Goal: Task Accomplishment & Management: Complete application form

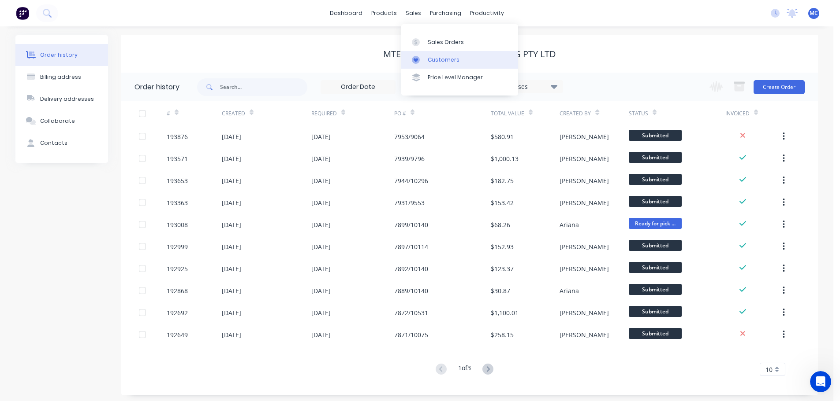
click at [435, 59] on div "Customers" at bounding box center [443, 60] width 32 height 8
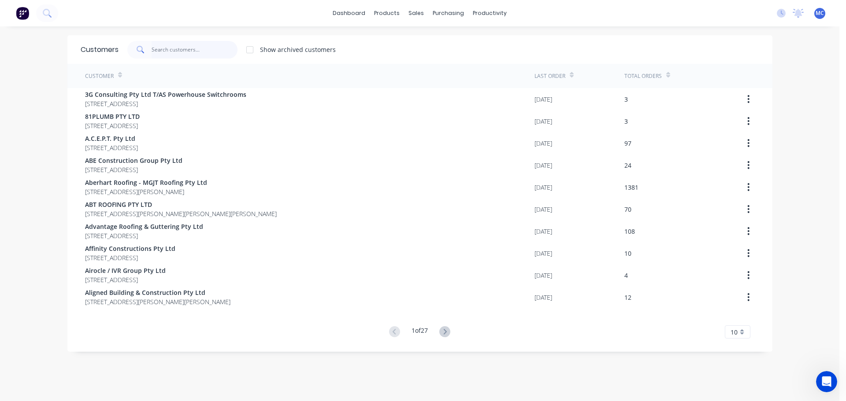
click at [182, 56] on input "text" at bounding box center [195, 50] width 86 height 18
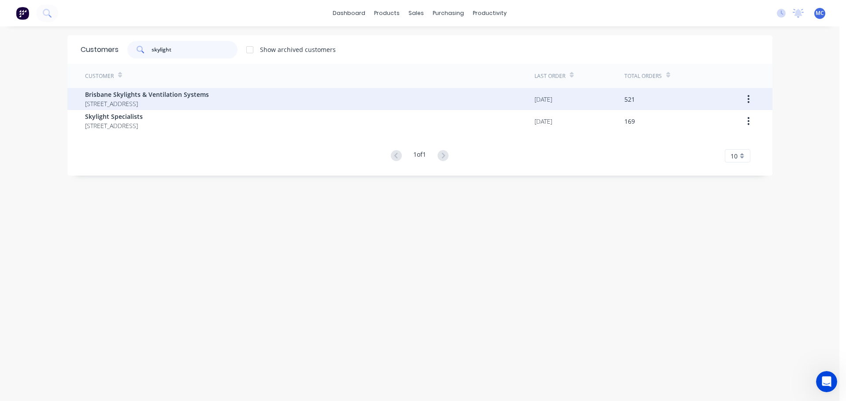
type input "skylight"
click at [113, 92] on span "Brisbane Skylights & Ventilation Systems" at bounding box center [147, 94] width 124 height 9
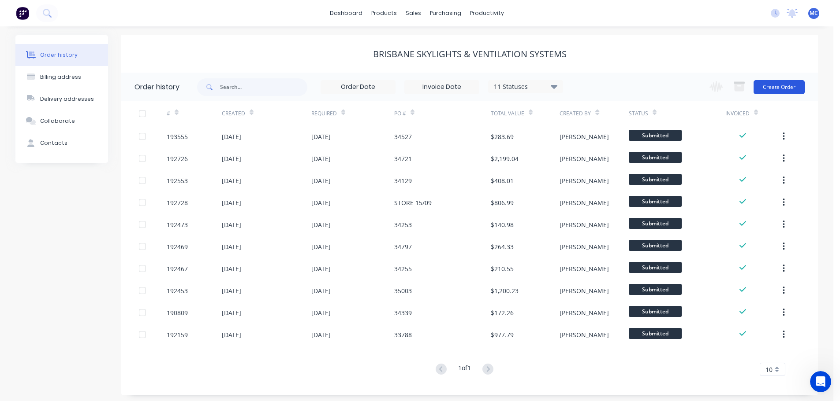
click at [780, 86] on button "Create Order" at bounding box center [778, 87] width 51 height 14
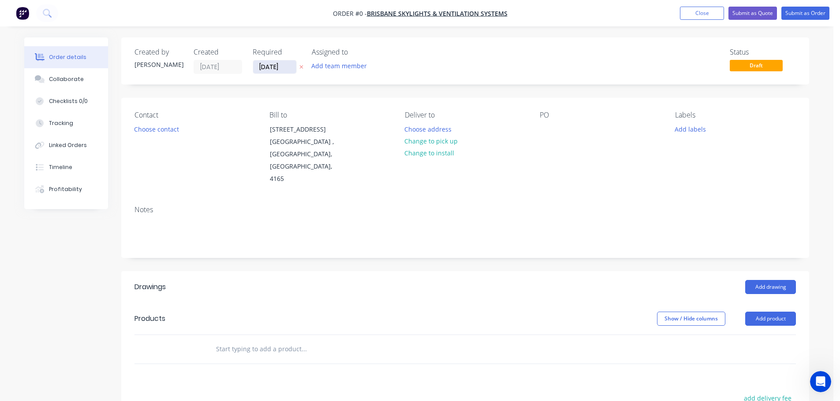
click at [283, 64] on input "[DATE]" at bounding box center [274, 66] width 43 height 13
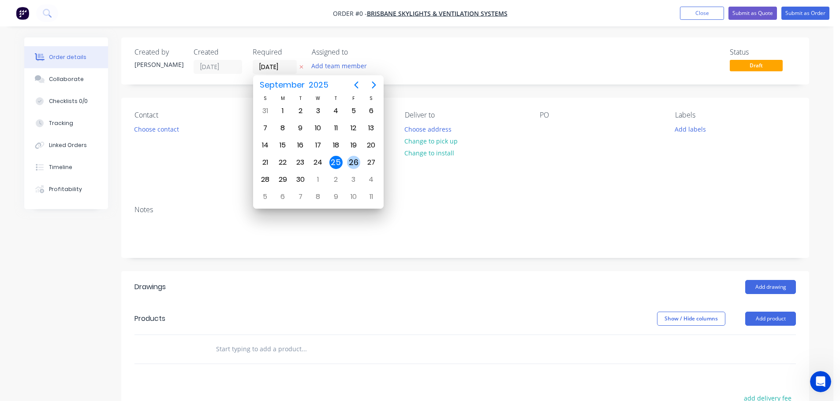
click at [353, 160] on div "26" at bounding box center [353, 162] width 13 height 13
type input "[DATE]"
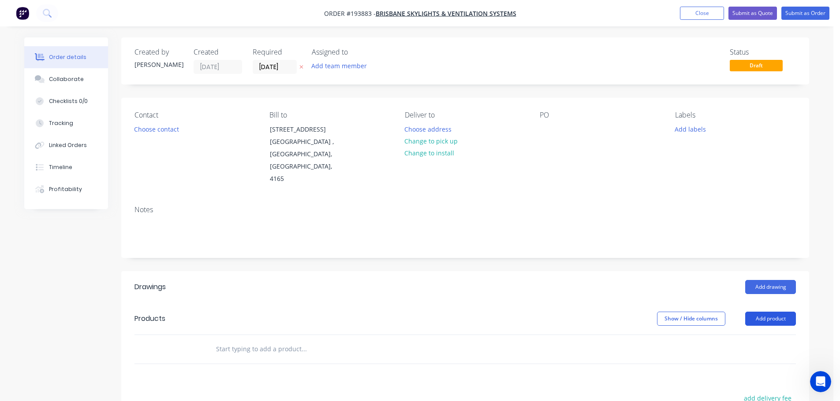
click at [777, 312] on button "Add product" at bounding box center [770, 319] width 51 height 14
click at [739, 335] on div "Product catalogue" at bounding box center [754, 341] width 68 height 13
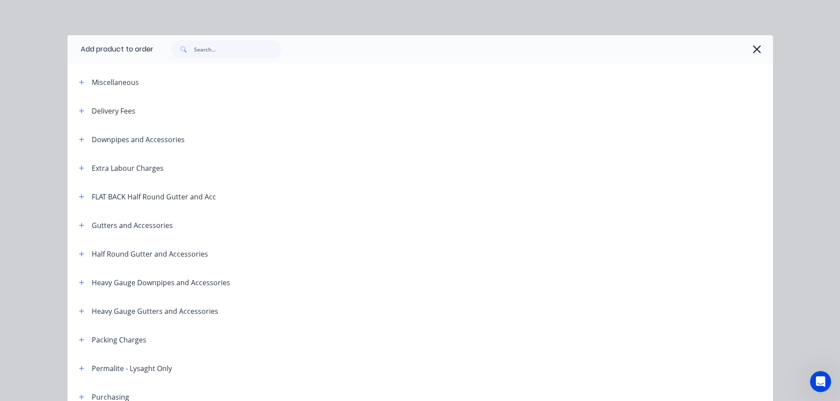
drag, startPoint x: 80, startPoint y: 109, endPoint x: 82, endPoint y: 120, distance: 11.2
click at [79, 108] on icon "button" at bounding box center [81, 111] width 5 height 6
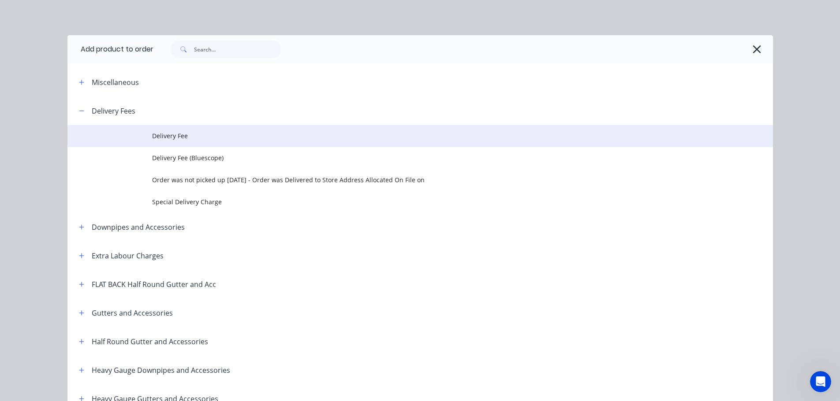
click at [156, 135] on span "Delivery Fee" at bounding box center [400, 135] width 496 height 9
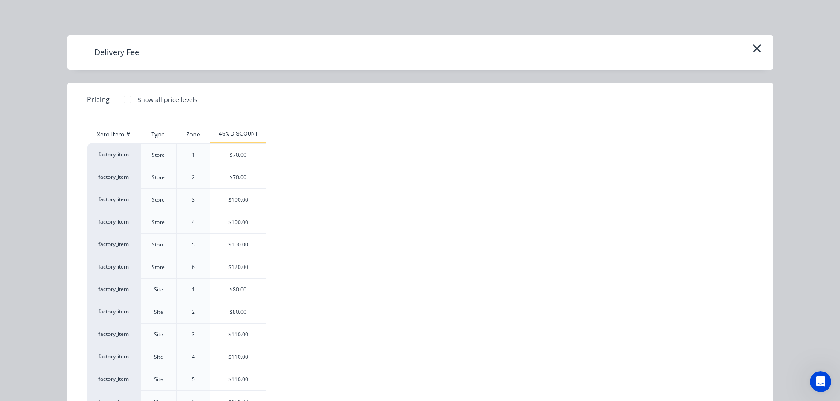
click at [234, 288] on div "$80.00" at bounding box center [238, 290] width 56 height 22
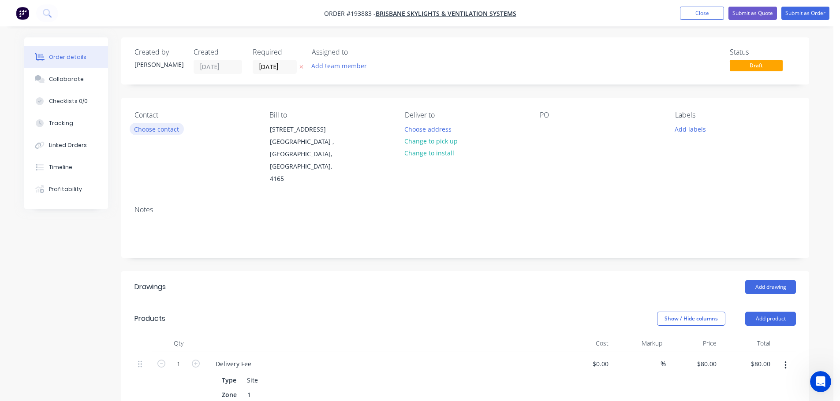
click at [149, 131] on button "Choose contact" at bounding box center [157, 129] width 54 height 12
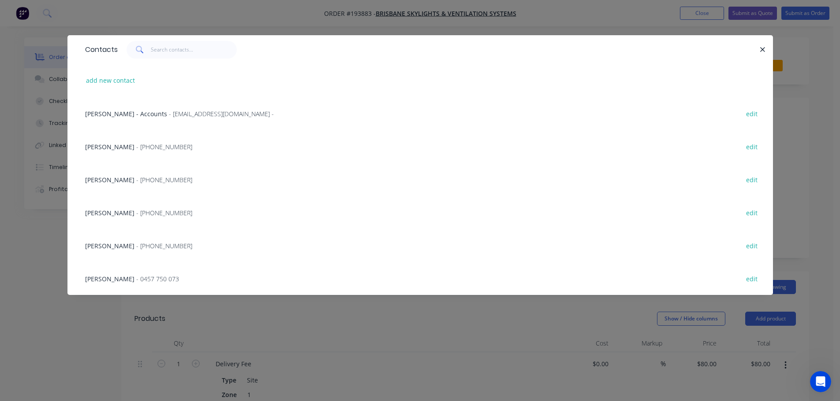
click at [136, 181] on span "- [PHONE_NUMBER]" at bounding box center [164, 180] width 56 height 8
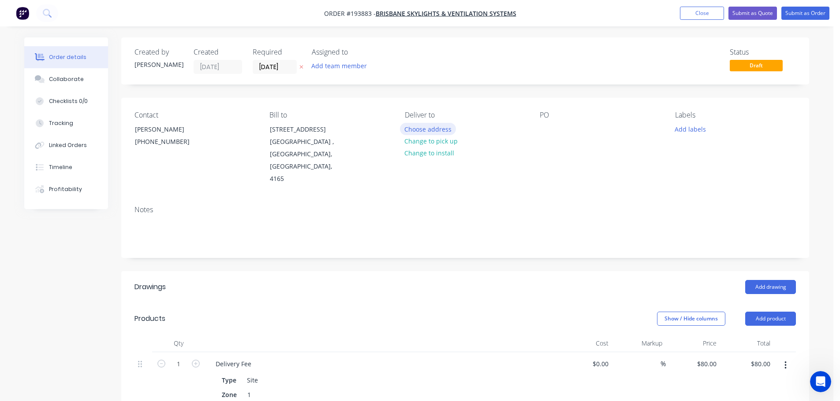
click at [430, 128] on button "Choose address" at bounding box center [428, 129] width 56 height 12
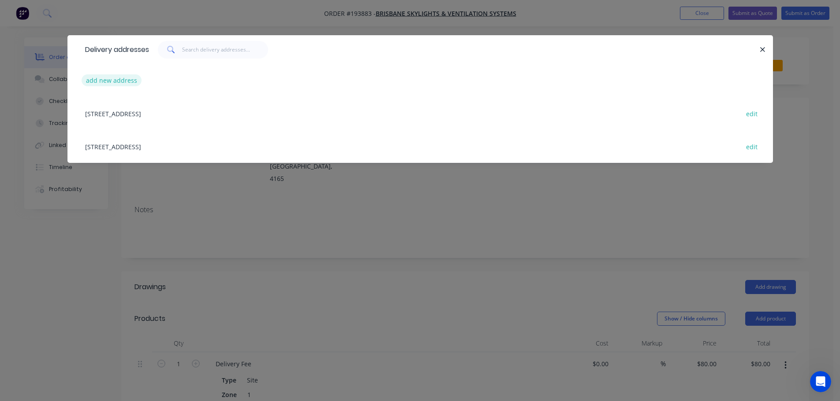
click at [105, 78] on button "add new address" at bounding box center [112, 80] width 60 height 12
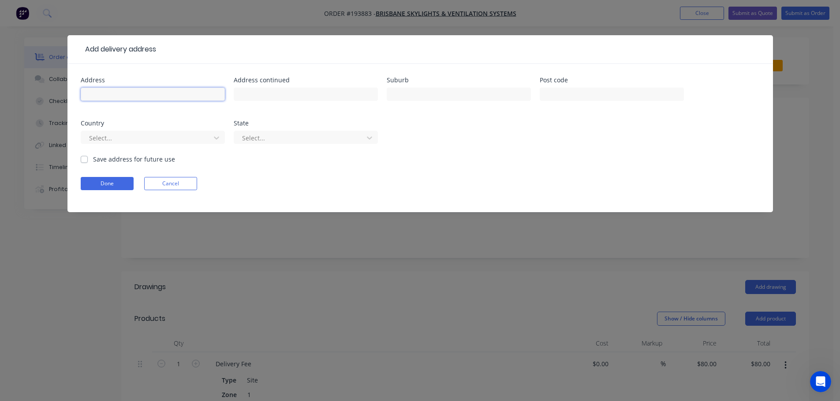
click at [108, 92] on input "text" at bounding box center [153, 94] width 144 height 13
type input "[STREET_ADDRESS]"
type input "[PERSON_NAME][GEOGRAPHIC_DATA]"
click button "Done" at bounding box center [107, 183] width 53 height 13
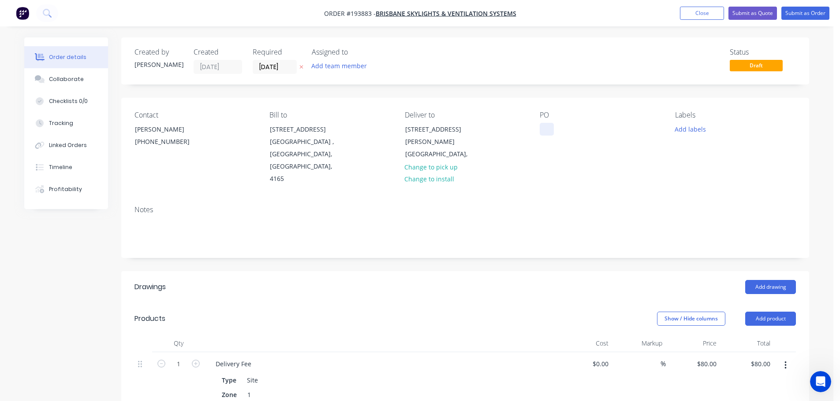
click at [545, 126] on div at bounding box center [546, 129] width 14 height 13
click at [775, 280] on button "Add drawing" at bounding box center [770, 287] width 51 height 14
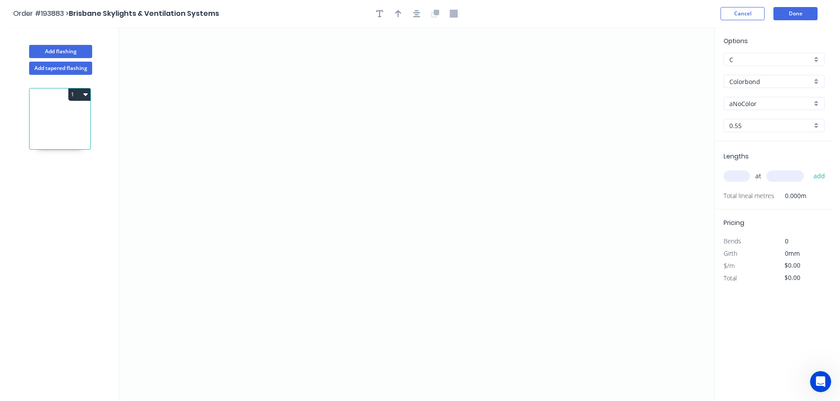
click at [751, 100] on input "aNoColor" at bounding box center [770, 103] width 82 height 9
click at [745, 149] on div "Surfmist" at bounding box center [774, 151] width 100 height 15
type input "Surfmist"
click at [743, 174] on input "text" at bounding box center [736, 176] width 26 height 11
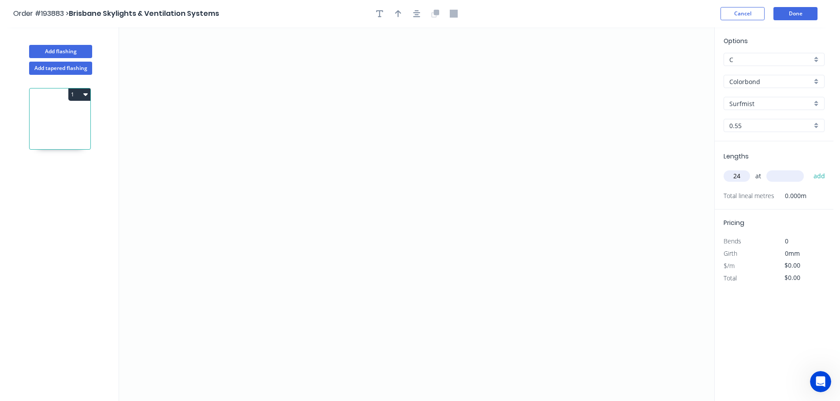
type input "24"
type input "2000"
click at [809, 169] on button "add" at bounding box center [819, 176] width 21 height 15
click at [216, 259] on icon "0" at bounding box center [416, 214] width 595 height 374
click at [277, 202] on icon "0" at bounding box center [416, 214] width 595 height 374
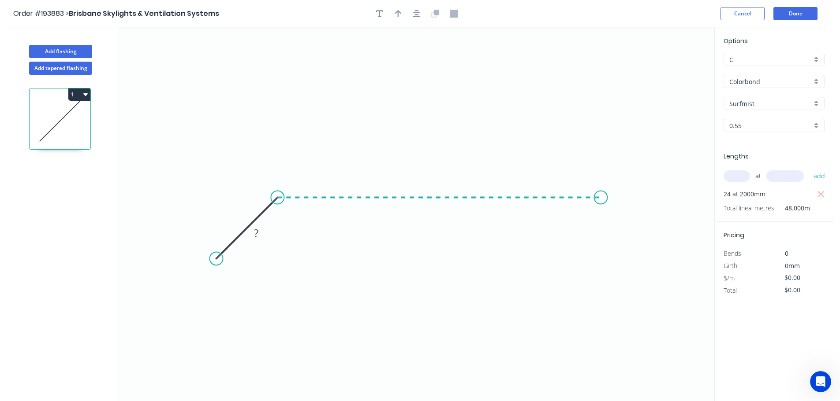
click at [601, 193] on icon "0 ?" at bounding box center [416, 214] width 595 height 374
click at [656, 256] on icon "0 ? ?" at bounding box center [416, 214] width 595 height 374
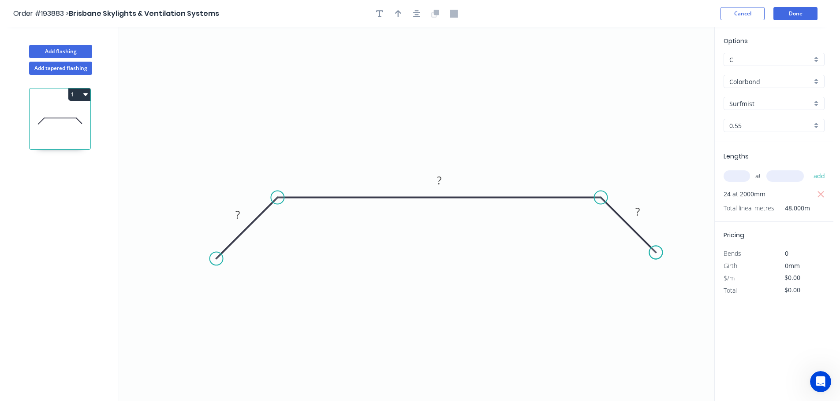
click at [656, 256] on circle at bounding box center [655, 252] width 13 height 13
click at [642, 208] on rect at bounding box center [637, 212] width 18 height 12
click at [398, 13] on icon "button" at bounding box center [398, 13] width 6 height 7
type input "$30.64"
type input "$1,470.72"
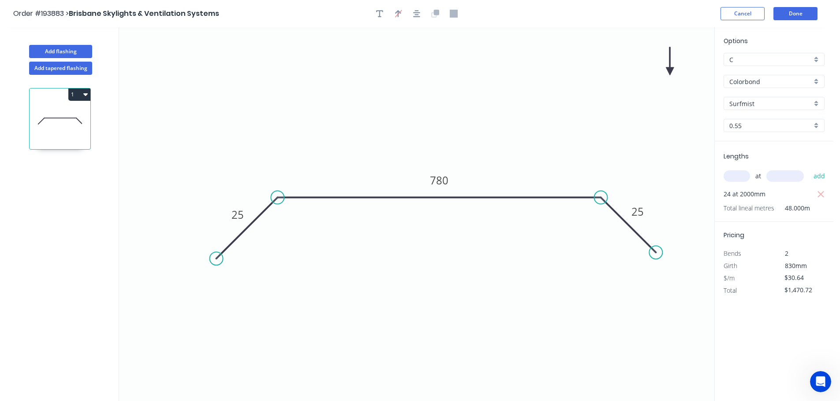
click at [670, 70] on icon at bounding box center [669, 61] width 8 height 28
drag, startPoint x: 670, startPoint y: 70, endPoint x: 521, endPoint y: 124, distance: 158.1
click at [521, 124] on icon at bounding box center [529, 117] width 26 height 26
click at [789, 12] on button "Done" at bounding box center [795, 13] width 44 height 13
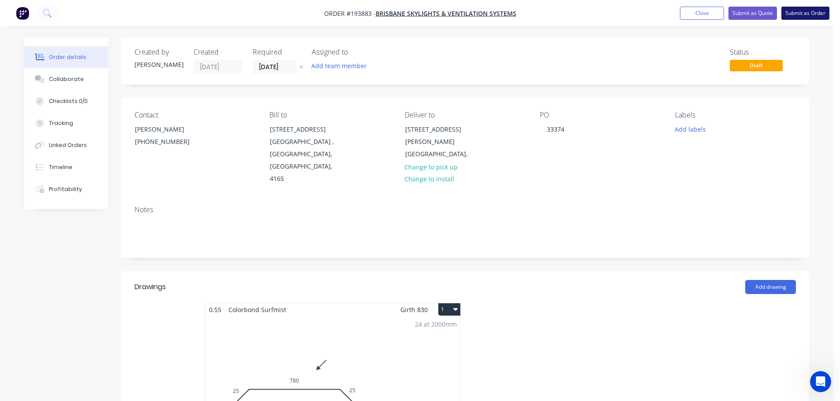
click at [799, 10] on button "Submit as Order" at bounding box center [805, 13] width 48 height 13
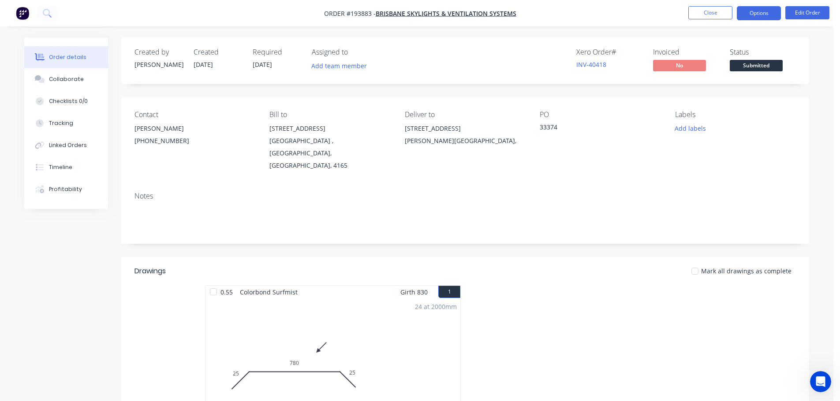
click at [752, 13] on button "Options" at bounding box center [758, 13] width 44 height 14
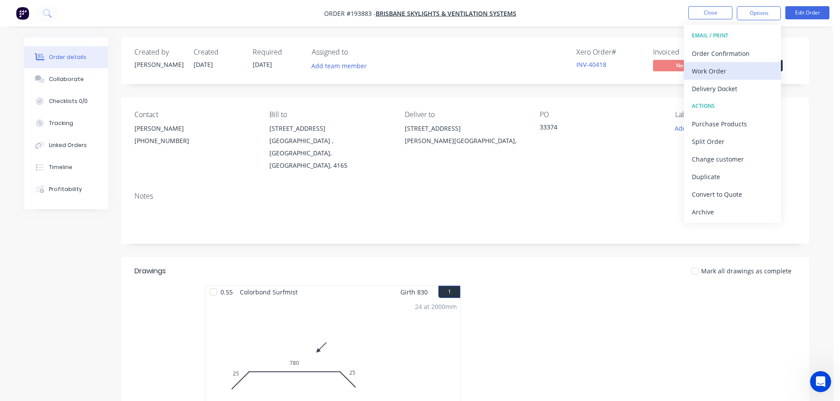
click at [708, 71] on div "Work Order" at bounding box center [731, 71] width 81 height 13
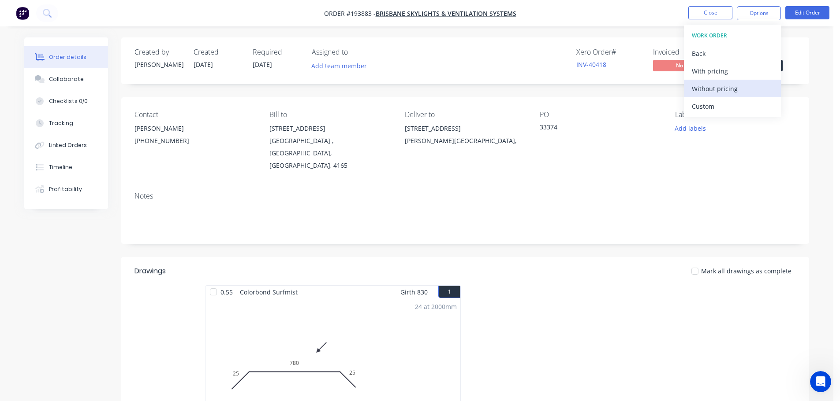
click at [706, 87] on div "Without pricing" at bounding box center [731, 88] width 81 height 13
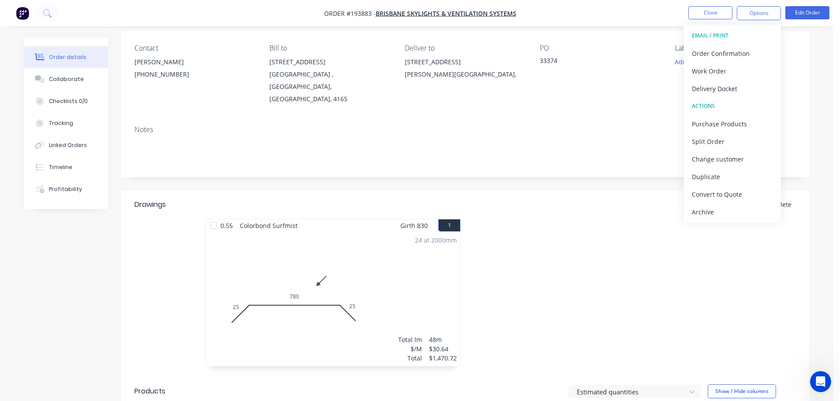
scroll to position [277, 0]
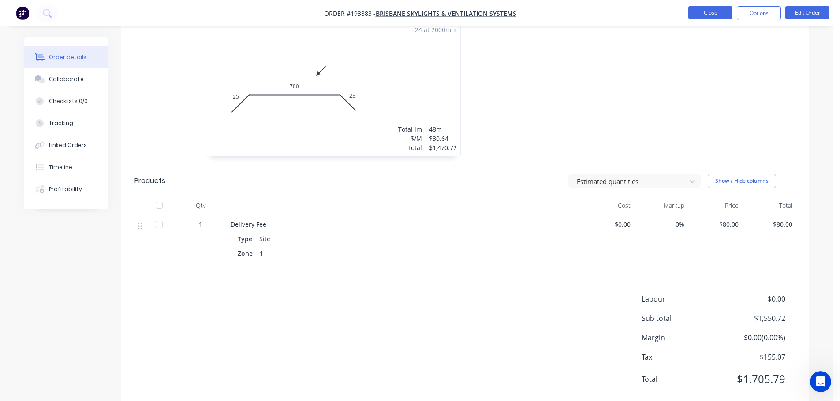
click at [704, 9] on button "Close" at bounding box center [710, 12] width 44 height 13
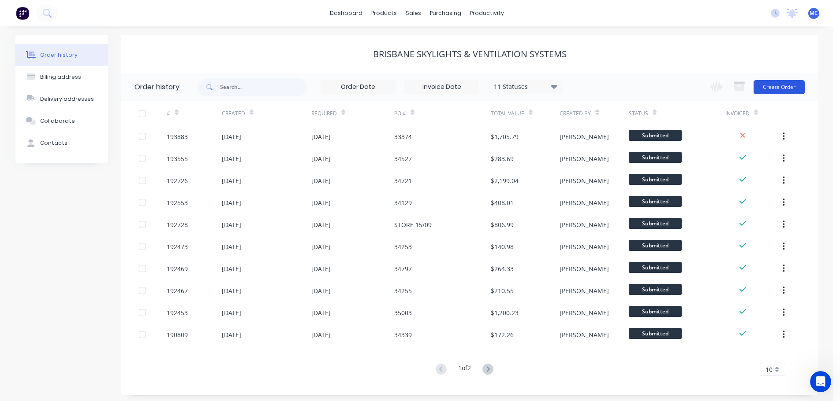
click at [782, 85] on button "Create Order" at bounding box center [778, 87] width 51 height 14
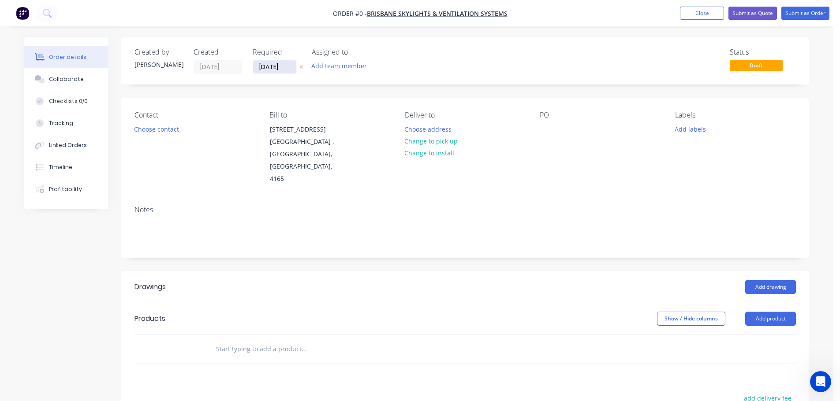
click at [272, 66] on input "[DATE]" at bounding box center [274, 66] width 43 height 13
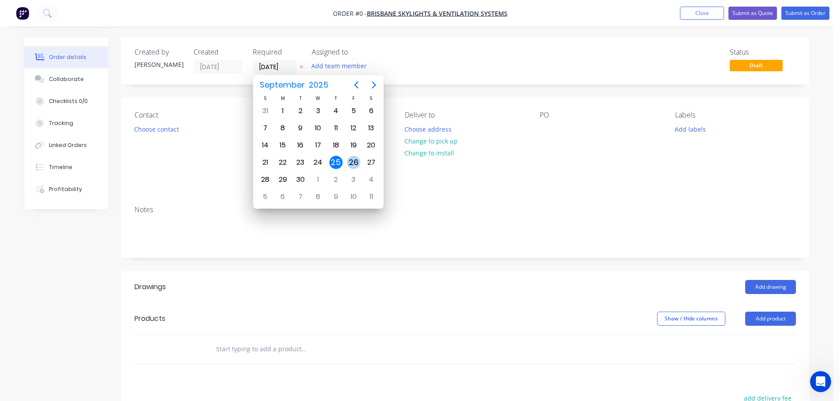
click at [352, 162] on div "26" at bounding box center [353, 162] width 13 height 13
type input "[DATE]"
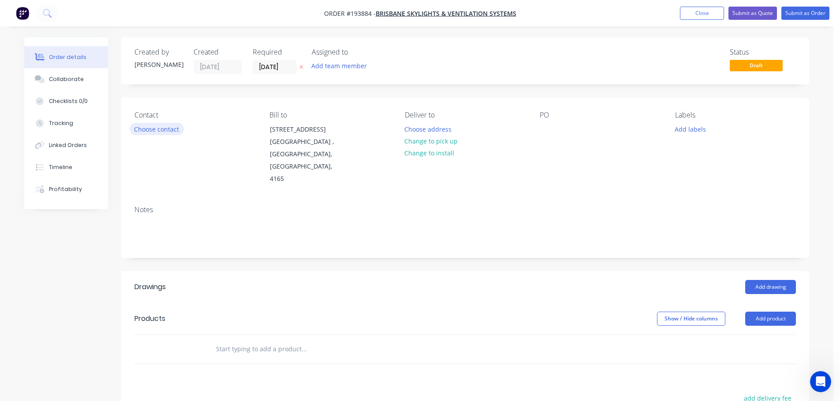
click at [157, 129] on button "Choose contact" at bounding box center [157, 129] width 54 height 12
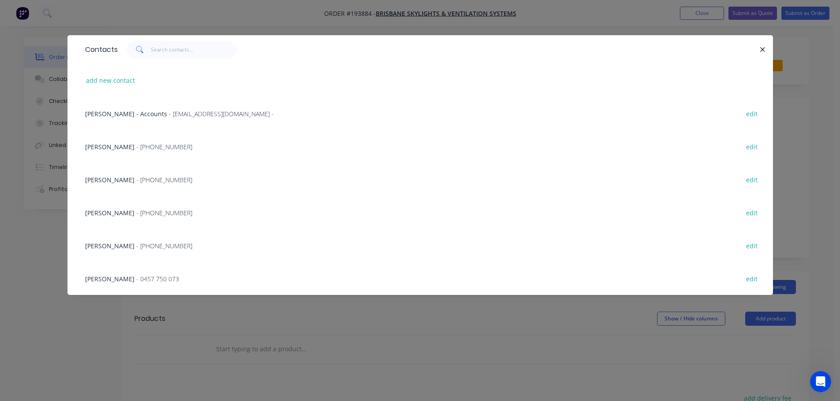
click at [136, 179] on span "- [PHONE_NUMBER]" at bounding box center [164, 180] width 56 height 8
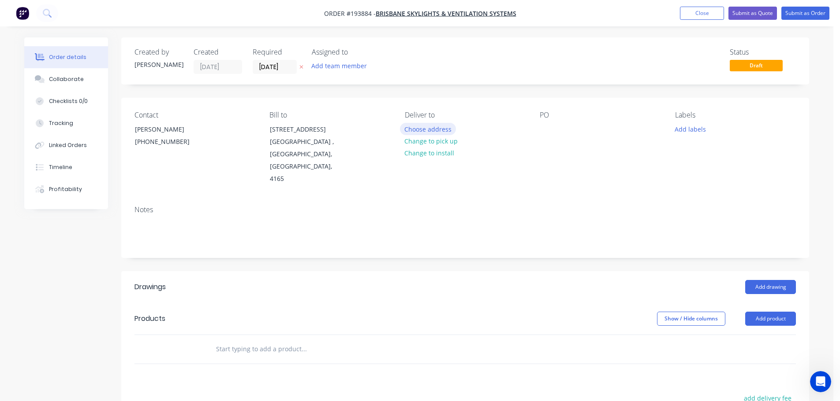
click at [440, 127] on button "Choose address" at bounding box center [428, 129] width 56 height 12
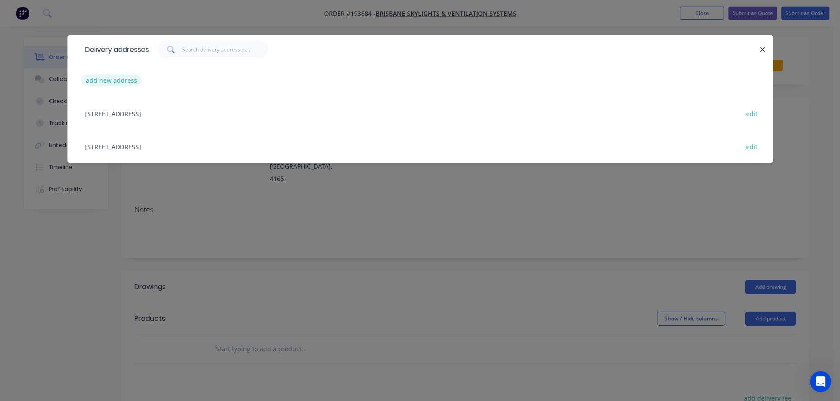
click at [101, 78] on button "add new address" at bounding box center [112, 80] width 60 height 12
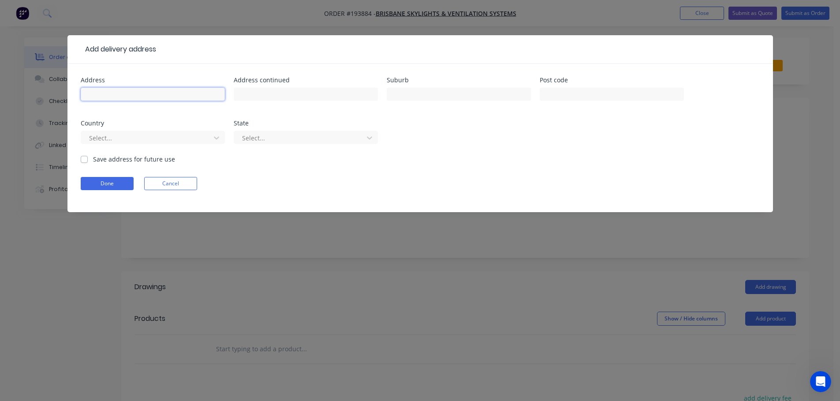
click at [108, 93] on input "text" at bounding box center [153, 94] width 144 height 13
type input "[STREET_ADDRESS]"
type input "[PERSON_NAME][GEOGRAPHIC_DATA]"
click button "Done" at bounding box center [107, 183] width 53 height 13
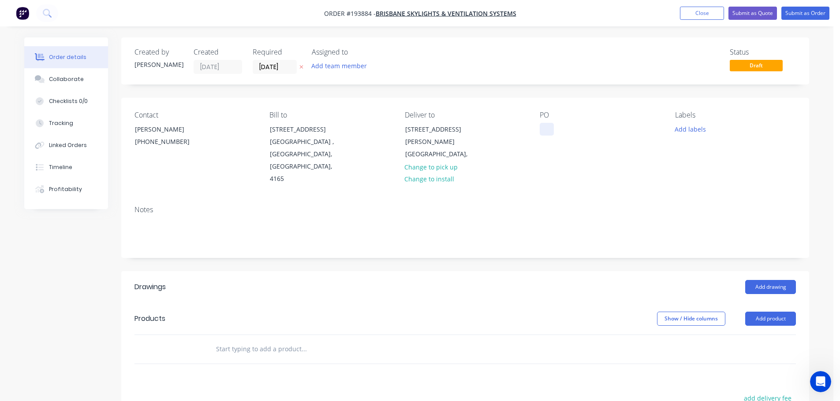
click at [543, 129] on div at bounding box center [546, 129] width 14 height 13
click at [768, 280] on button "Add drawing" at bounding box center [770, 287] width 51 height 14
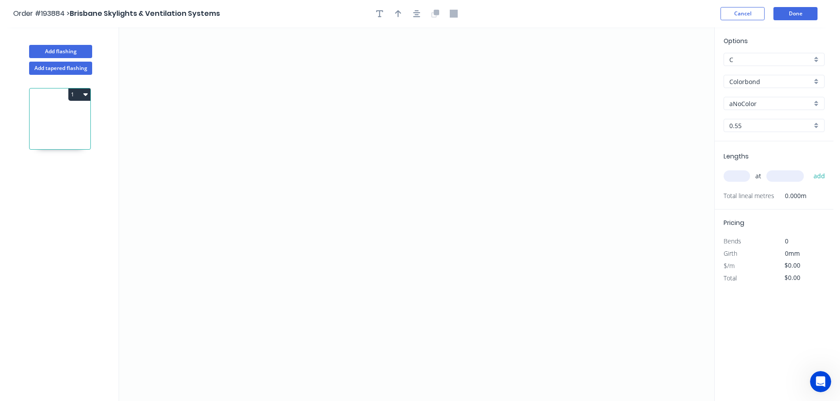
click at [740, 172] on input "text" at bounding box center [736, 176] width 26 height 11
type input "16"
type input "2000"
click at [809, 169] on button "add" at bounding box center [819, 176] width 21 height 15
click at [209, 241] on icon "0" at bounding box center [416, 214] width 595 height 374
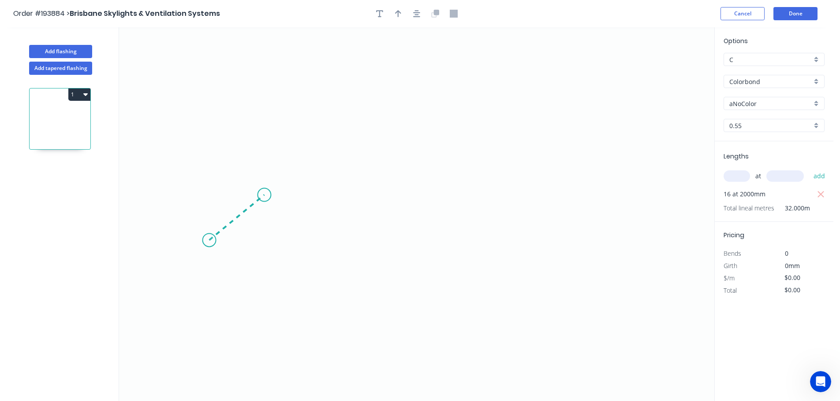
click at [264, 195] on icon at bounding box center [236, 217] width 55 height 45
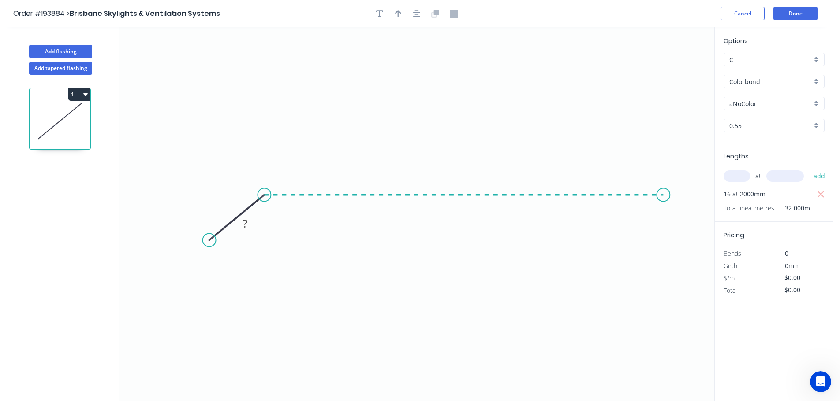
click at [663, 206] on icon "0 ?" at bounding box center [416, 214] width 595 height 374
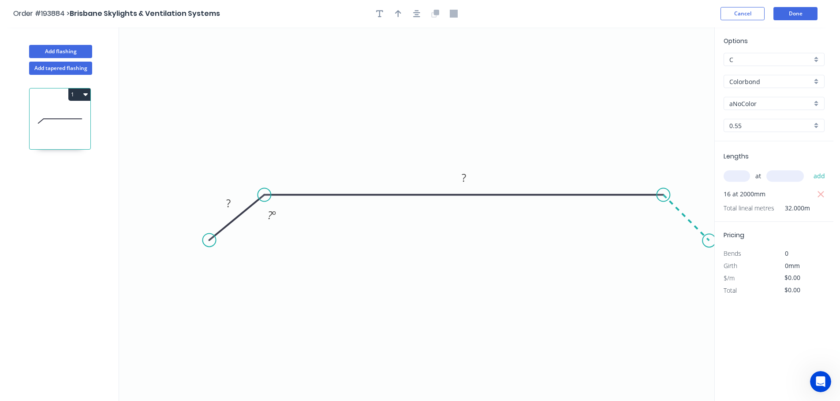
click at [709, 243] on icon "0 ? ? ? º" at bounding box center [416, 214] width 595 height 374
click at [709, 243] on circle at bounding box center [708, 240] width 13 height 13
drag, startPoint x: 211, startPoint y: 237, endPoint x: 221, endPoint y: 237, distance: 10.6
click at [221, 237] on circle at bounding box center [221, 237] width 13 height 13
click at [419, 15] on icon "button" at bounding box center [416, 14] width 7 height 8
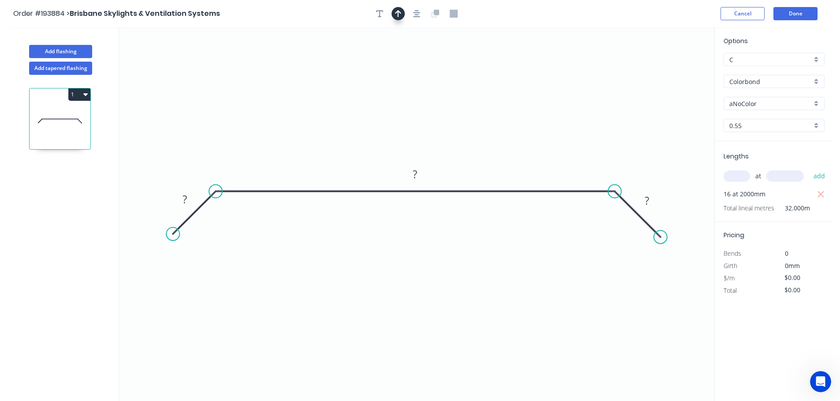
click at [396, 14] on icon "button" at bounding box center [398, 14] width 6 height 8
click at [670, 69] on icon at bounding box center [669, 61] width 8 height 28
drag, startPoint x: 670, startPoint y: 69, endPoint x: 499, endPoint y: 118, distance: 177.4
click at [499, 118] on icon at bounding box center [499, 108] width 8 height 28
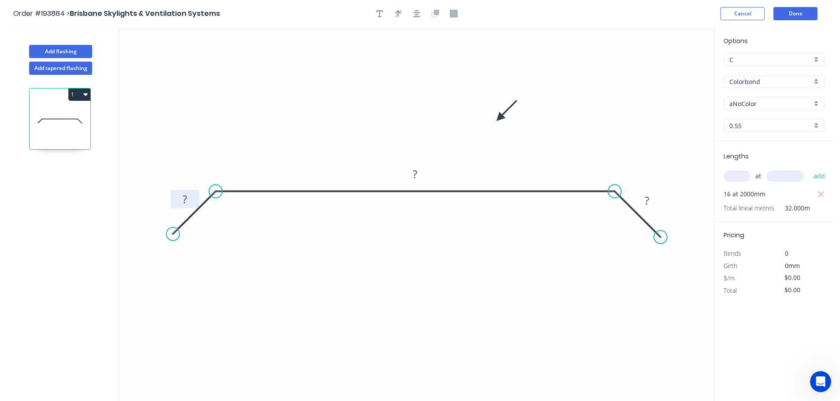
click at [184, 199] on tspan "?" at bounding box center [184, 199] width 4 height 15
click at [799, 15] on button "Done" at bounding box center [795, 13] width 44 height 13
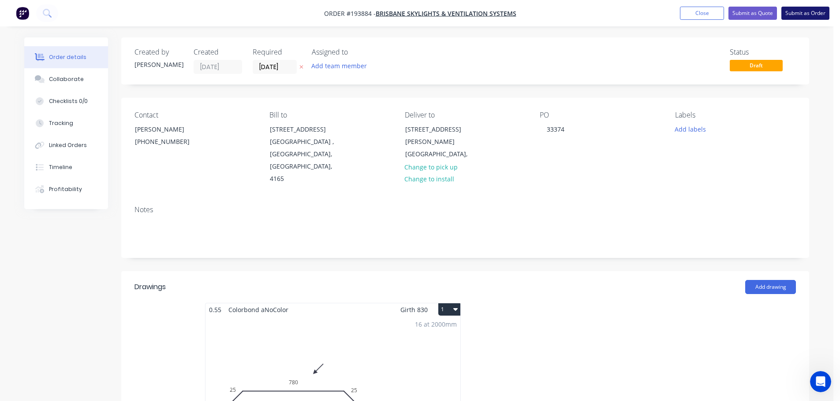
click at [803, 13] on button "Submit as Order" at bounding box center [805, 13] width 48 height 13
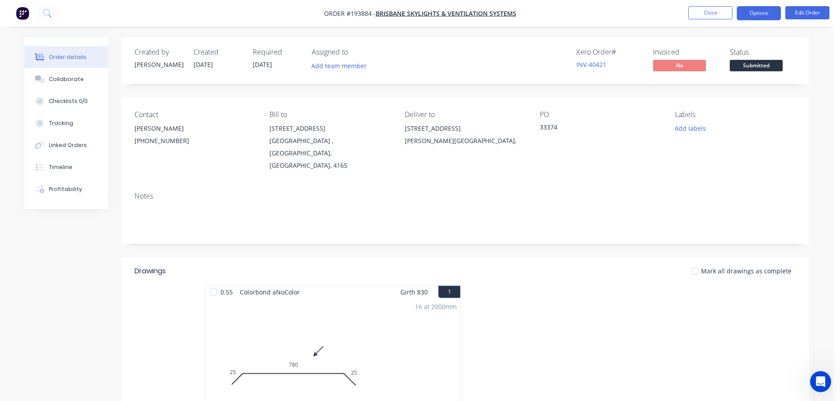
click at [761, 9] on button "Options" at bounding box center [758, 13] width 44 height 14
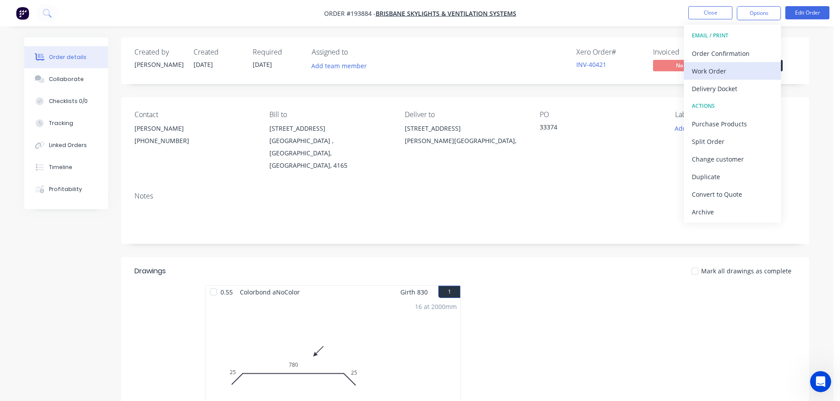
click at [712, 70] on div "Work Order" at bounding box center [731, 71] width 81 height 13
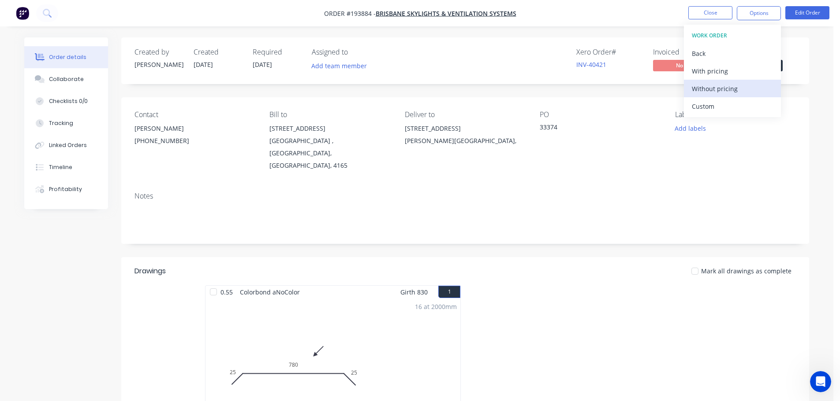
click at [703, 87] on div "Without pricing" at bounding box center [731, 88] width 81 height 13
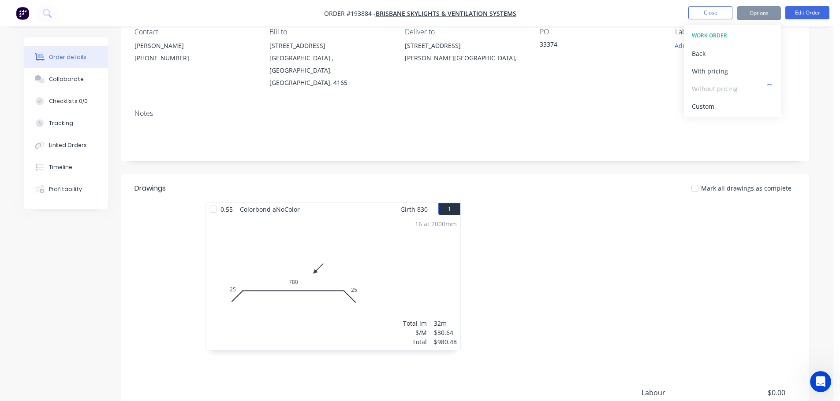
scroll to position [177, 0]
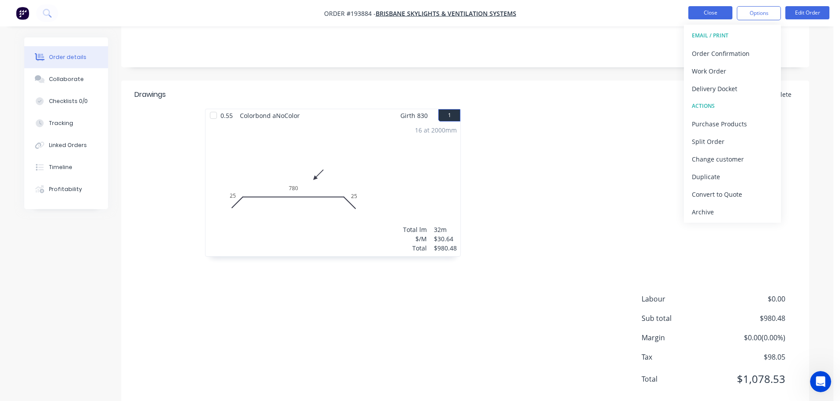
click at [712, 13] on button "Close" at bounding box center [710, 12] width 44 height 13
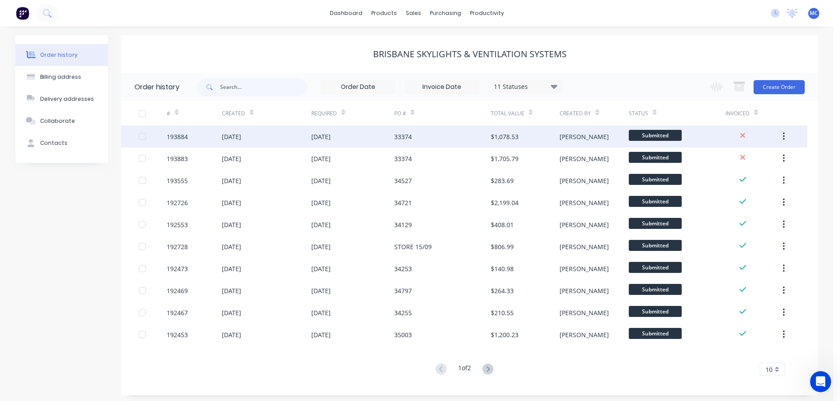
click at [404, 135] on div "33374" at bounding box center [403, 136] width 18 height 9
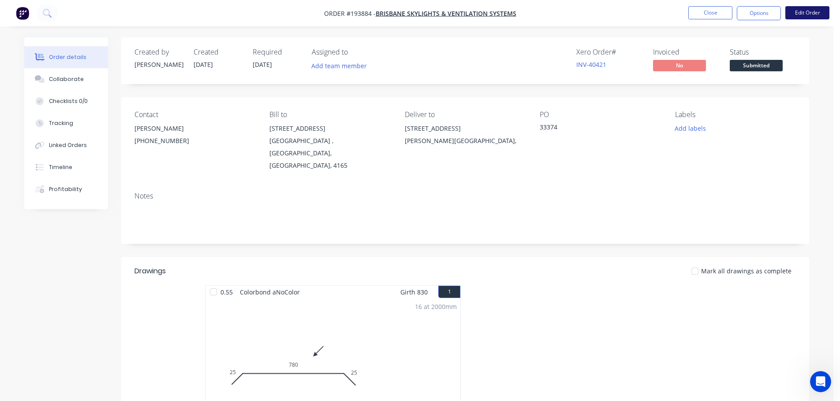
click at [803, 10] on button "Edit Order" at bounding box center [807, 12] width 44 height 13
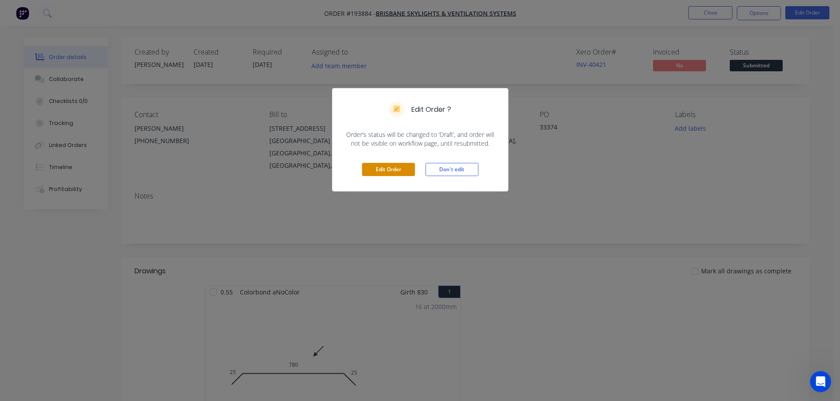
click at [385, 170] on button "Edit Order" at bounding box center [388, 169] width 53 height 13
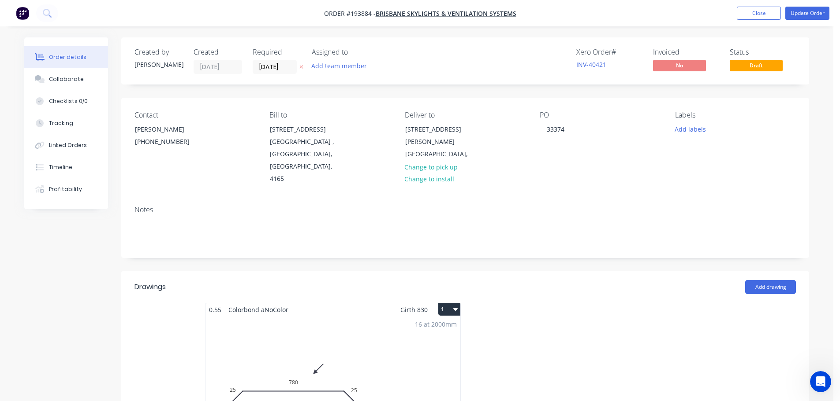
click at [359, 337] on div "16 at 2000mm Total lm $/M Total 32m $30.64 $980.48" at bounding box center [332, 383] width 255 height 134
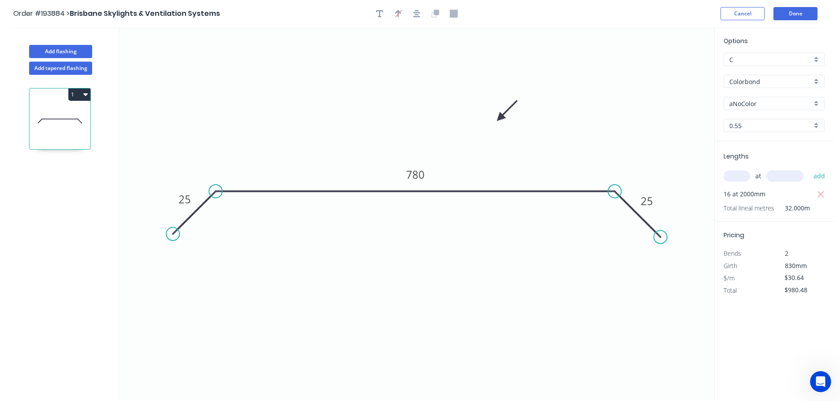
click at [763, 104] on input "aNoColor" at bounding box center [770, 103] width 82 height 9
click at [743, 149] on div "Surfmist" at bounding box center [774, 151] width 100 height 15
type input "Surfmist"
click at [803, 10] on button "Done" at bounding box center [795, 13] width 44 height 13
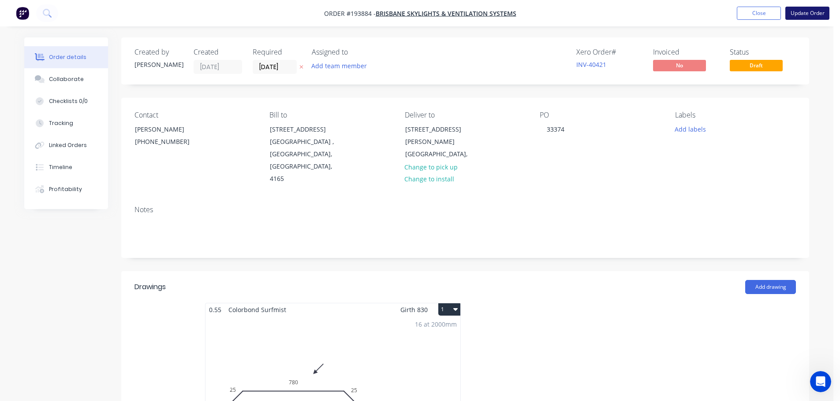
click at [816, 12] on button "Update Order" at bounding box center [807, 13] width 44 height 13
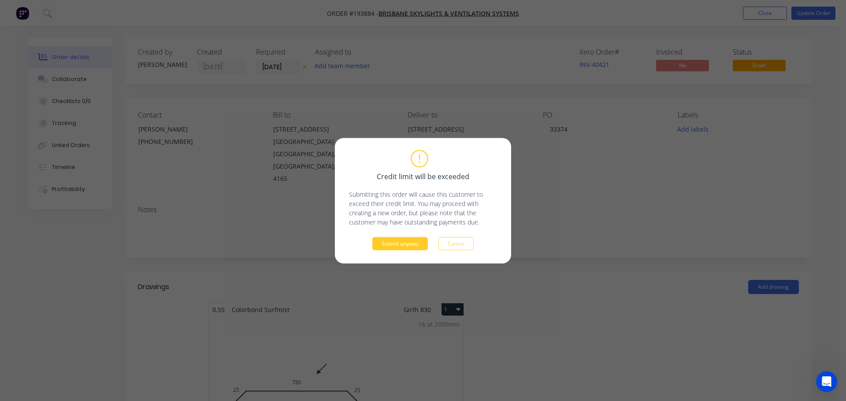
click at [401, 246] on button "Submit anyway" at bounding box center [400, 243] width 56 height 13
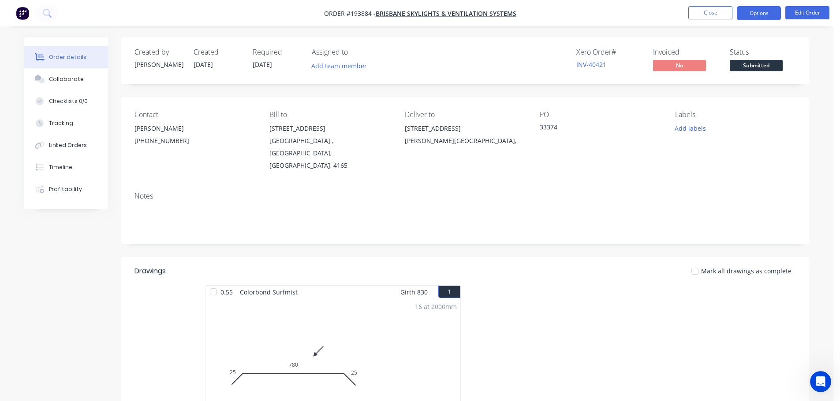
click at [759, 13] on button "Options" at bounding box center [758, 13] width 44 height 14
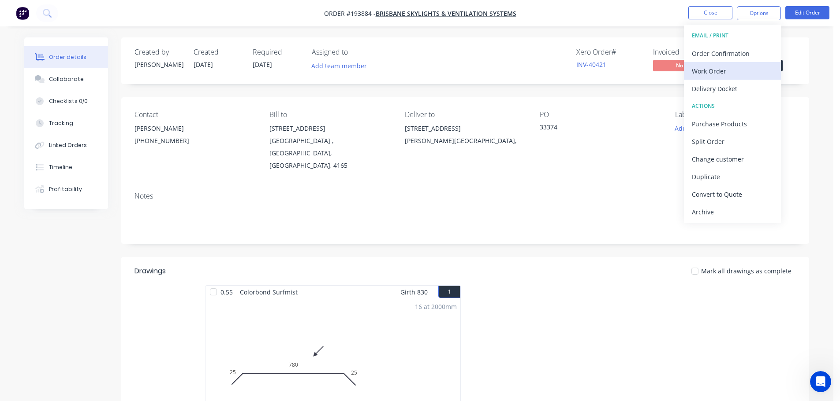
click at [707, 71] on div "Work Order" at bounding box center [731, 71] width 81 height 13
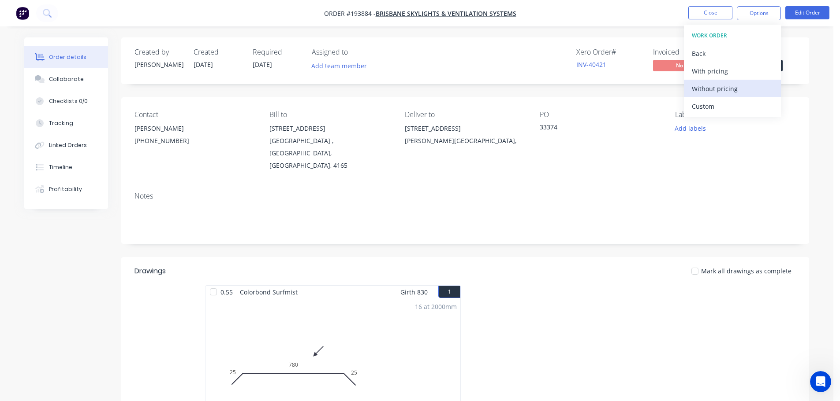
click at [705, 88] on div "Without pricing" at bounding box center [731, 88] width 81 height 13
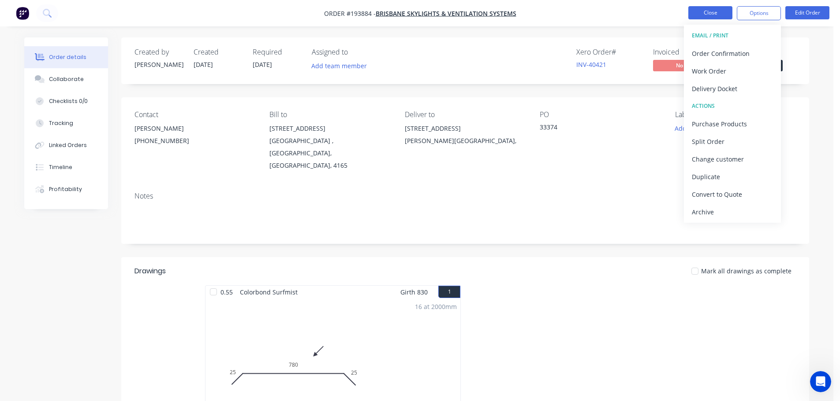
click at [710, 9] on button "Close" at bounding box center [710, 12] width 44 height 13
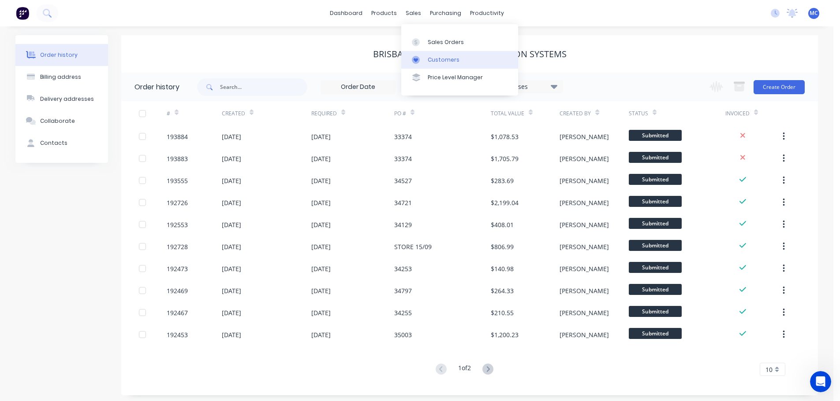
click at [438, 60] on div "Customers" at bounding box center [443, 60] width 32 height 8
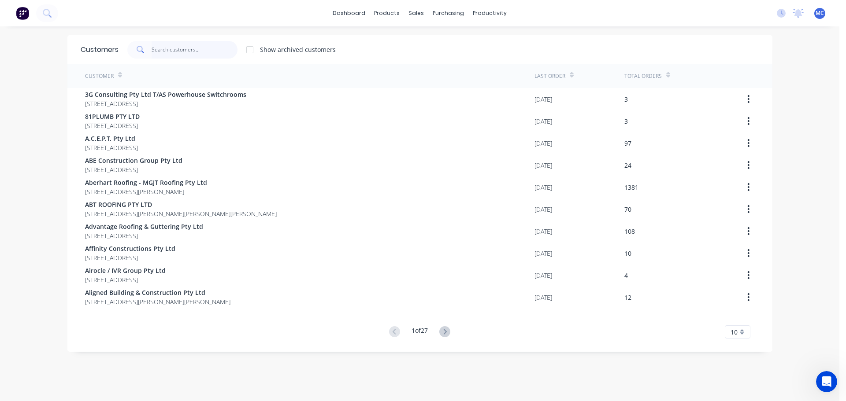
click at [173, 50] on input "text" at bounding box center [195, 50] width 86 height 18
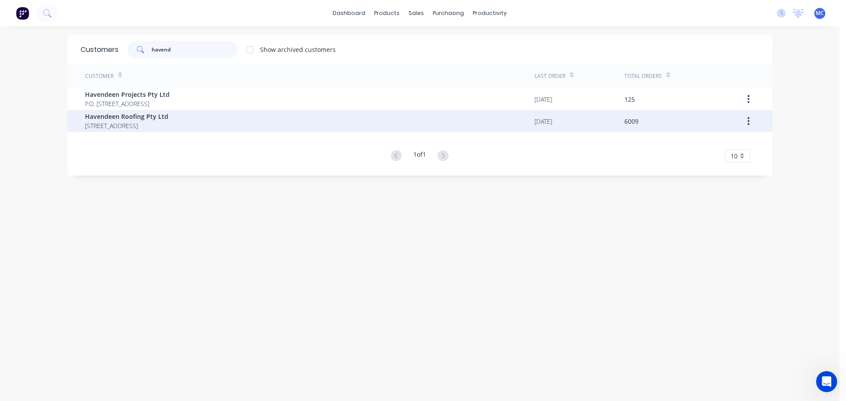
type input "havend"
click at [136, 120] on span "Havendeen Roofing Pty Ltd" at bounding box center [126, 116] width 83 height 9
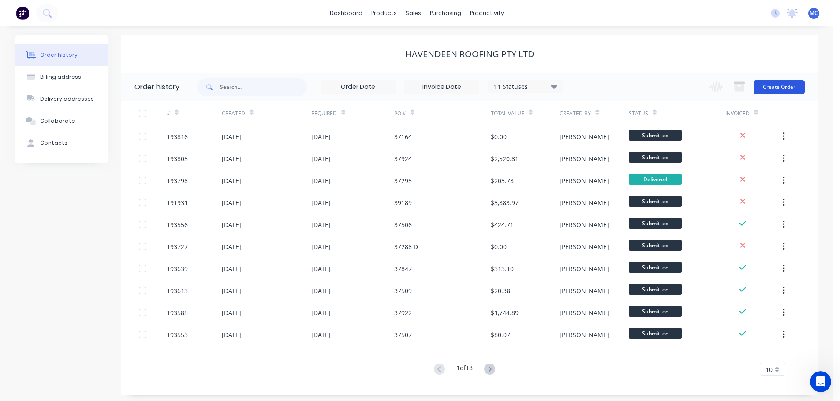
click at [760, 85] on button "Create Order" at bounding box center [778, 87] width 51 height 14
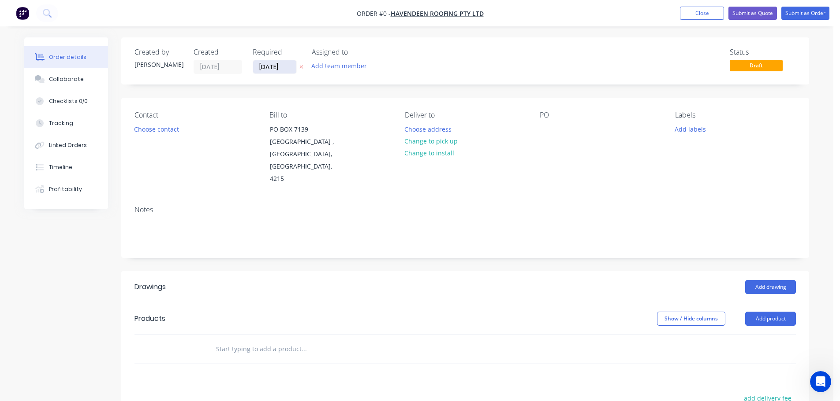
click at [267, 66] on input "[DATE]" at bounding box center [274, 66] width 43 height 13
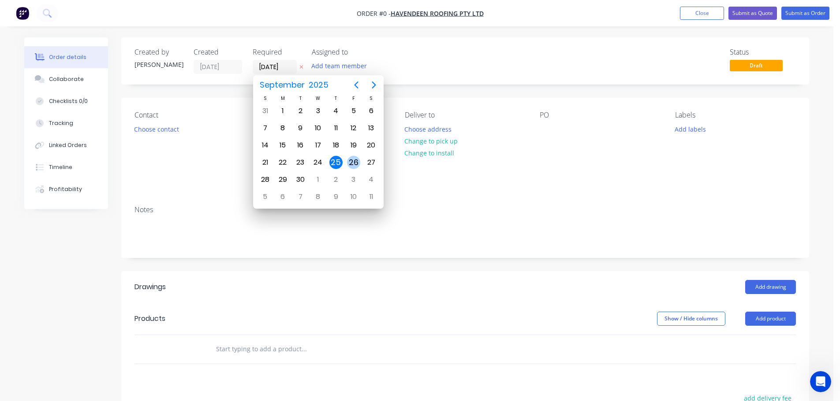
click at [353, 163] on div "26" at bounding box center [353, 162] width 13 height 13
type input "[DATE]"
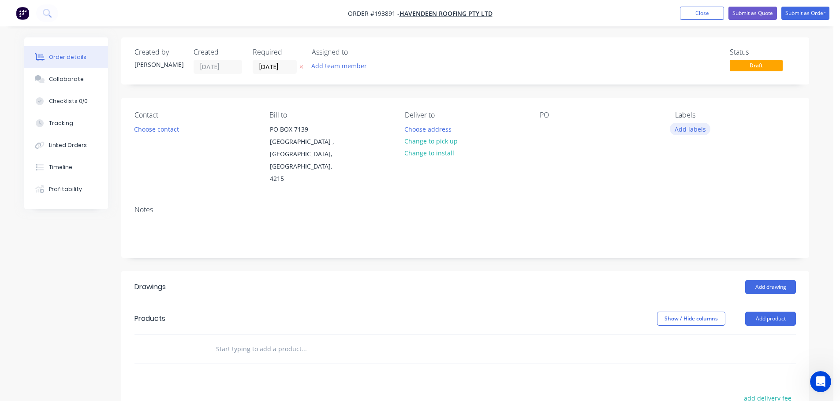
click at [694, 131] on button "Add labels" at bounding box center [689, 129] width 41 height 12
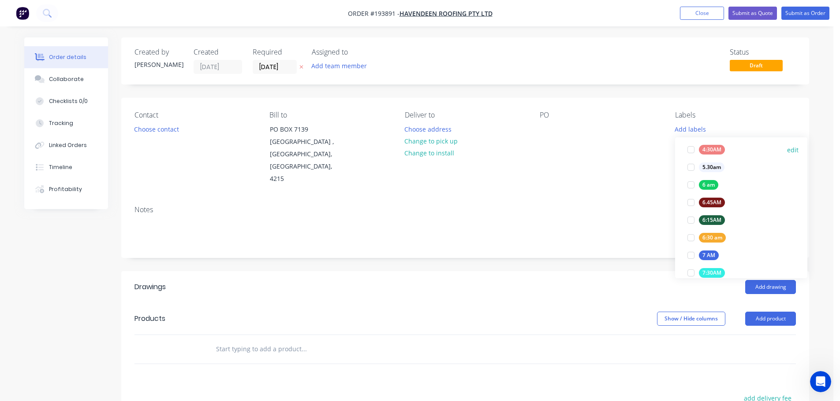
scroll to position [176, 0]
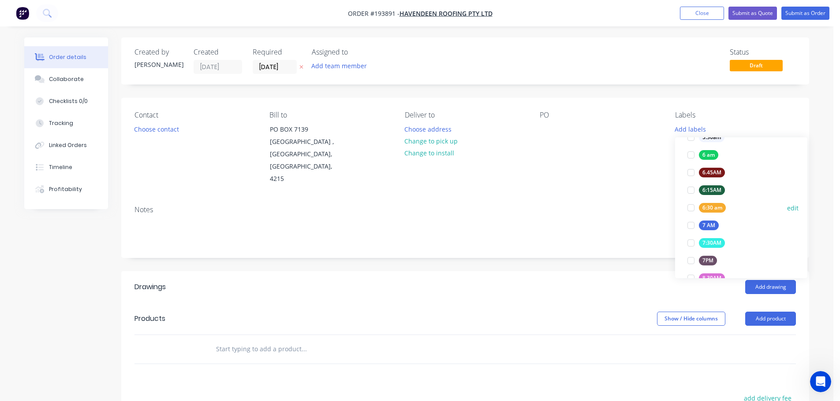
click at [690, 207] on div at bounding box center [691, 208] width 18 height 18
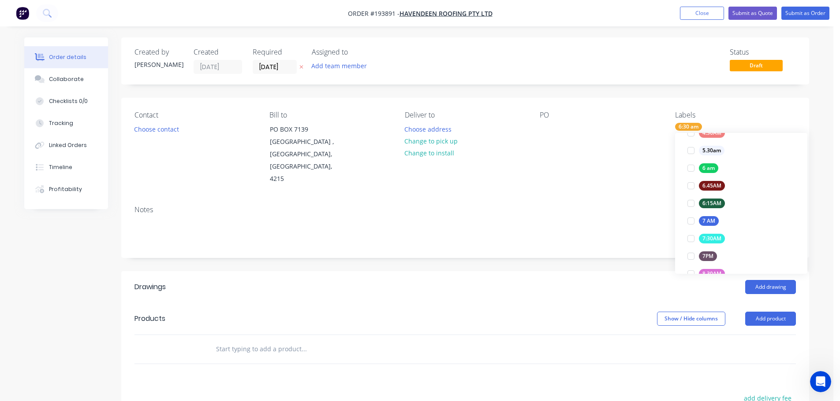
scroll to position [0, 0]
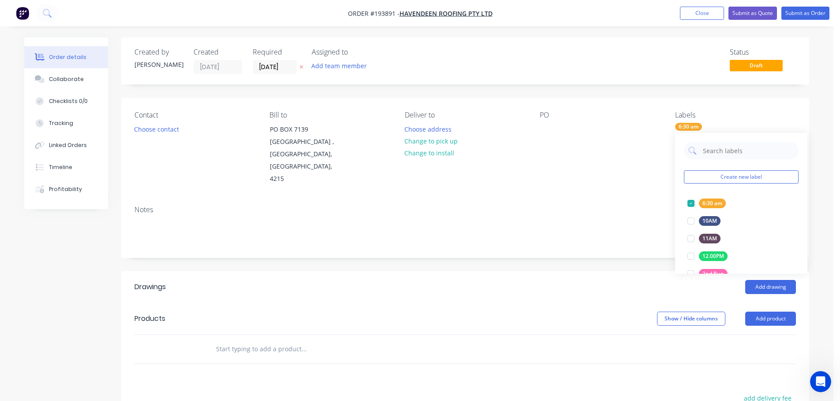
click at [593, 178] on div "Contact Choose contact [PERSON_NAME] to [STREET_ADDRESS] Deliver to Choose addr…" at bounding box center [464, 148] width 687 height 101
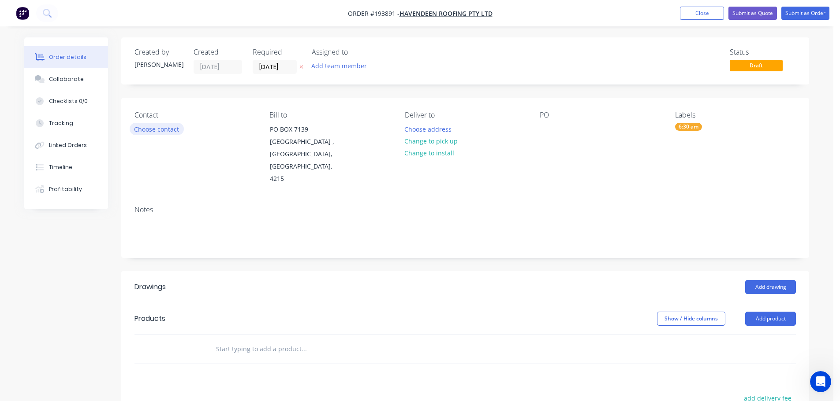
click at [149, 131] on button "Choose contact" at bounding box center [157, 129] width 54 height 12
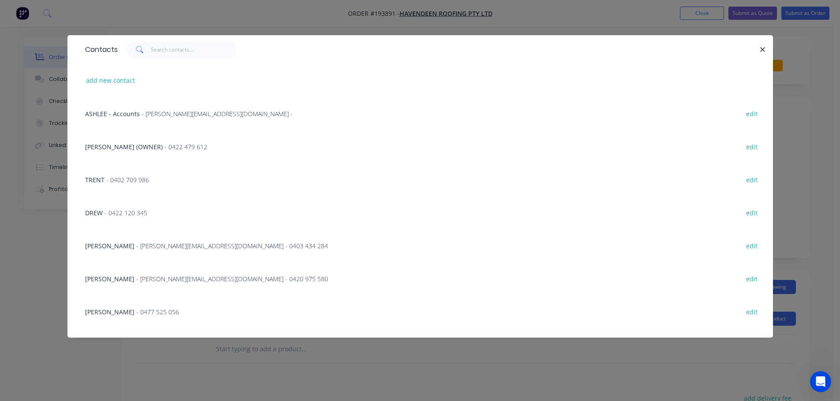
click at [125, 177] on span "- 0402 709 986" at bounding box center [127, 180] width 43 height 8
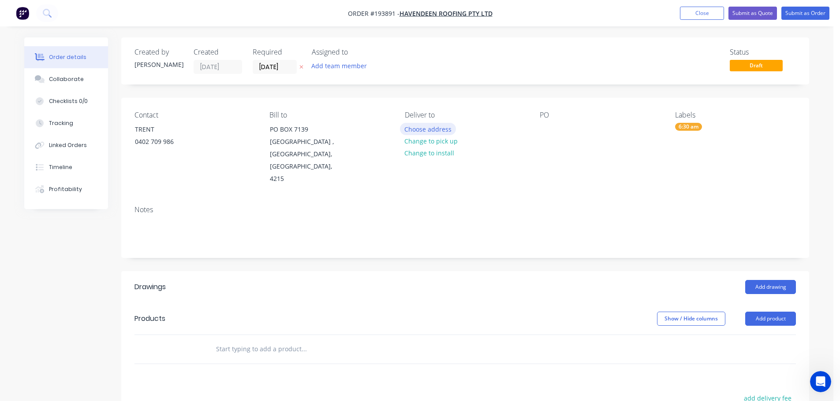
click at [431, 130] on button "Choose address" at bounding box center [428, 129] width 56 height 12
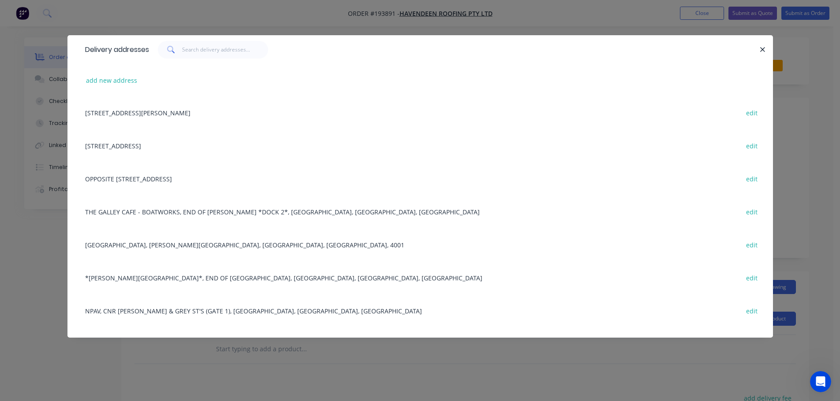
scroll to position [353, 0]
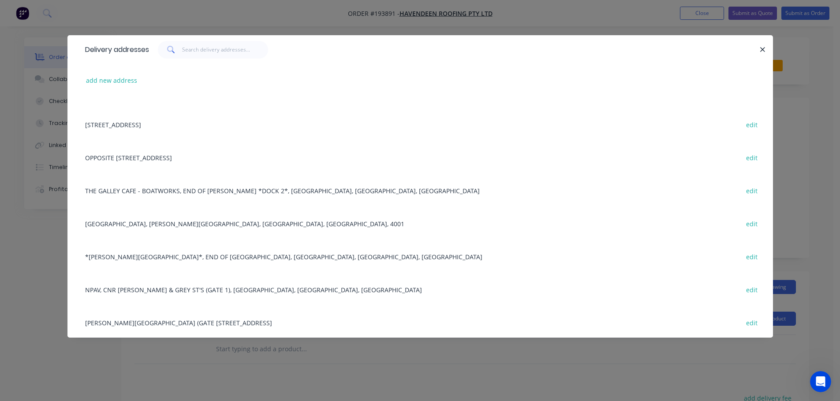
click at [143, 226] on div "[GEOGRAPHIC_DATA], [PERSON_NAME][GEOGRAPHIC_DATA], [GEOGRAPHIC_DATA], [GEOGRAPH…" at bounding box center [420, 223] width 679 height 33
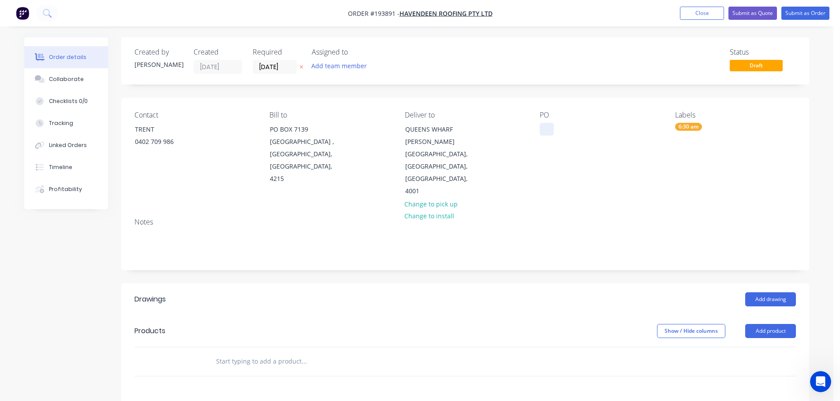
click at [546, 129] on div at bounding box center [546, 129] width 14 height 13
click at [769, 293] on button "Add drawing" at bounding box center [770, 300] width 51 height 14
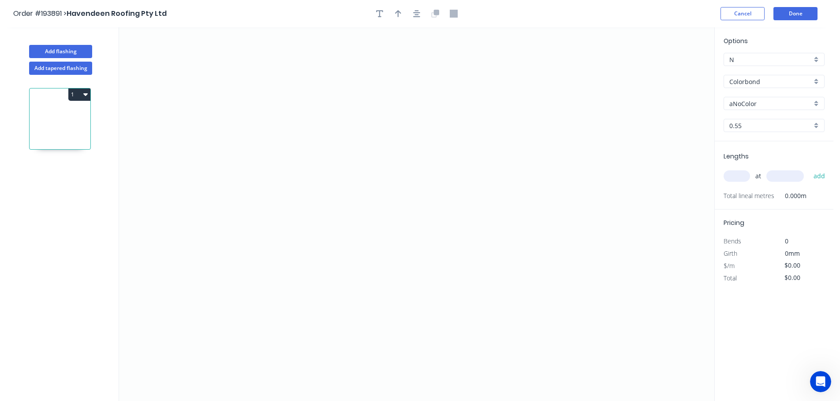
click at [751, 103] on input "aNoColor" at bounding box center [770, 103] width 82 height 9
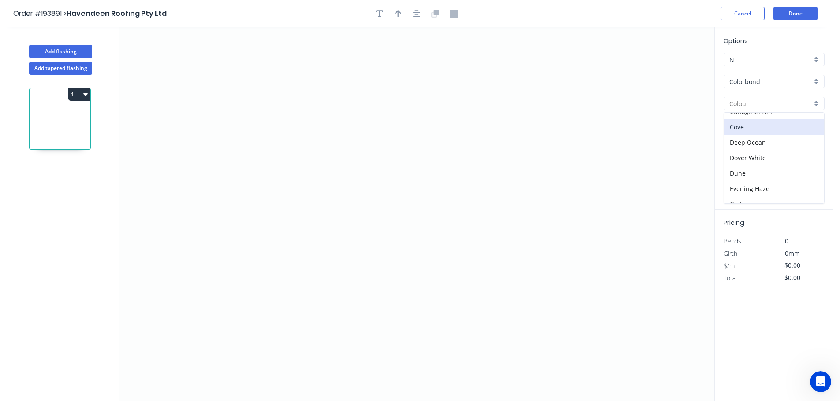
scroll to position [176, 0]
click at [742, 158] on div "Monument" at bounding box center [774, 159] width 100 height 15
type input "Monument"
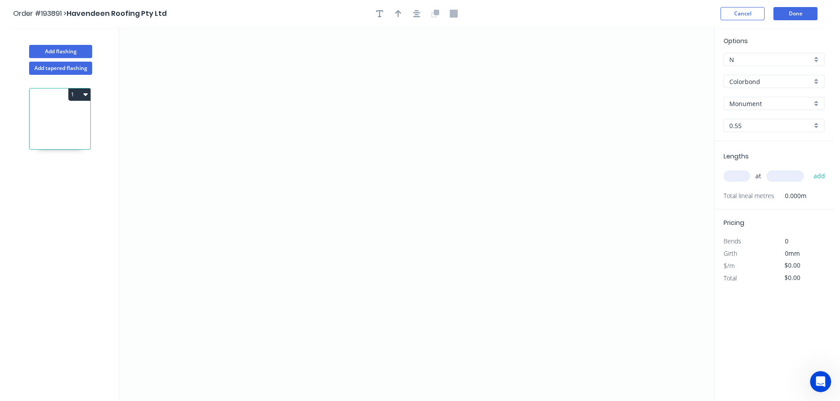
click at [736, 174] on input "text" at bounding box center [736, 176] width 26 height 11
type input "2"
type input "5000"
click at [809, 169] on button "add" at bounding box center [819, 176] width 21 height 15
click at [517, 93] on icon "0" at bounding box center [416, 214] width 595 height 374
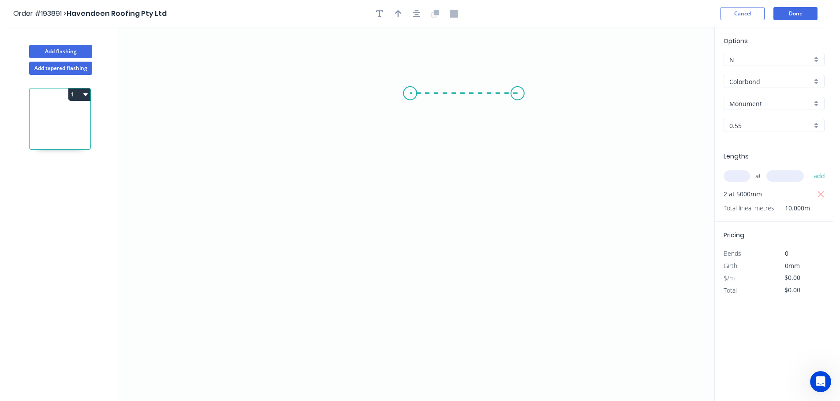
click at [410, 92] on icon "0" at bounding box center [416, 214] width 595 height 374
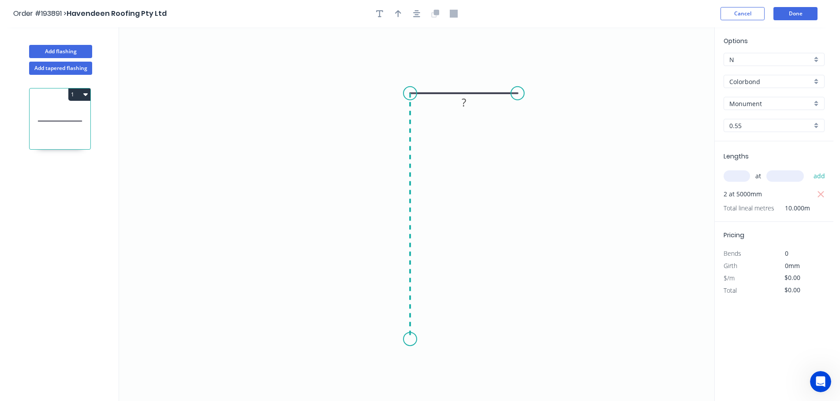
click at [404, 340] on icon "0 ?" at bounding box center [416, 214] width 595 height 374
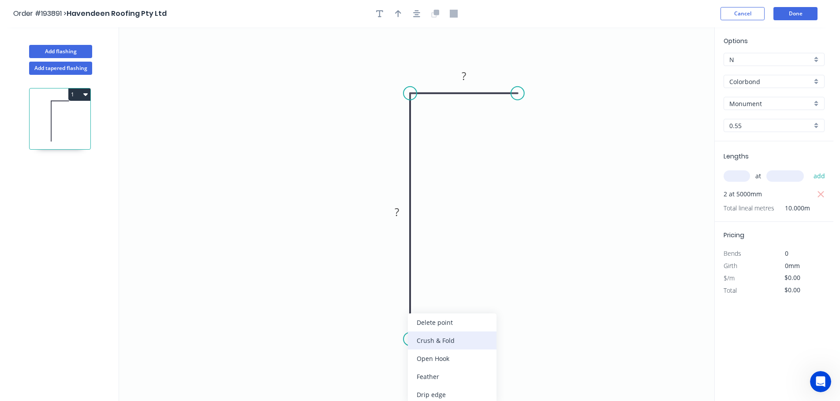
click at [424, 342] on div "Crush & Fold" at bounding box center [452, 341] width 89 height 18
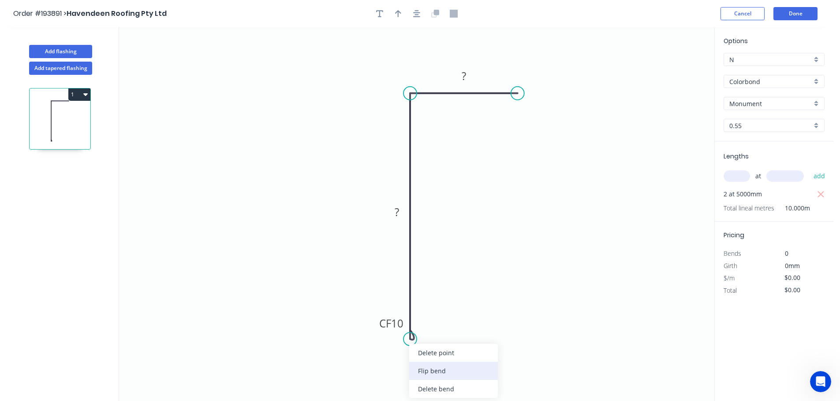
click at [427, 374] on div "Flip bend" at bounding box center [453, 371] width 89 height 18
drag, startPoint x: 445, startPoint y: 318, endPoint x: 386, endPoint y: 321, distance: 59.6
click at [386, 322] on rect at bounding box center [370, 328] width 35 height 18
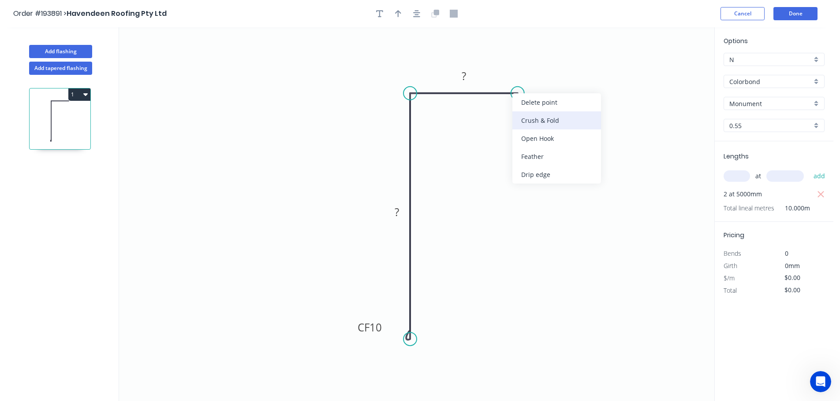
click at [530, 119] on div "Crush & Fold" at bounding box center [556, 120] width 89 height 18
click at [539, 123] on div "Flip bend" at bounding box center [558, 124] width 89 height 18
drag, startPoint x: 544, startPoint y: 100, endPoint x: 539, endPoint y: 113, distance: 14.4
click at [539, 113] on rect at bounding box center [524, 119] width 35 height 18
click at [530, 122] on tspan "10" at bounding box center [529, 121] width 12 height 15
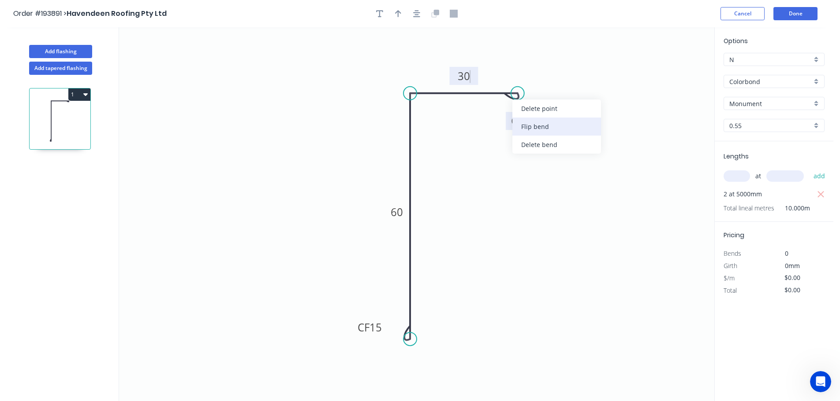
click at [526, 126] on div "Flip bend" at bounding box center [556, 127] width 89 height 18
type input "$8.97"
type input "$89.70"
drag, startPoint x: 537, startPoint y: 82, endPoint x: 528, endPoint y: 67, distance: 17.0
click at [528, 67] on icon "0 CF 15 60 CF 15 30" at bounding box center [416, 214] width 595 height 374
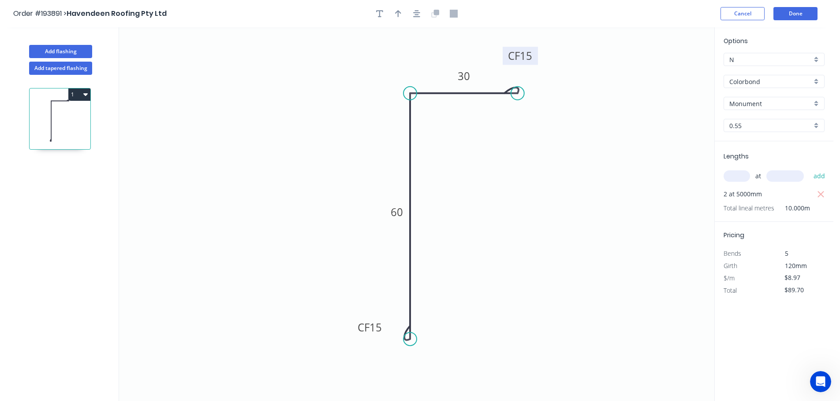
click at [405, 14] on div at bounding box center [416, 13] width 93 height 13
click at [396, 11] on button "button" at bounding box center [397, 13] width 13 height 13
drag, startPoint x: 670, startPoint y: 67, endPoint x: 536, endPoint y: 205, distance: 192.0
click at [536, 205] on icon at bounding box center [536, 195] width 8 height 28
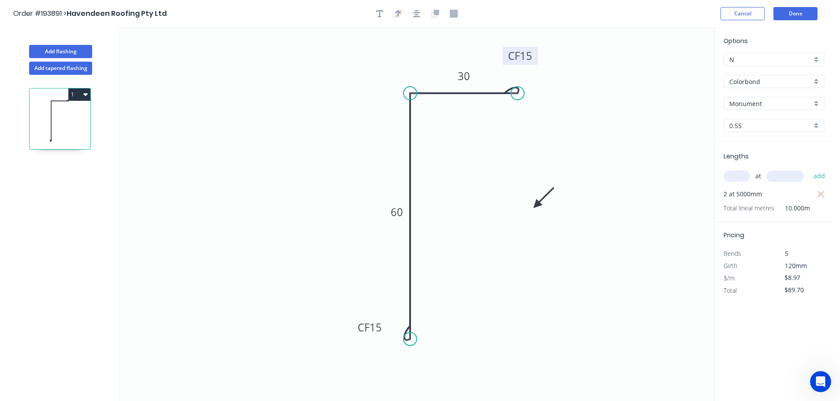
click at [536, 205] on icon at bounding box center [544, 198] width 26 height 26
click at [536, 205] on icon at bounding box center [546, 205] width 28 height 8
click at [378, 11] on icon "button" at bounding box center [379, 13] width 7 height 7
drag, startPoint x: 159, startPoint y: 82, endPoint x: 364, endPoint y: 375, distance: 358.2
click at [365, 375] on textarea at bounding box center [383, 377] width 71 height 33
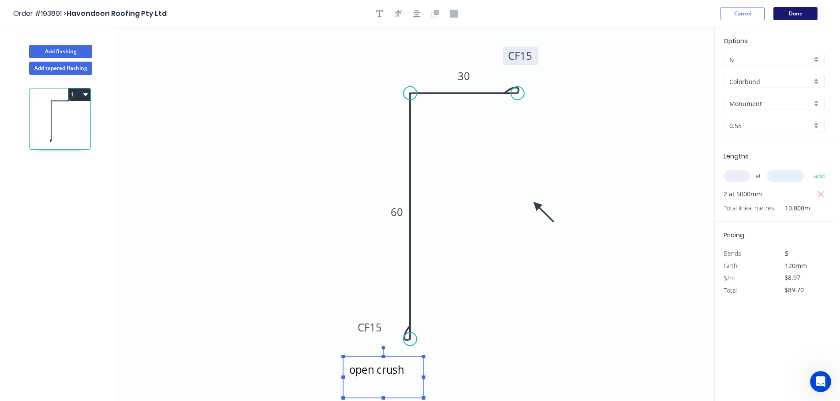
type textarea "open crush"
click at [793, 12] on button "Done" at bounding box center [795, 13] width 44 height 13
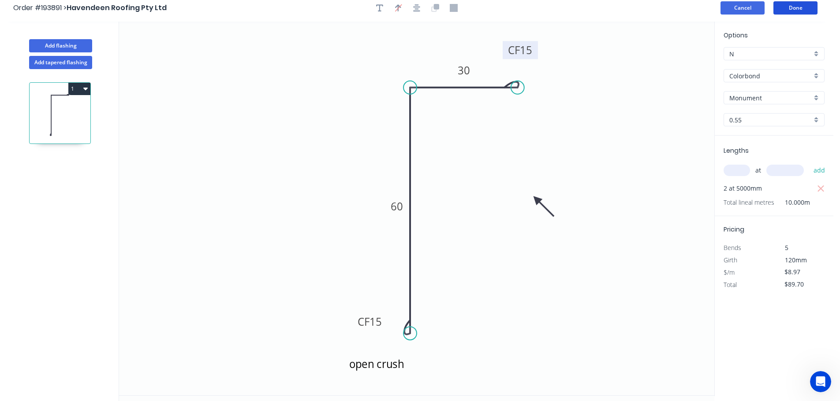
scroll to position [0, 0]
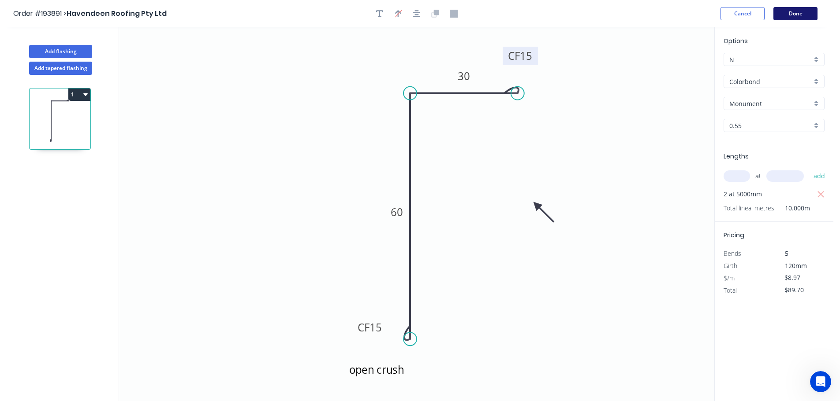
click at [807, 11] on button "Done" at bounding box center [795, 13] width 44 height 13
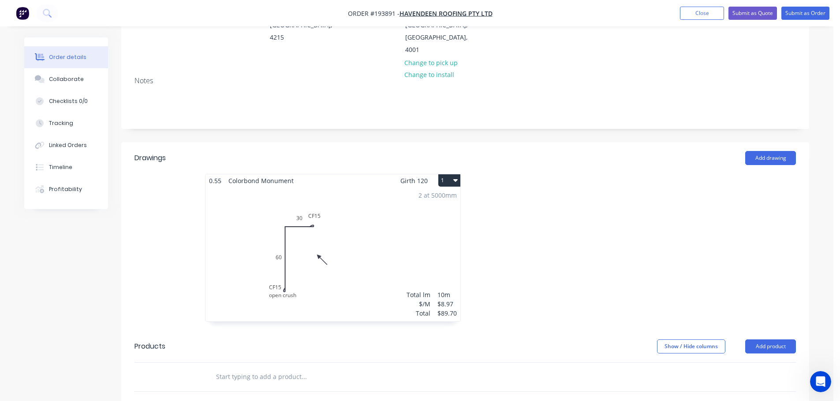
scroll to position [132, 0]
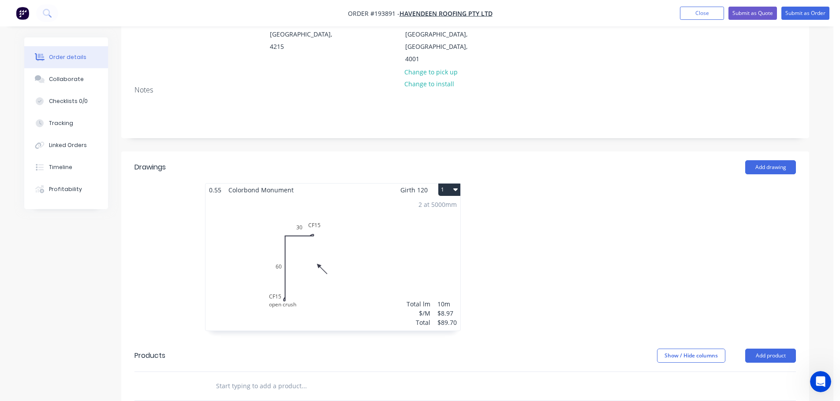
click at [381, 221] on div "2 at 5000mm Total lm $/M Total 10m $8.97 $89.70" at bounding box center [332, 264] width 255 height 134
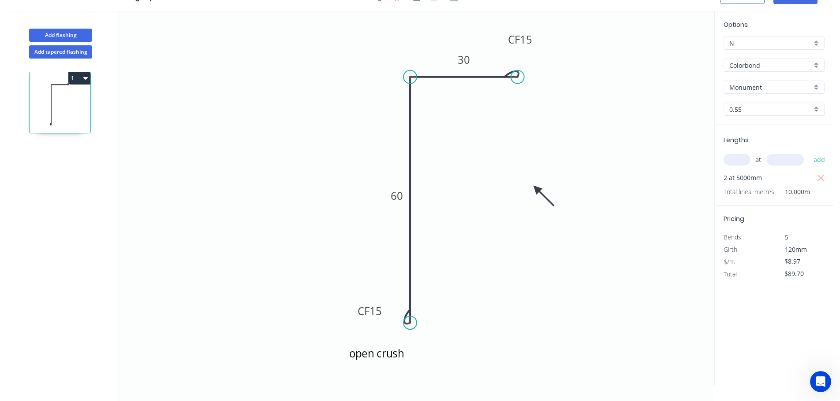
scroll to position [16, 0]
click at [79, 75] on button "1" at bounding box center [79, 78] width 22 height 12
click at [30, 97] on div "Duplicate" at bounding box center [49, 100] width 68 height 13
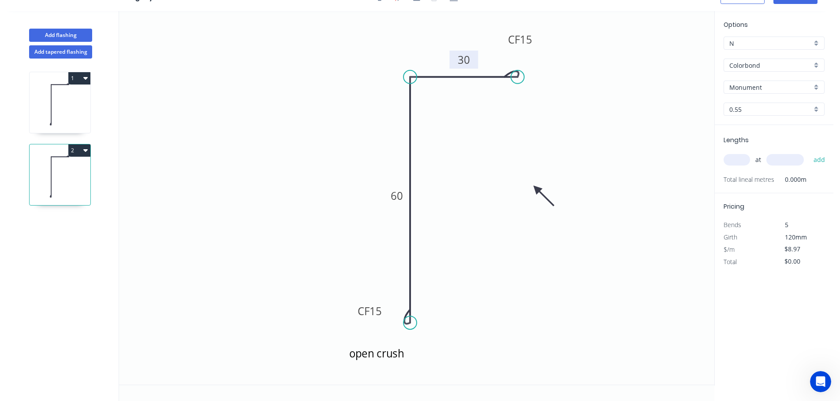
click at [465, 59] on tspan "30" at bounding box center [463, 59] width 12 height 15
click at [379, 315] on tspan "15" at bounding box center [375, 311] width 12 height 15
click at [68, 98] on icon at bounding box center [60, 105] width 61 height 56
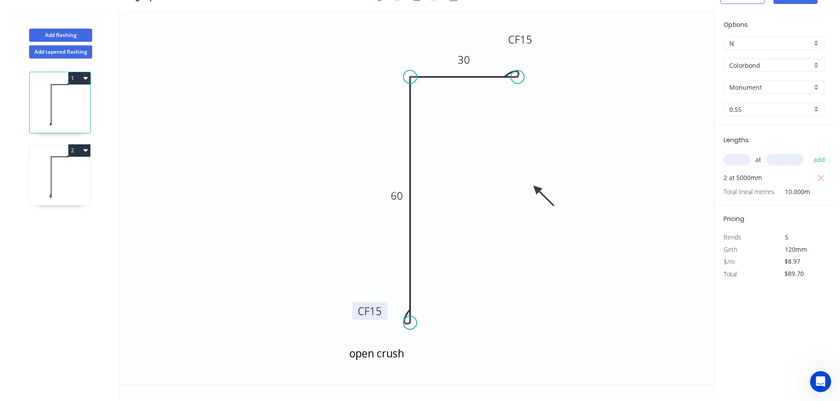
click at [375, 313] on tspan "15" at bounding box center [375, 311] width 12 height 15
click at [67, 174] on icon at bounding box center [60, 177] width 61 height 56
type input "$0.00"
click at [732, 160] on input "text" at bounding box center [736, 159] width 26 height 11
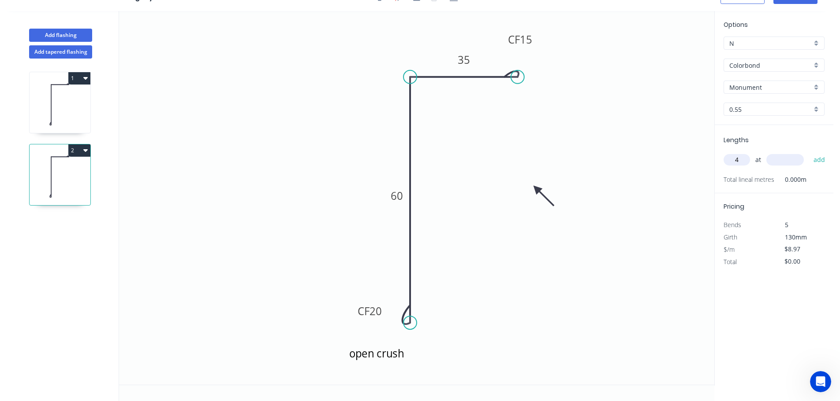
type input "4"
type input "5000"
click at [809, 152] on button "add" at bounding box center [819, 159] width 21 height 15
click at [83, 151] on icon "button" at bounding box center [85, 150] width 4 height 7
click at [40, 169] on div "Duplicate" at bounding box center [49, 172] width 68 height 13
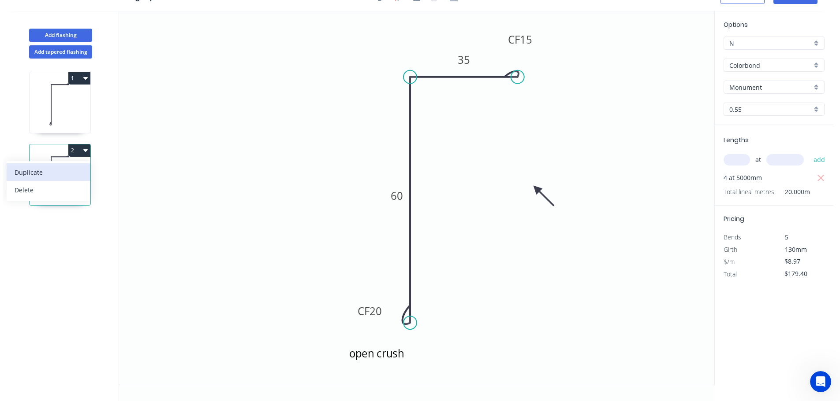
type input "$0.00"
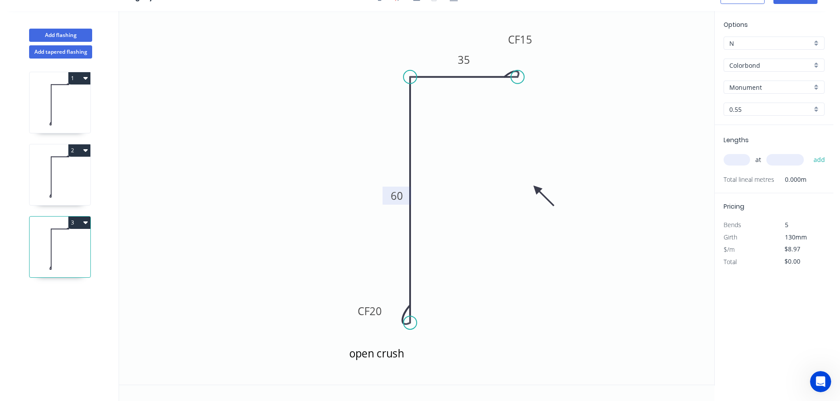
click at [397, 196] on tspan "60" at bounding box center [396, 196] width 12 height 15
click at [740, 160] on input "text" at bounding box center [736, 159] width 26 height 11
type input "2"
type input "5000"
click at [809, 152] on button "add" at bounding box center [819, 159] width 21 height 15
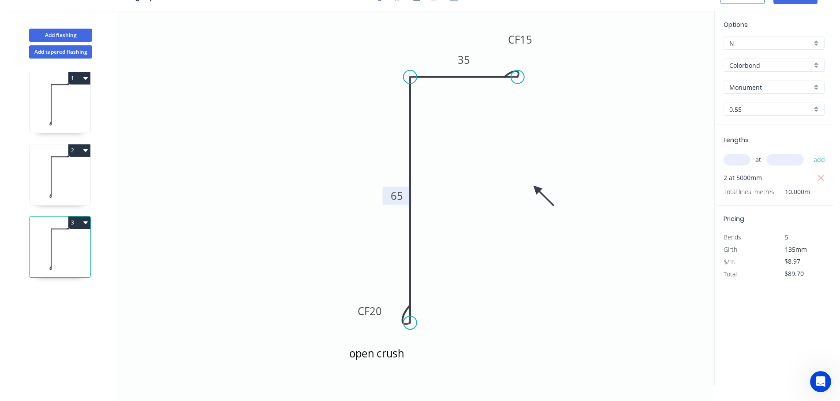
click at [76, 221] on button "3" at bounding box center [79, 223] width 22 height 12
click at [30, 240] on div "Duplicate" at bounding box center [49, 244] width 68 height 13
type input "$0.00"
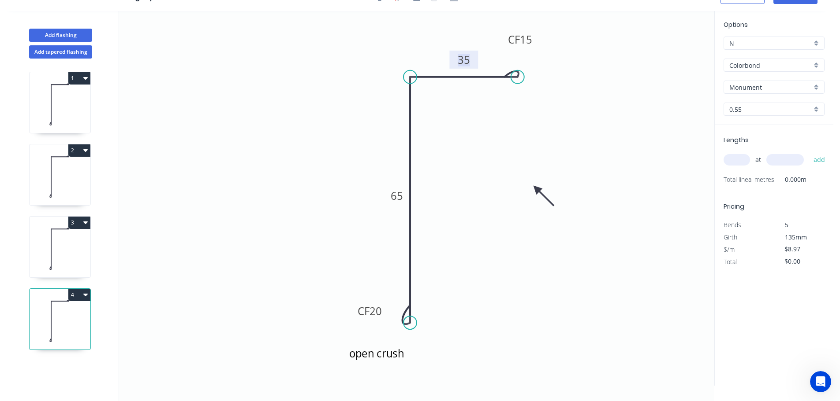
click at [465, 57] on tspan "35" at bounding box center [463, 59] width 12 height 15
click at [735, 162] on input "text" at bounding box center [736, 159] width 26 height 11
type input "2"
type input "5000"
click at [809, 152] on button "add" at bounding box center [819, 159] width 21 height 15
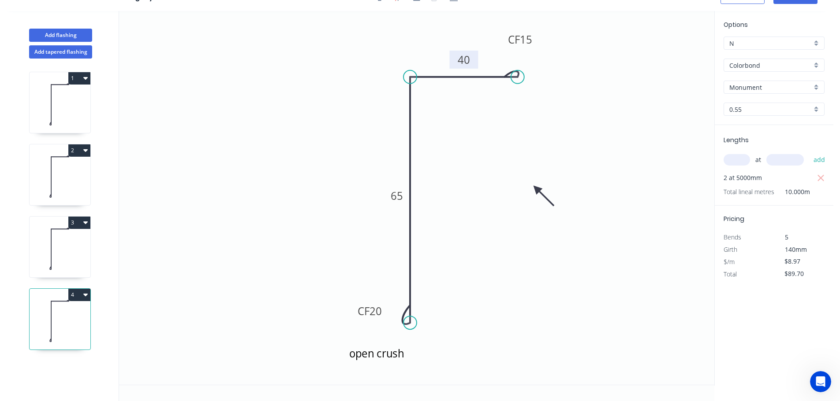
click at [75, 295] on button "4" at bounding box center [79, 295] width 22 height 12
click at [30, 317] on div "Duplicate" at bounding box center [49, 317] width 68 height 13
type input "$0.00"
click at [465, 59] on tspan "40" at bounding box center [463, 59] width 12 height 15
click at [725, 157] on input "text" at bounding box center [736, 159] width 26 height 11
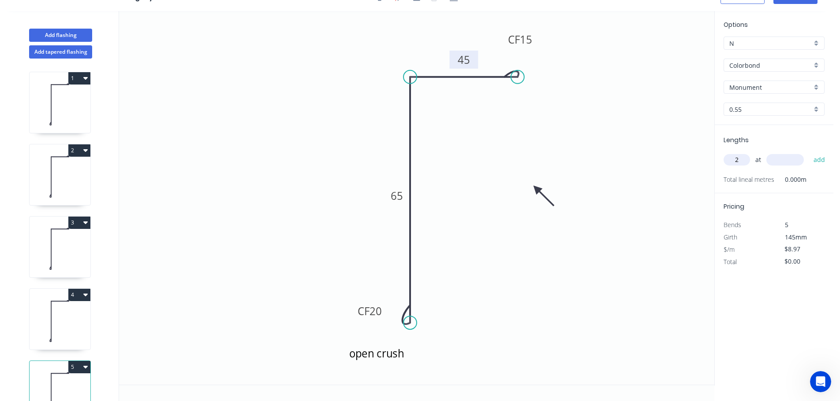
type input "2"
type input "5000"
click at [809, 152] on button "add" at bounding box center [819, 159] width 21 height 15
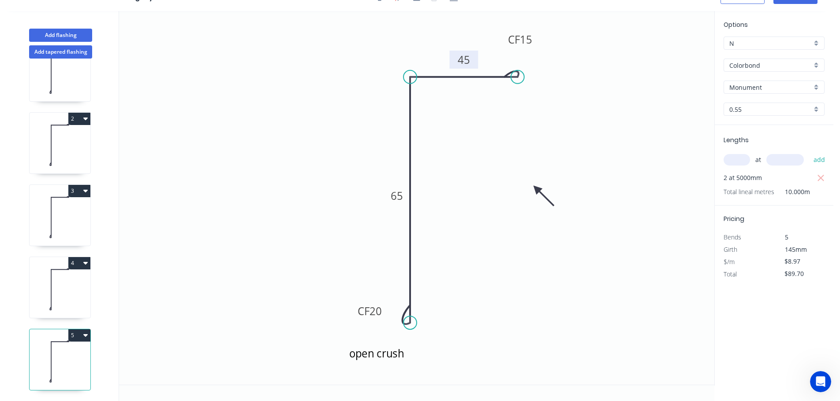
scroll to position [38, 0]
click at [79, 330] on button "5" at bounding box center [79, 336] width 22 height 12
click at [39, 351] on div "Duplicate" at bounding box center [49, 357] width 68 height 13
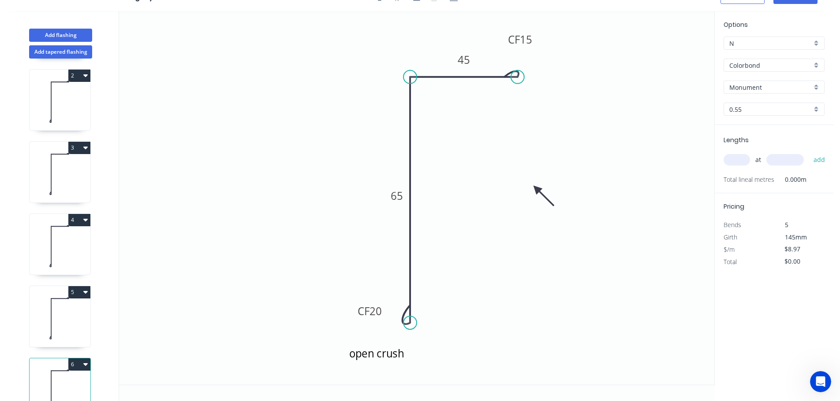
scroll to position [111, 0]
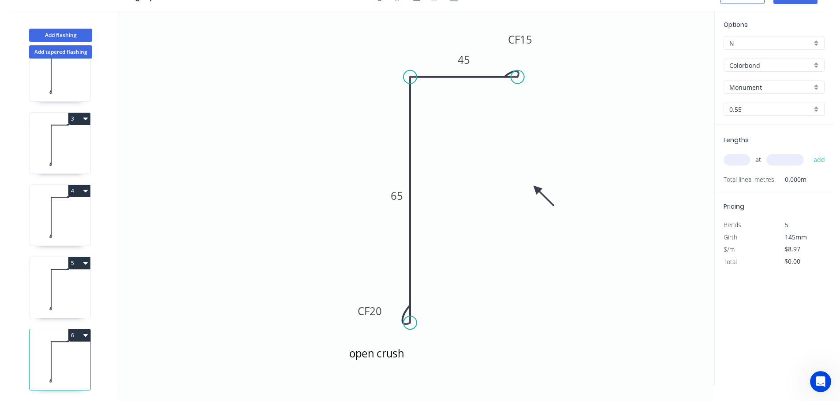
click at [62, 279] on icon at bounding box center [60, 290] width 61 height 56
click at [400, 196] on tspan "65" at bounding box center [396, 196] width 12 height 15
click at [51, 354] on icon at bounding box center [60, 362] width 61 height 56
click at [52, 285] on icon at bounding box center [60, 290] width 61 height 56
click at [60, 349] on icon at bounding box center [60, 362] width 61 height 56
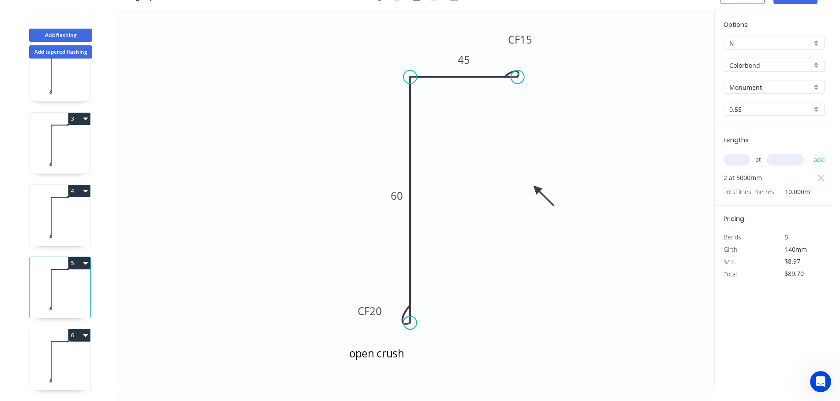
type input "$0.00"
click at [395, 197] on tspan "65" at bounding box center [396, 196] width 12 height 15
click at [466, 59] on tspan "45" at bounding box center [463, 59] width 12 height 15
click at [739, 160] on input "text" at bounding box center [736, 159] width 26 height 11
type input "2"
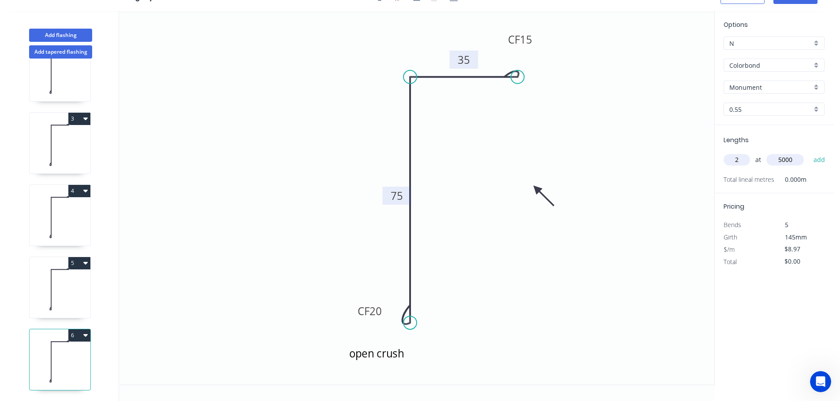
type input "5000"
click at [809, 152] on button "add" at bounding box center [819, 159] width 21 height 15
type input "$89.70"
click at [63, 33] on button "Add flashing" at bounding box center [60, 35] width 63 height 13
type input "$0.00"
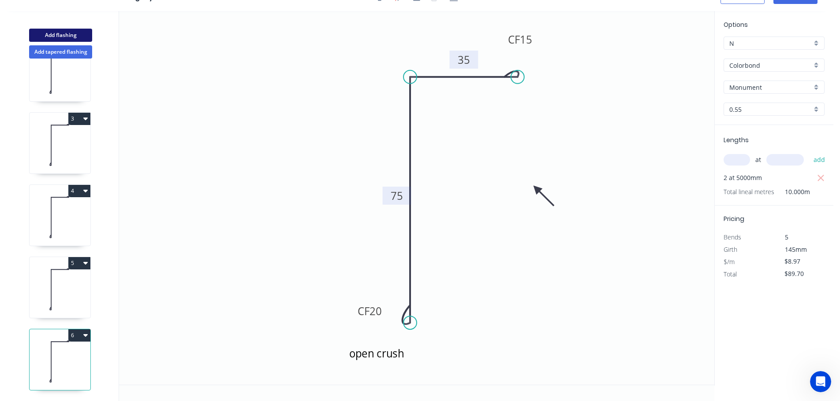
type input "$0.00"
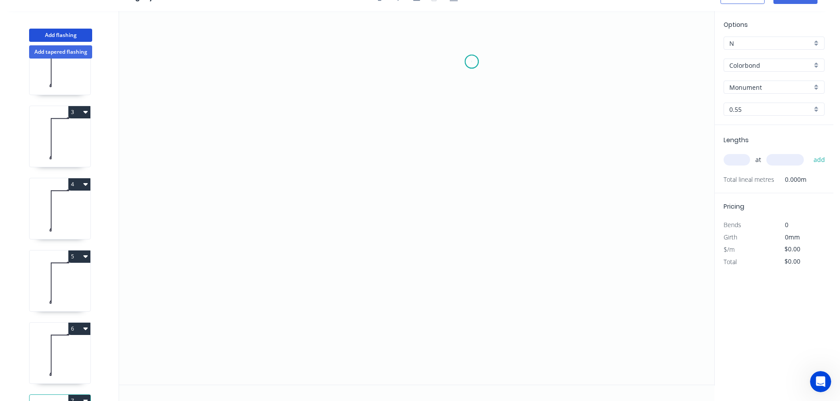
click at [472, 62] on icon "0" at bounding box center [416, 198] width 595 height 374
click at [469, 305] on icon "0" at bounding box center [416, 198] width 595 height 374
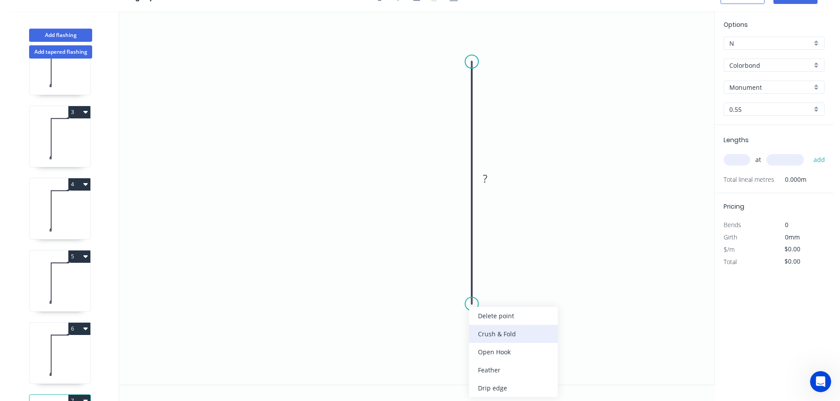
click at [481, 335] on div "Crush & Fold" at bounding box center [513, 334] width 89 height 18
click at [491, 331] on div "Flip bend" at bounding box center [515, 335] width 89 height 18
drag, startPoint x: 502, startPoint y: 282, endPoint x: 493, endPoint y: 282, distance: 8.4
click at [493, 282] on tspan "10" at bounding box center [496, 288] width 12 height 15
drag, startPoint x: 508, startPoint y: 283, endPoint x: 438, endPoint y: 281, distance: 69.2
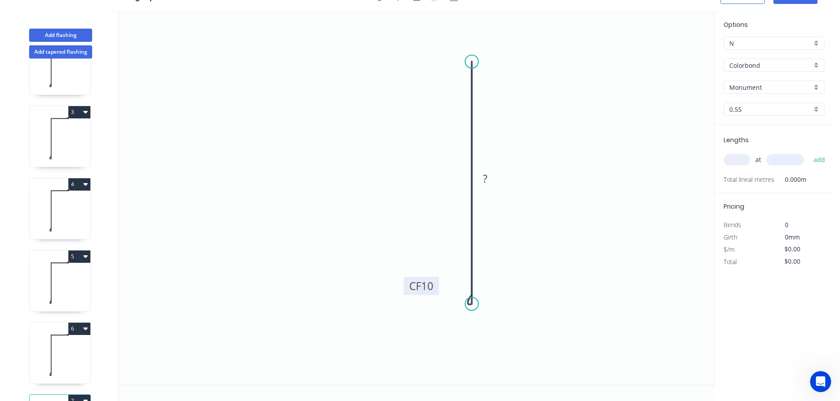
click at [438, 281] on rect at bounding box center [420, 286] width 35 height 18
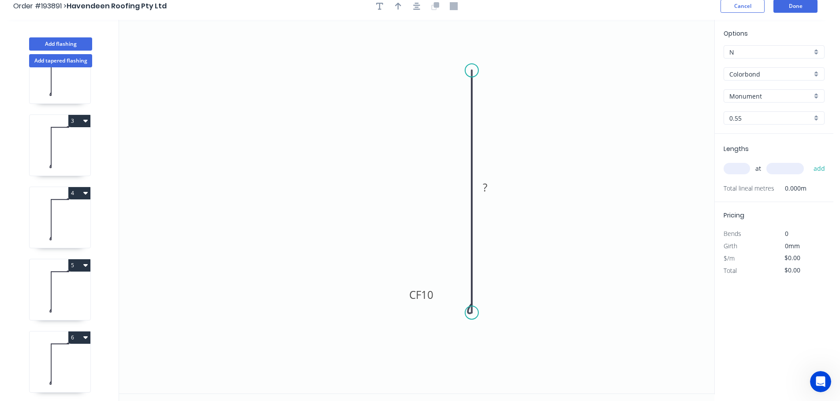
scroll to position [0, 0]
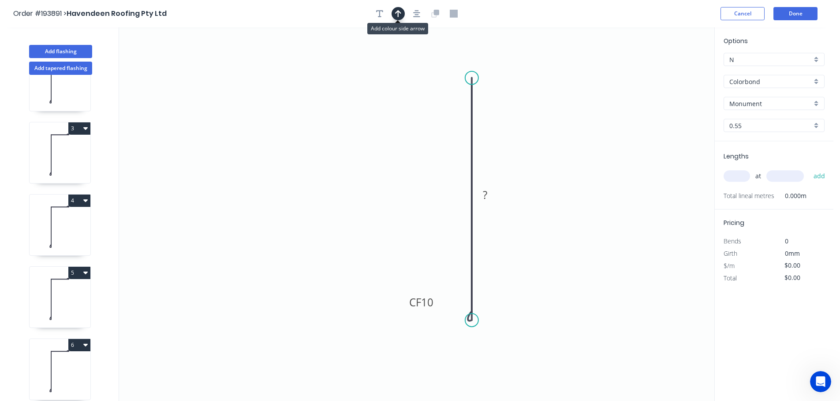
click at [398, 10] on icon "button" at bounding box center [398, 14] width 6 height 8
click at [669, 68] on icon at bounding box center [669, 61] width 8 height 28
drag, startPoint x: 669, startPoint y: 68, endPoint x: 554, endPoint y: 145, distance: 138.1
click at [554, 145] on icon at bounding box center [563, 136] width 26 height 26
click at [375, 12] on button "button" at bounding box center [379, 13] width 13 height 13
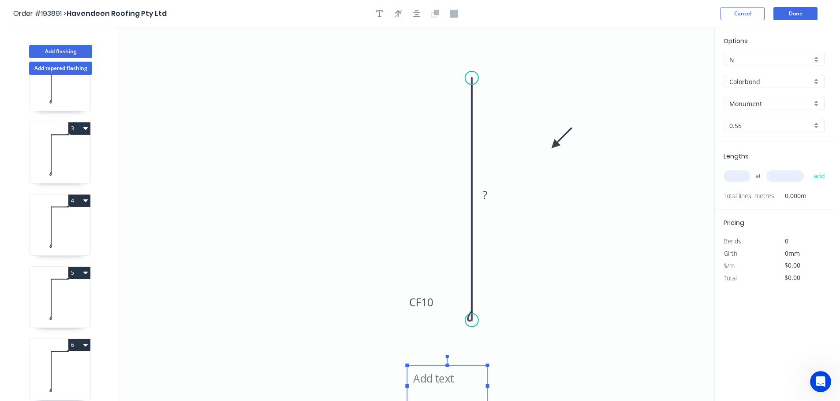
drag, startPoint x: 182, startPoint y: 62, endPoint x: 453, endPoint y: 376, distance: 415.2
click at [453, 376] on textarea at bounding box center [446, 386] width 71 height 33
type textarea "open crush"
click at [428, 301] on tspan "10" at bounding box center [427, 302] width 12 height 15
click at [738, 178] on input "text" at bounding box center [736, 176] width 26 height 11
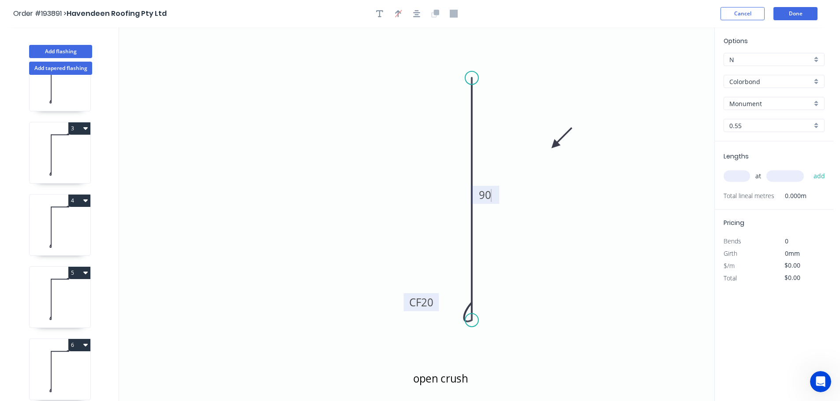
type input "$6.97"
type input "2"
type input "5000"
click at [809, 169] on button "add" at bounding box center [819, 176] width 21 height 15
type input "$69.70"
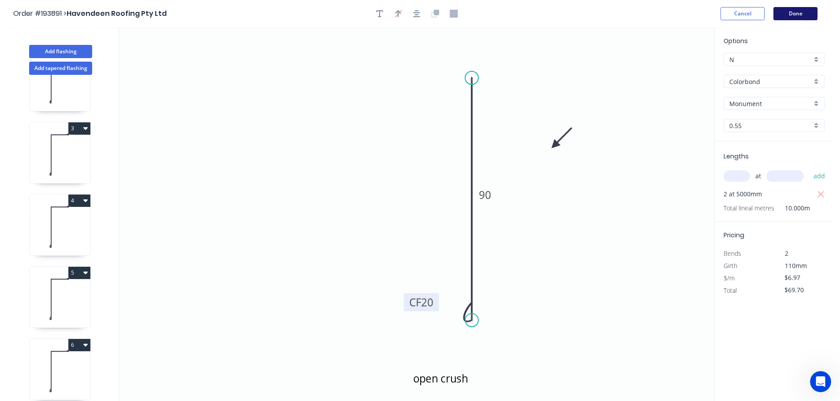
click at [793, 11] on button "Done" at bounding box center [795, 13] width 44 height 13
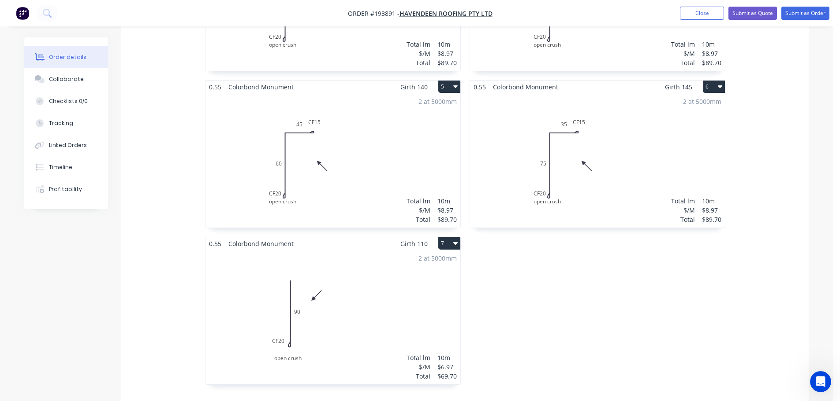
scroll to position [573, 0]
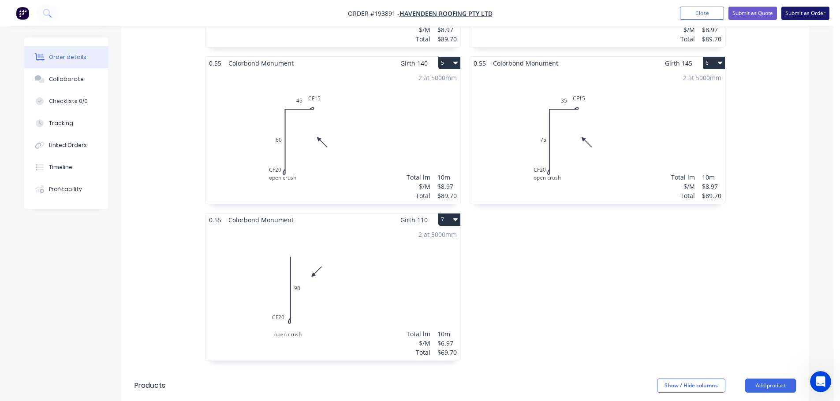
click at [799, 11] on button "Submit as Order" at bounding box center [805, 13] width 48 height 13
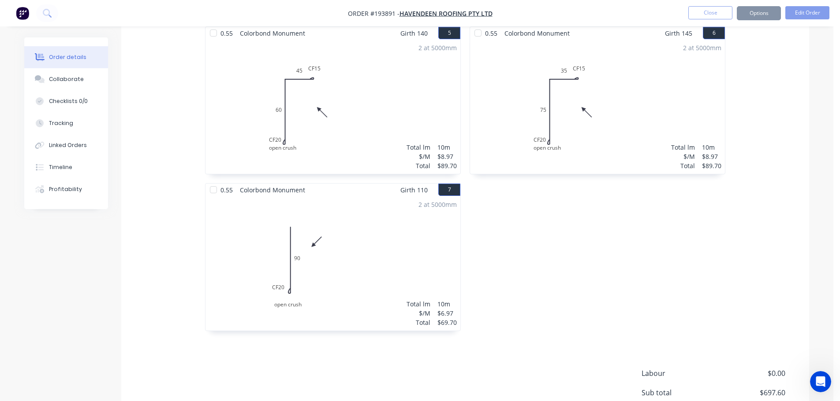
scroll to position [0, 0]
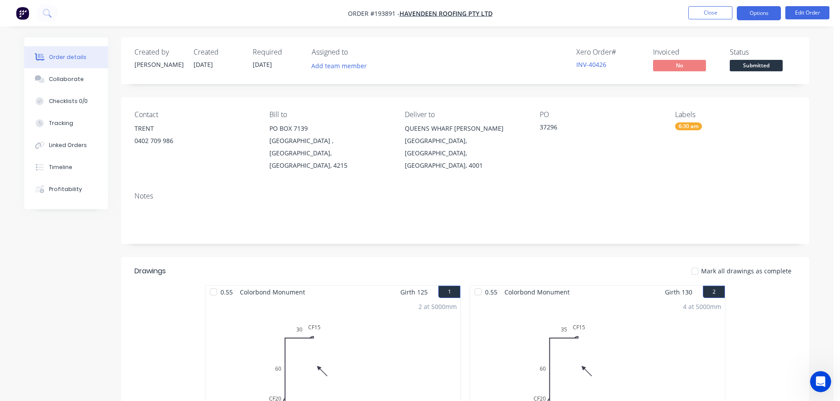
click at [755, 10] on button "Options" at bounding box center [758, 13] width 44 height 14
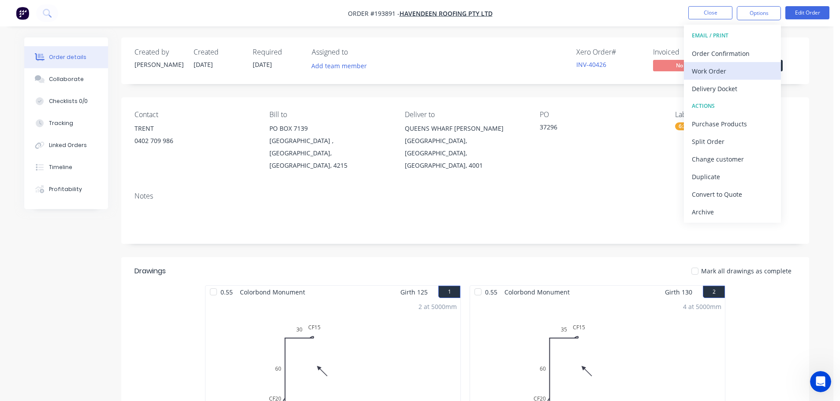
click at [701, 70] on div "Work Order" at bounding box center [731, 71] width 81 height 13
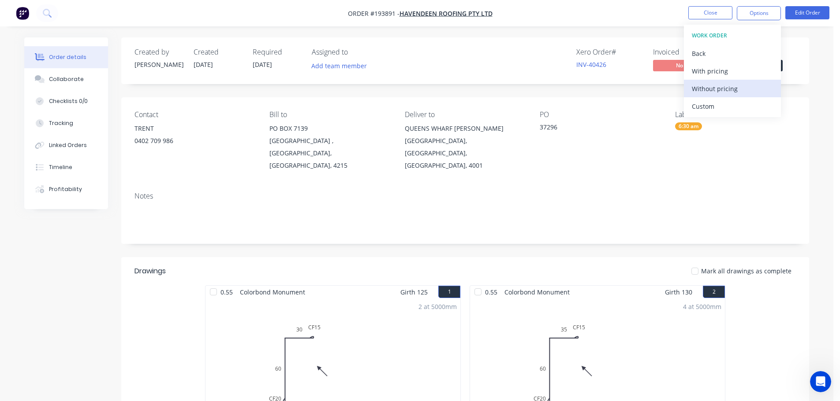
click at [700, 85] on div "Without pricing" at bounding box center [731, 88] width 81 height 13
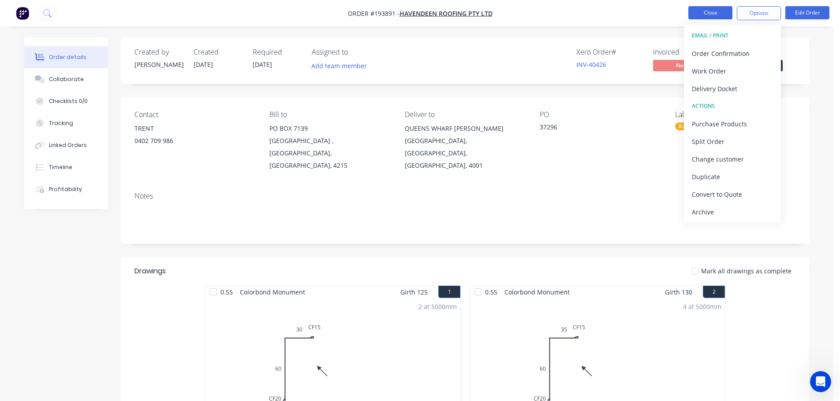
click at [714, 11] on button "Close" at bounding box center [710, 12] width 44 height 13
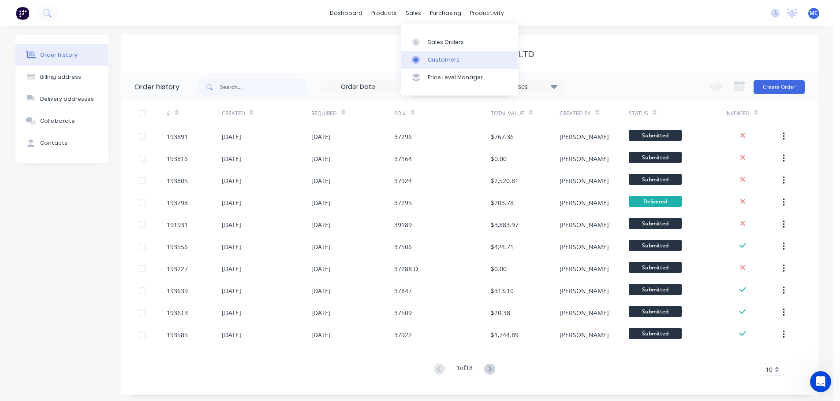
click at [448, 53] on link "Customers" at bounding box center [459, 60] width 117 height 18
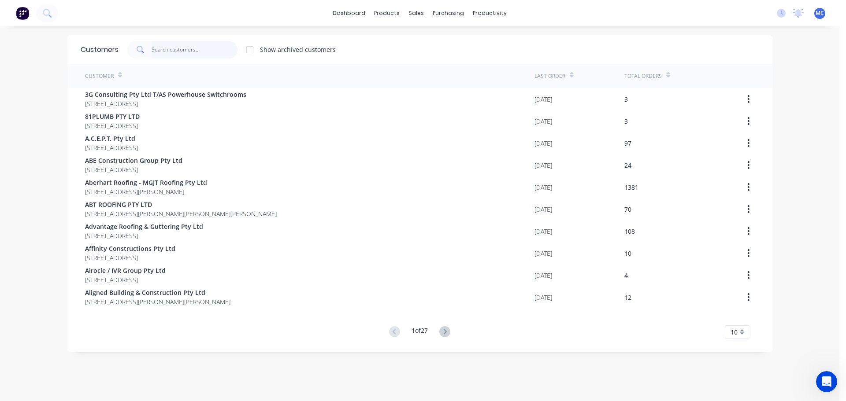
click at [163, 47] on input "text" at bounding box center [195, 50] width 86 height 18
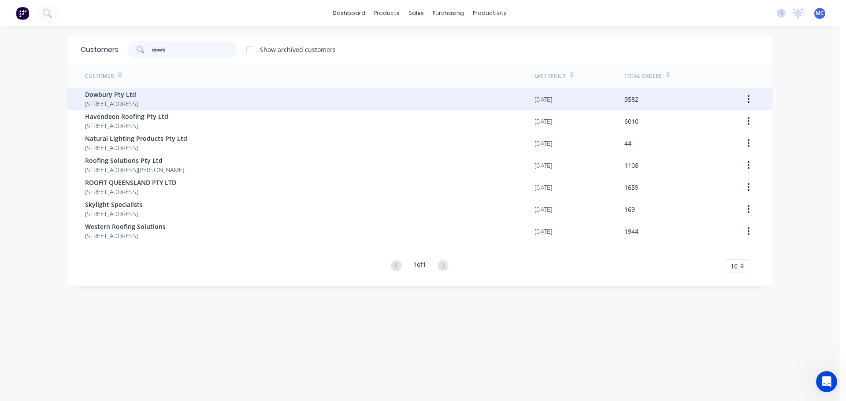
type input "dowb"
click at [105, 96] on span "Dowbury Pty Ltd" at bounding box center [111, 94] width 53 height 9
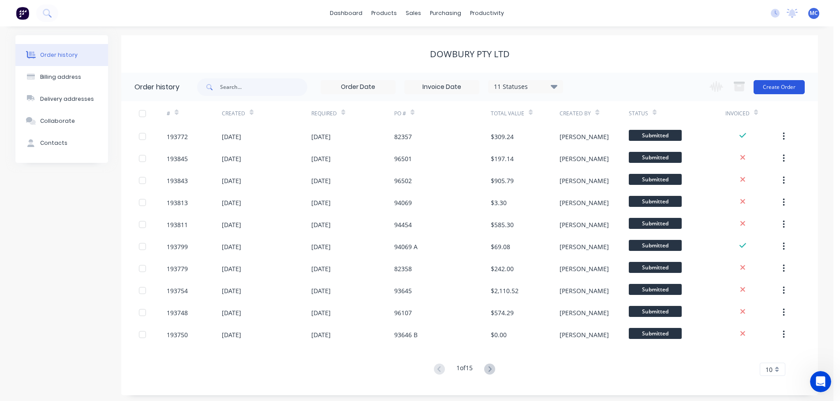
click at [778, 83] on button "Create Order" at bounding box center [778, 87] width 51 height 14
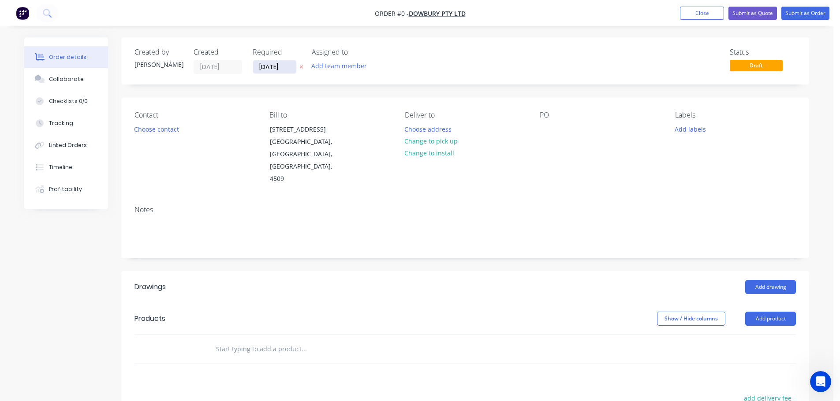
click at [274, 69] on input "[DATE]" at bounding box center [274, 66] width 43 height 13
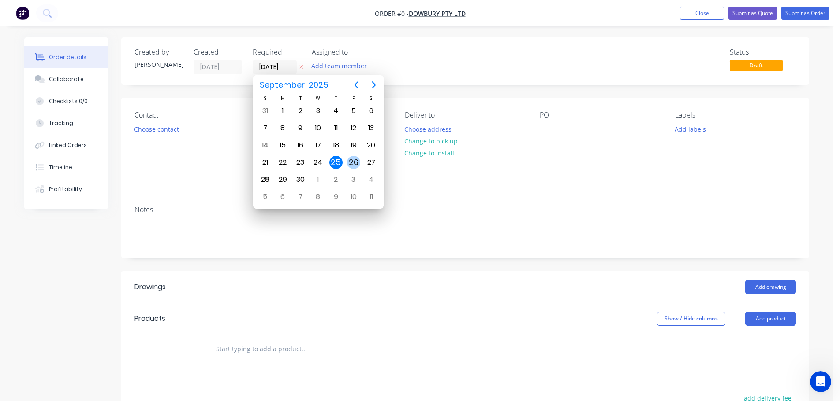
click at [353, 162] on div "26" at bounding box center [353, 162] width 13 height 13
type input "[DATE]"
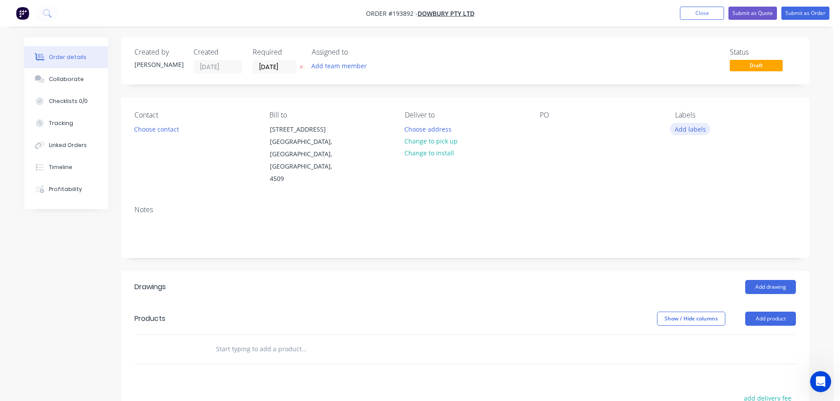
click at [689, 128] on button "Add labels" at bounding box center [689, 129] width 41 height 12
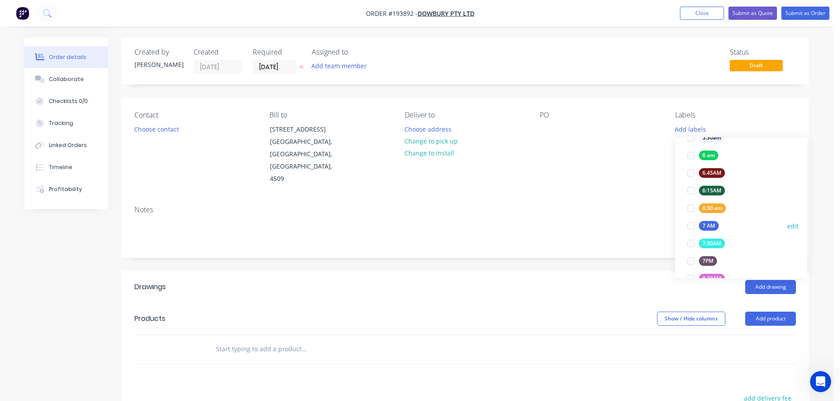
scroll to position [176, 0]
click at [691, 152] on div at bounding box center [691, 155] width 18 height 18
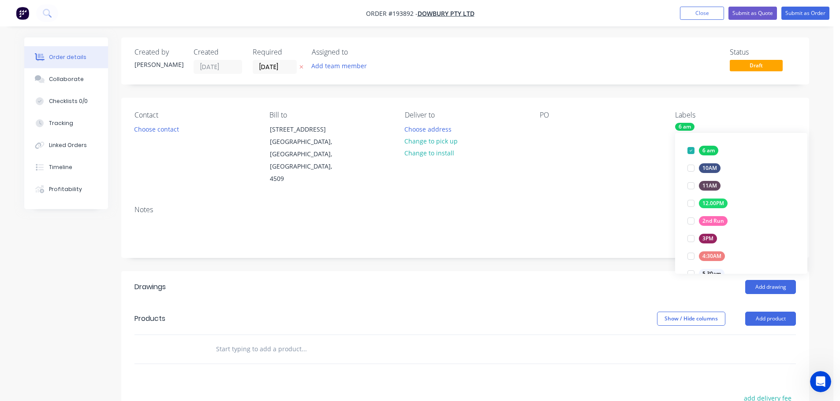
click at [621, 152] on div "PO" at bounding box center [599, 148] width 121 height 74
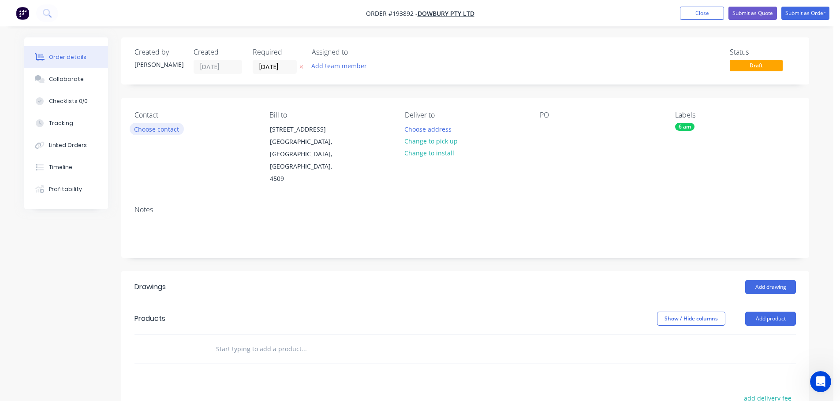
click at [145, 127] on button "Choose contact" at bounding box center [157, 129] width 54 height 12
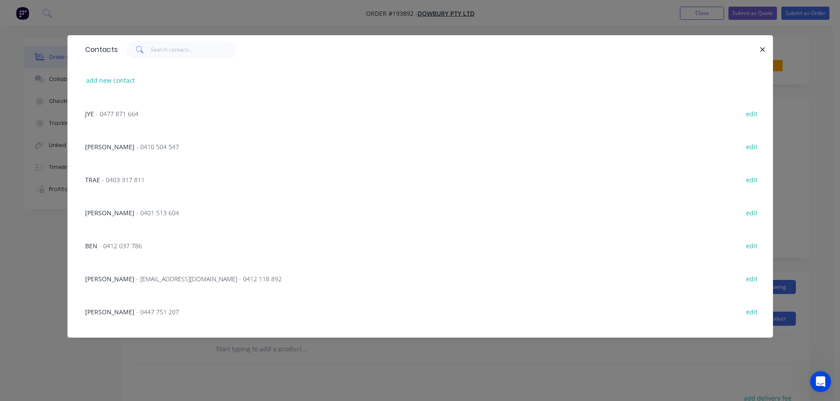
scroll to position [441, 0]
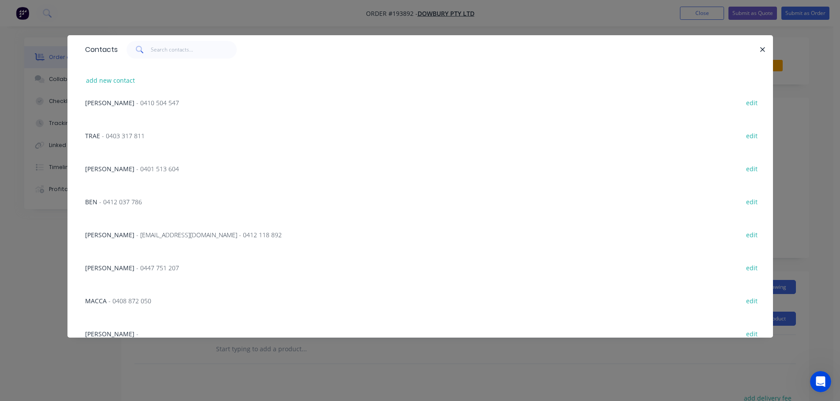
click at [152, 234] on span "- [EMAIL_ADDRESS][DOMAIN_NAME] - 0412 118 892" at bounding box center [208, 235] width 145 height 8
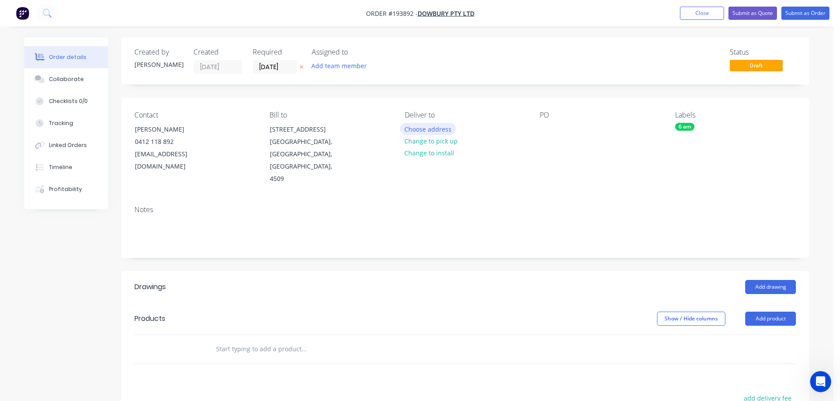
click at [432, 129] on button "Choose address" at bounding box center [428, 129] width 56 height 12
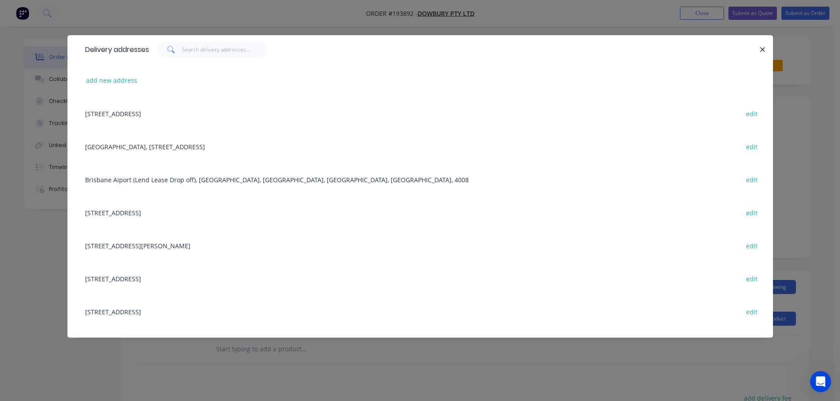
click at [180, 145] on div "[GEOGRAPHIC_DATA], [STREET_ADDRESS] edit" at bounding box center [420, 146] width 679 height 33
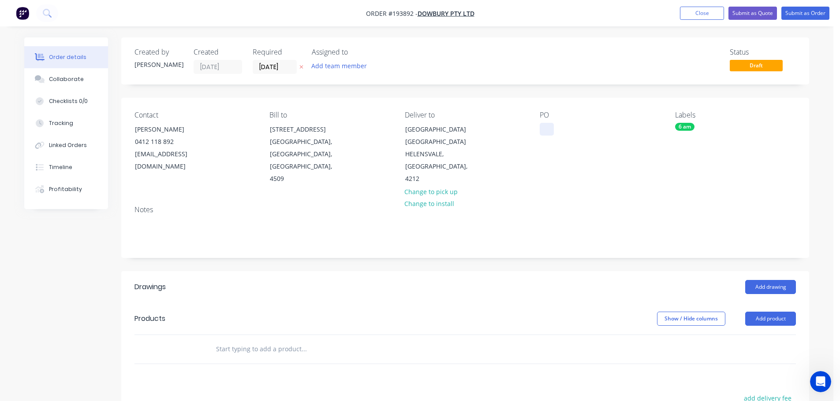
click at [548, 128] on div at bounding box center [546, 129] width 14 height 13
click at [765, 286] on button "Add drawing" at bounding box center [770, 287] width 51 height 14
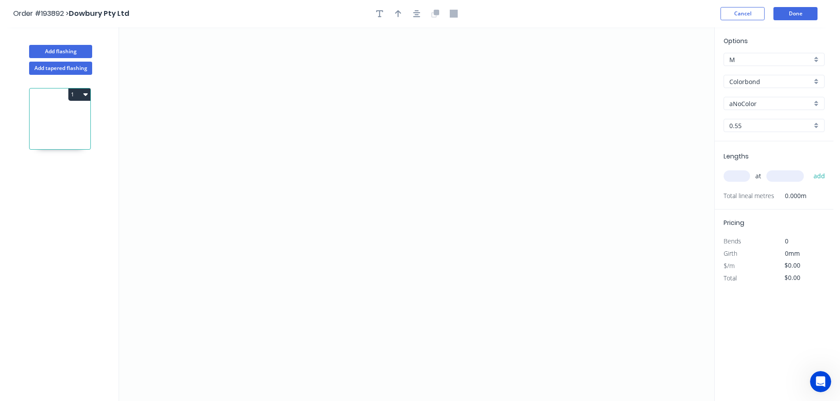
click at [744, 81] on input "Colorbond" at bounding box center [770, 81] width 82 height 9
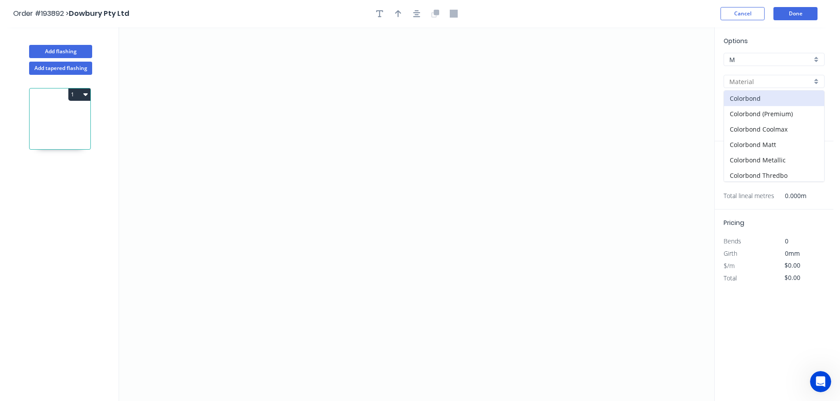
scroll to position [187, 0]
click at [745, 158] on div "Zincalume" at bounding box center [774, 158] width 100 height 15
type input "Zincalume"
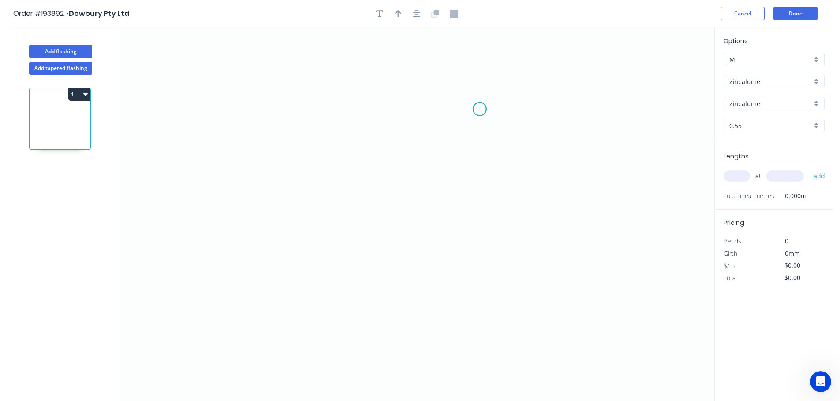
click at [479, 109] on icon "0" at bounding box center [416, 214] width 595 height 374
click at [404, 106] on icon "0" at bounding box center [416, 214] width 595 height 374
click at [411, 288] on icon "0 ?" at bounding box center [416, 214] width 595 height 374
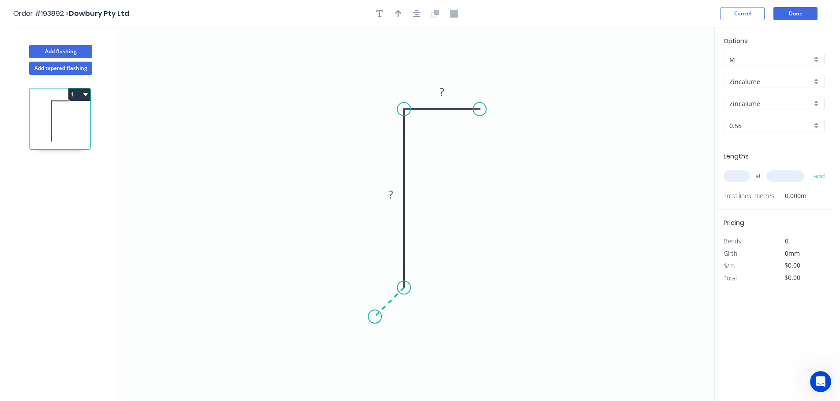
click at [375, 319] on icon "0 ? ?" at bounding box center [416, 214] width 595 height 374
click at [401, 308] on rect at bounding box center [399, 308] width 18 height 12
click at [398, 15] on icon "button" at bounding box center [398, 13] width 6 height 7
type input "$6.73"
drag, startPoint x: 670, startPoint y: 68, endPoint x: 331, endPoint y: 142, distance: 347.2
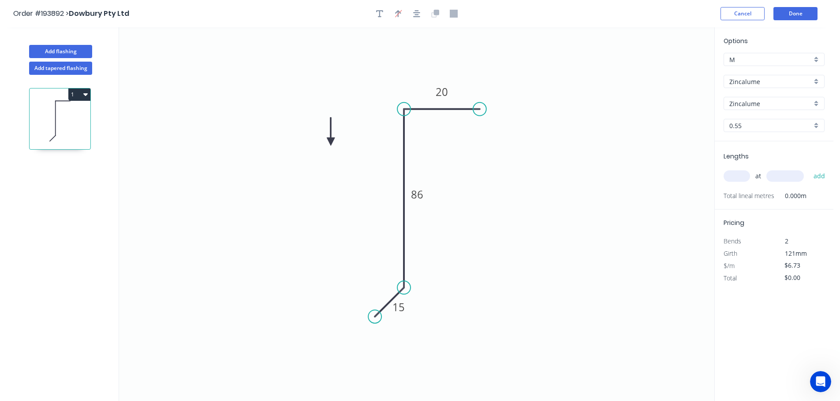
click at [331, 142] on icon at bounding box center [331, 132] width 8 height 28
click at [741, 176] on input "text" at bounding box center [736, 176] width 26 height 11
type input "2"
type input "5000"
click at [809, 169] on button "add" at bounding box center [819, 176] width 21 height 15
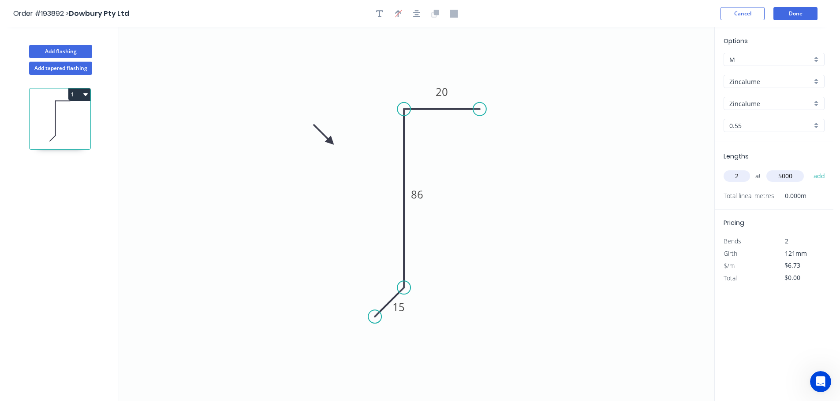
type input "$67.30"
click at [52, 66] on button "Add tapered flashing" at bounding box center [60, 68] width 63 height 13
type input "$0.00"
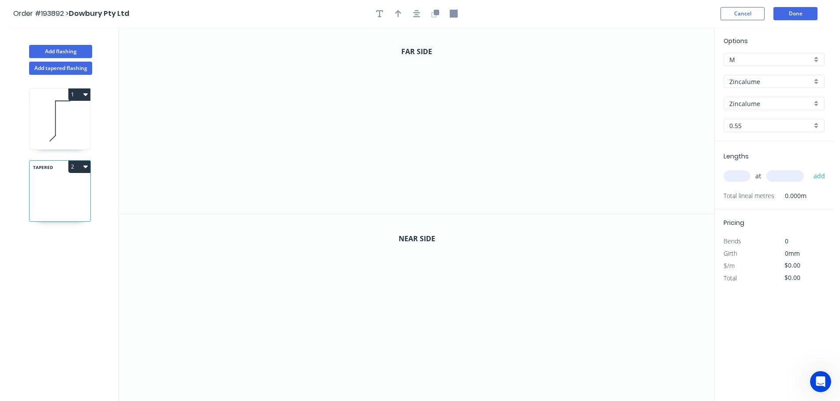
click at [743, 81] on input "Zincalume" at bounding box center [770, 81] width 82 height 9
click at [746, 98] on div "Colorbond" at bounding box center [774, 98] width 100 height 15
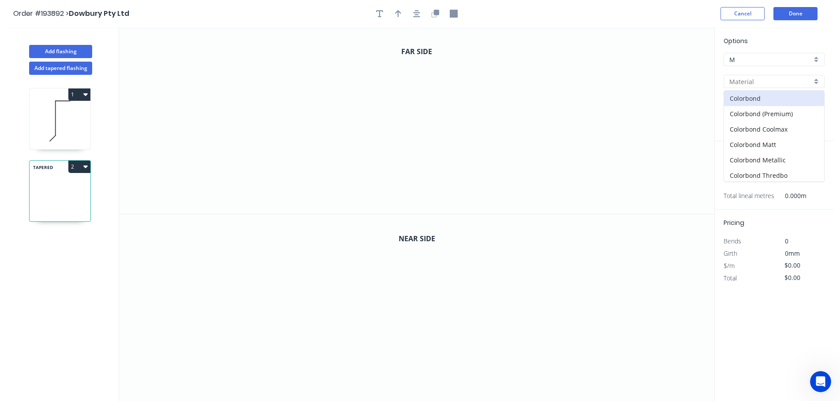
type input "Colorbond"
type input "aNoColor"
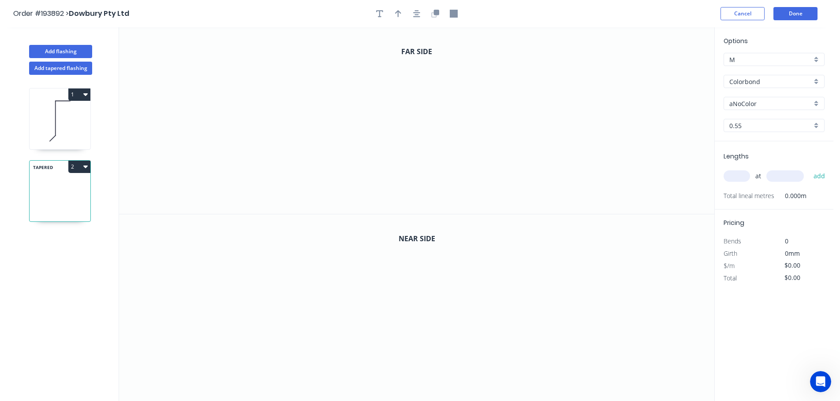
click at [746, 101] on input "aNoColor" at bounding box center [770, 103] width 82 height 9
click at [746, 151] on div "Surfmist" at bounding box center [774, 151] width 100 height 15
type input "Surfmist"
click at [737, 176] on input "text" at bounding box center [736, 176] width 26 height 11
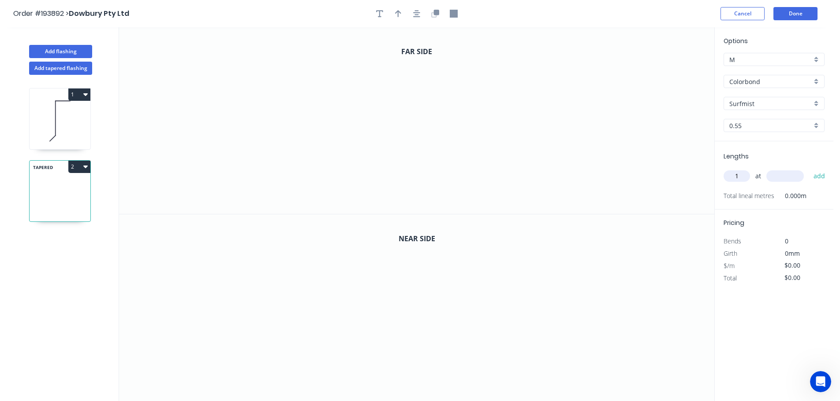
type input "1"
type input "1500"
click at [809, 169] on button "add" at bounding box center [819, 176] width 21 height 15
click at [331, 185] on icon "0" at bounding box center [416, 120] width 595 height 187
click at [311, 207] on icon "0" at bounding box center [416, 120] width 595 height 187
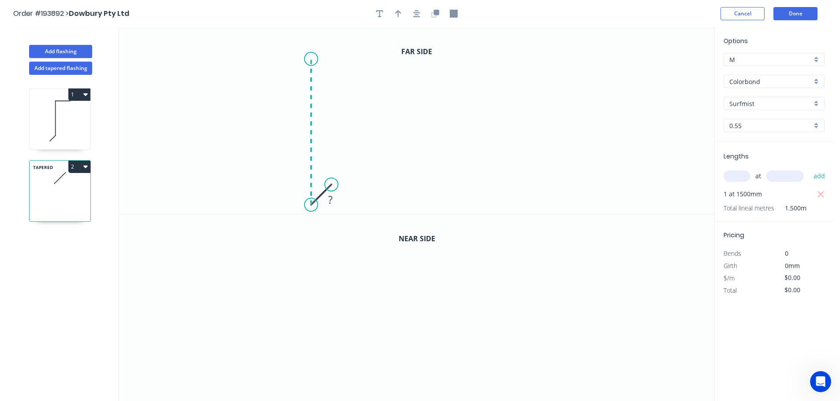
click at [312, 59] on icon "0 ?" at bounding box center [416, 120] width 595 height 187
click at [509, 60] on icon "0 ? ?" at bounding box center [416, 120] width 595 height 187
click at [503, 188] on icon "0 ? ? ?" at bounding box center [416, 120] width 595 height 187
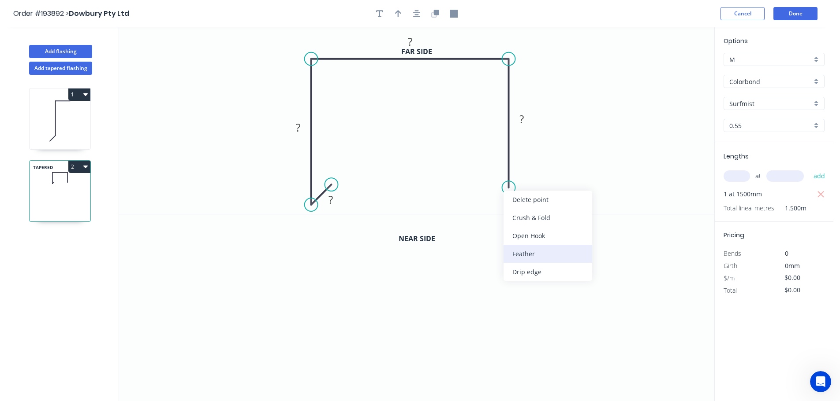
click at [525, 252] on div "Feather" at bounding box center [547, 254] width 89 height 18
drag, startPoint x: 508, startPoint y: 190, endPoint x: 509, endPoint y: 198, distance: 8.4
click at [509, 198] on circle at bounding box center [508, 197] width 13 height 13
drag, startPoint x: 477, startPoint y: 177, endPoint x: 468, endPoint y: 176, distance: 8.8
click at [464, 176] on rect at bounding box center [480, 181] width 34 height 18
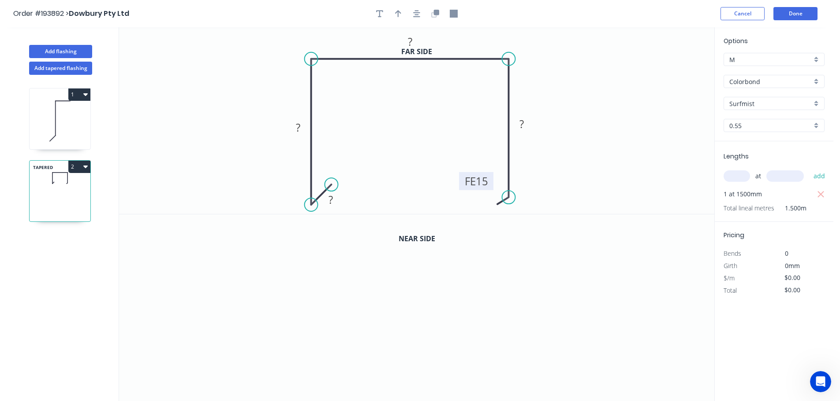
click at [480, 180] on tspan "15" at bounding box center [482, 181] width 12 height 15
click at [398, 14] on icon "button" at bounding box center [398, 13] width 6 height 7
type input "$12.03"
type input "$18.05"
click at [669, 68] on icon at bounding box center [669, 61] width 8 height 28
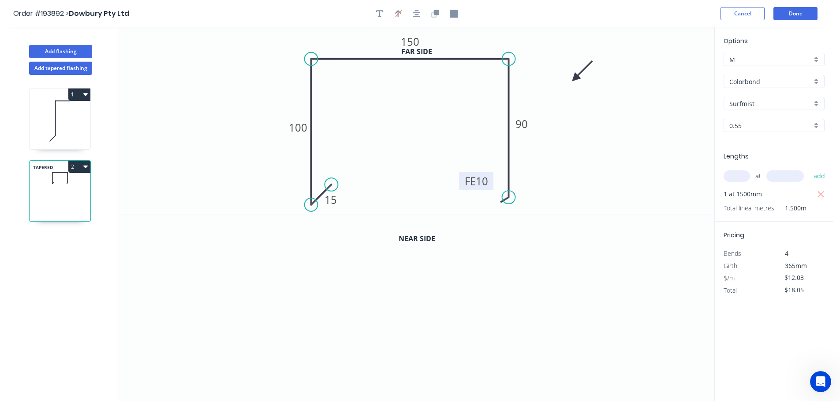
drag, startPoint x: 669, startPoint y: 68, endPoint x: 563, endPoint y: 81, distance: 106.5
click at [571, 78] on icon at bounding box center [582, 72] width 26 height 26
click at [434, 10] on icon "button" at bounding box center [436, 12] width 5 height 5
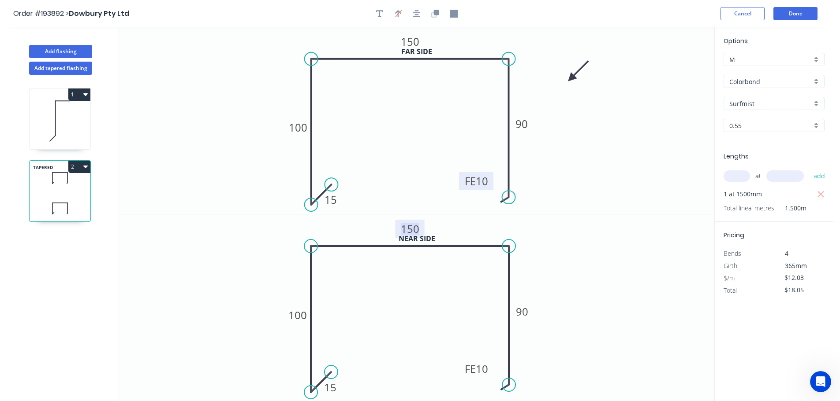
click at [413, 227] on tspan "150" at bounding box center [410, 229] width 19 height 15
click at [798, 11] on button "Done" at bounding box center [795, 13] width 44 height 13
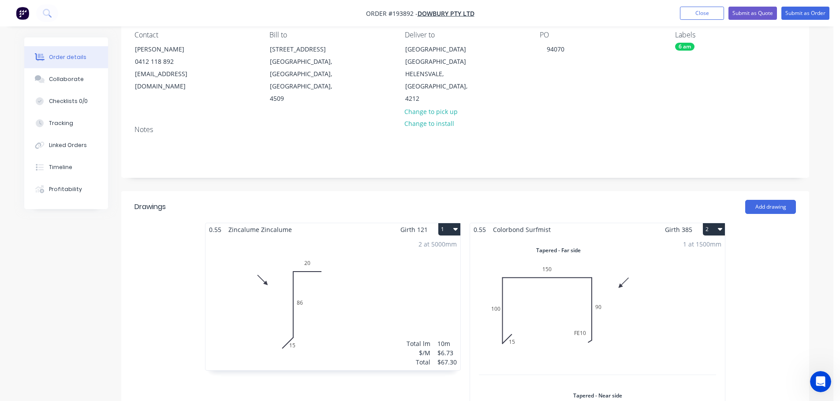
scroll to position [44, 0]
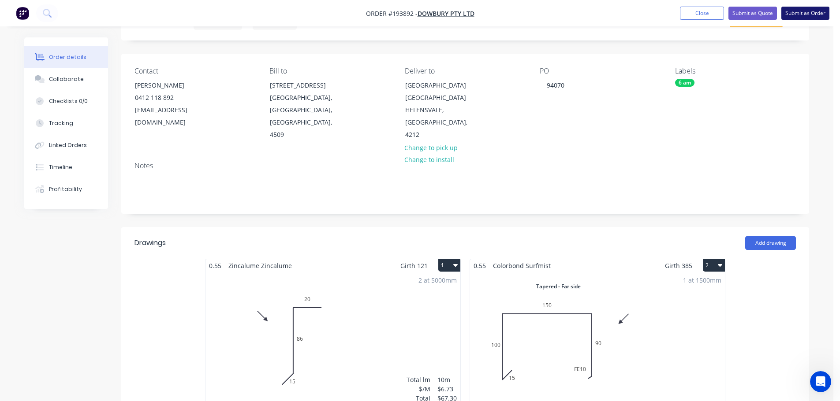
click at [803, 11] on button "Submit as Order" at bounding box center [805, 13] width 48 height 13
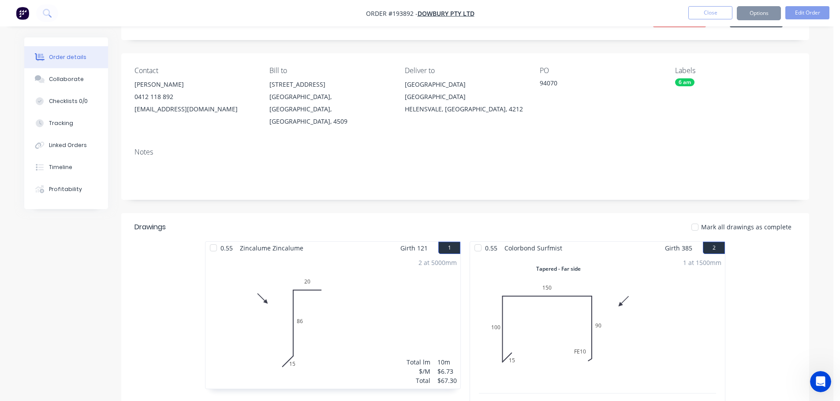
scroll to position [0, 0]
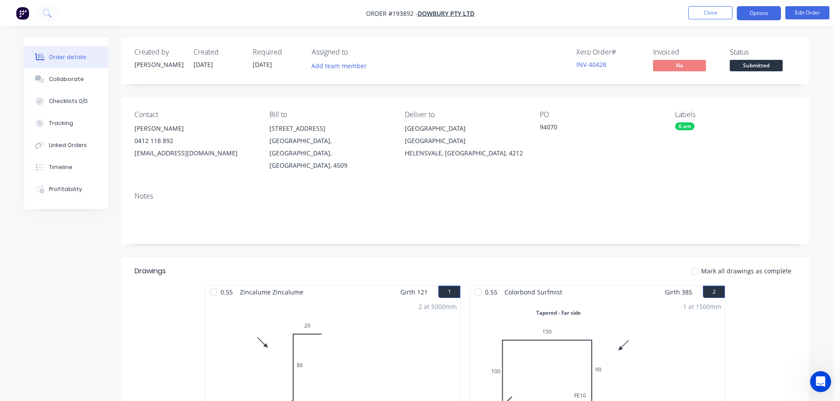
click at [749, 12] on button "Options" at bounding box center [758, 13] width 44 height 14
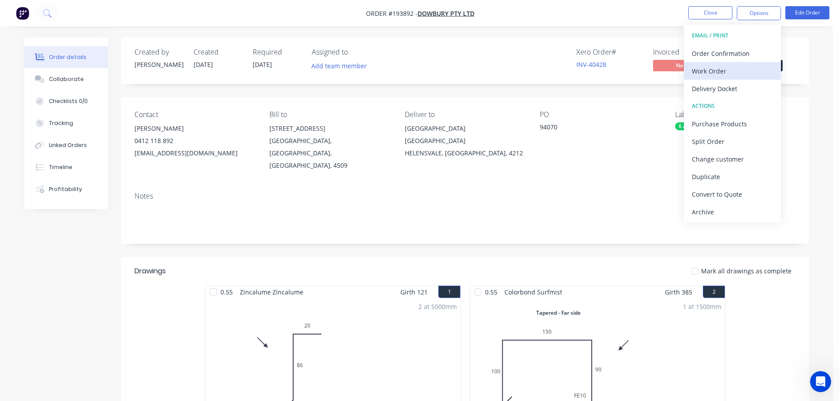
click at [704, 69] on div "Work Order" at bounding box center [731, 71] width 81 height 13
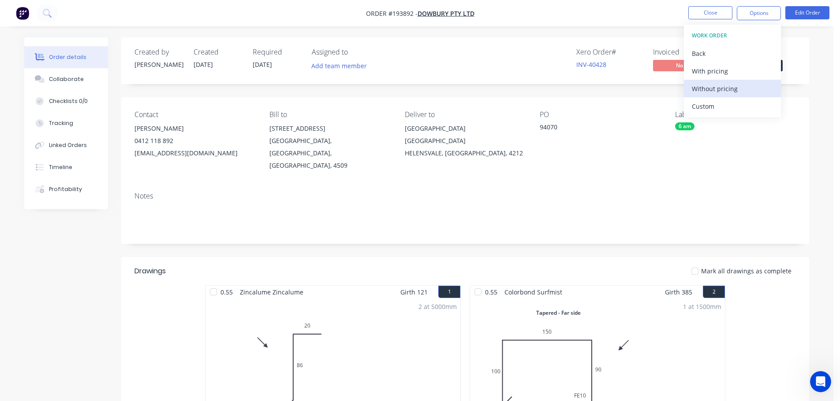
click at [705, 89] on div "Without pricing" at bounding box center [731, 88] width 81 height 13
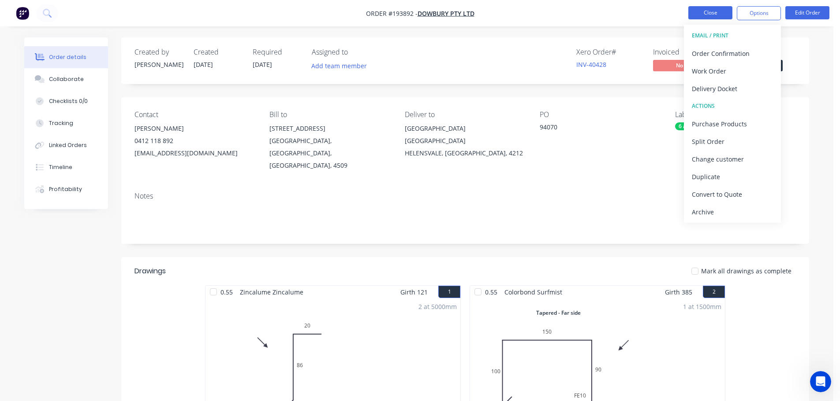
click at [710, 9] on button "Close" at bounding box center [710, 12] width 44 height 13
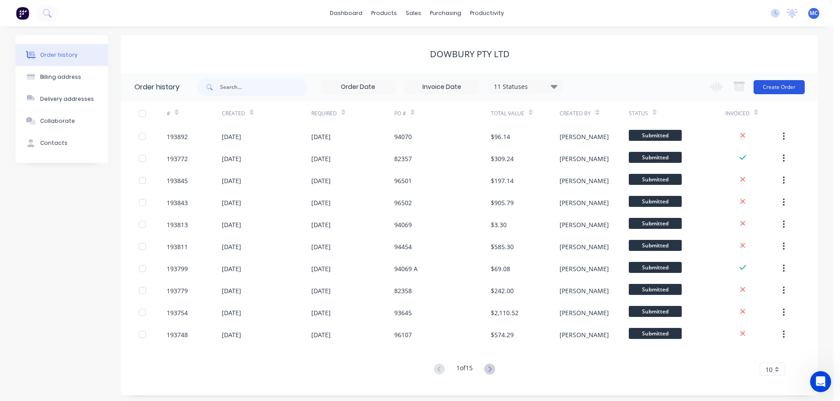
click at [784, 87] on button "Create Order" at bounding box center [778, 87] width 51 height 14
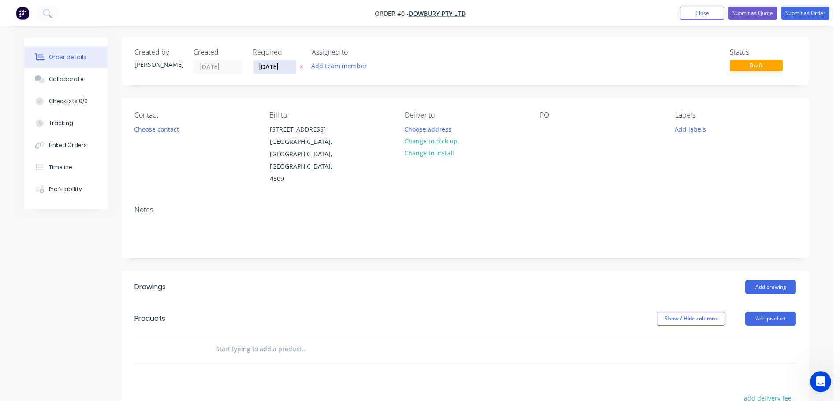
click at [271, 65] on input "[DATE]" at bounding box center [274, 66] width 43 height 13
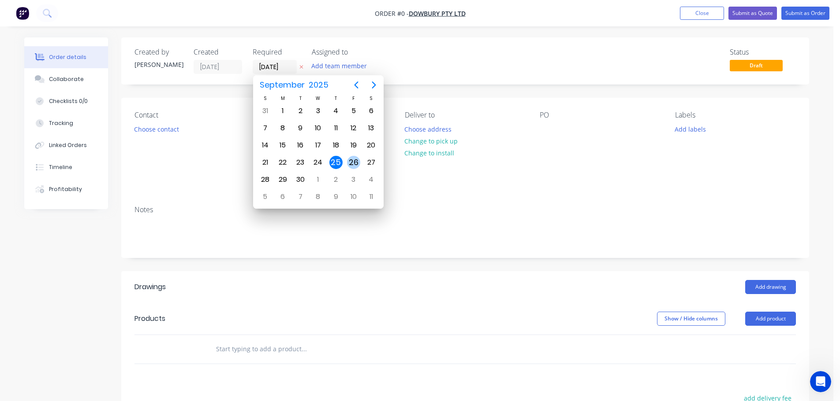
click at [353, 161] on div "26" at bounding box center [353, 162] width 13 height 13
type input "[DATE]"
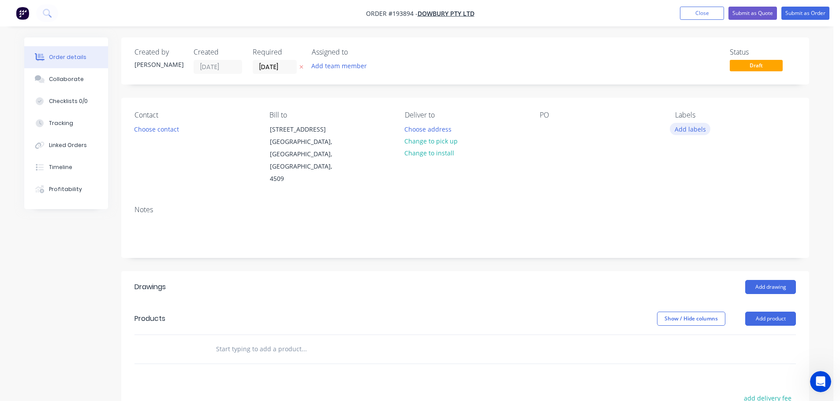
click at [694, 131] on button "Add labels" at bounding box center [689, 129] width 41 height 12
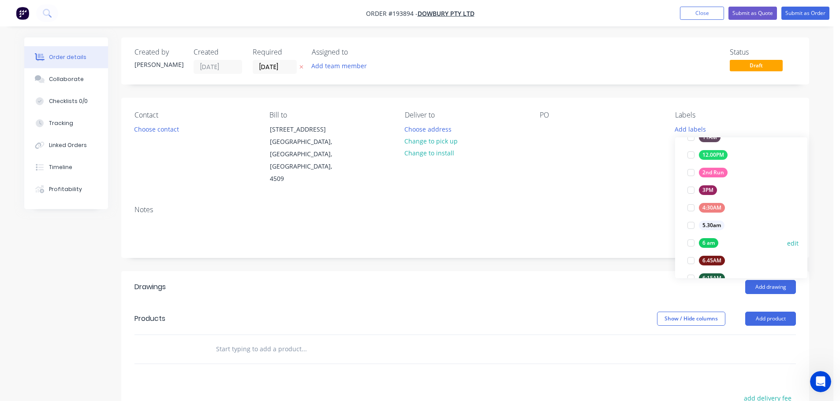
click at [687, 241] on div at bounding box center [691, 243] width 18 height 18
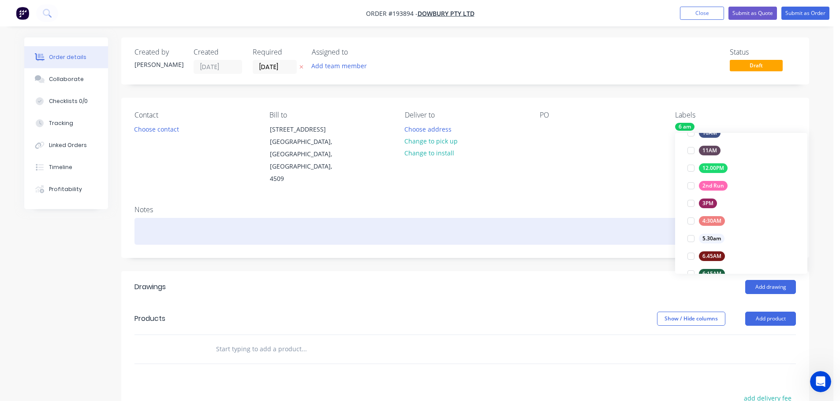
scroll to position [0, 0]
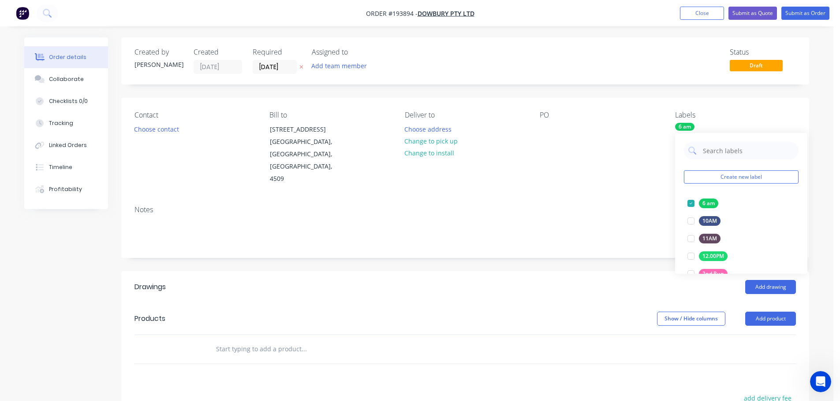
click at [634, 185] on div "Contact Choose contact [PERSON_NAME] to [STREET_ADDRESS] Deliver to Choose addr…" at bounding box center [464, 148] width 687 height 101
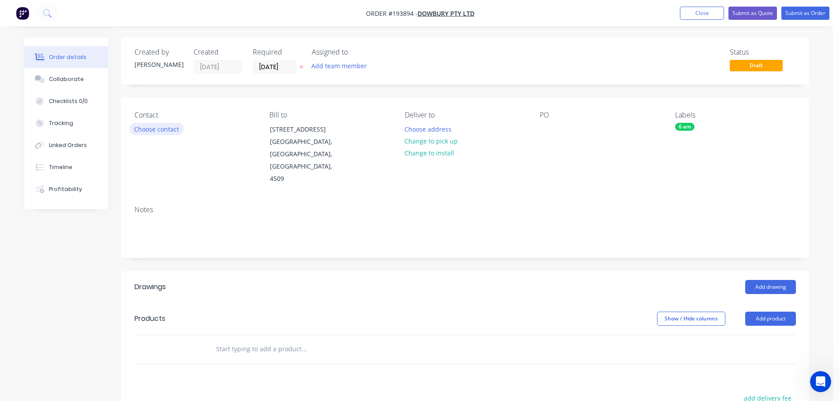
click at [158, 128] on button "Choose contact" at bounding box center [157, 129] width 54 height 12
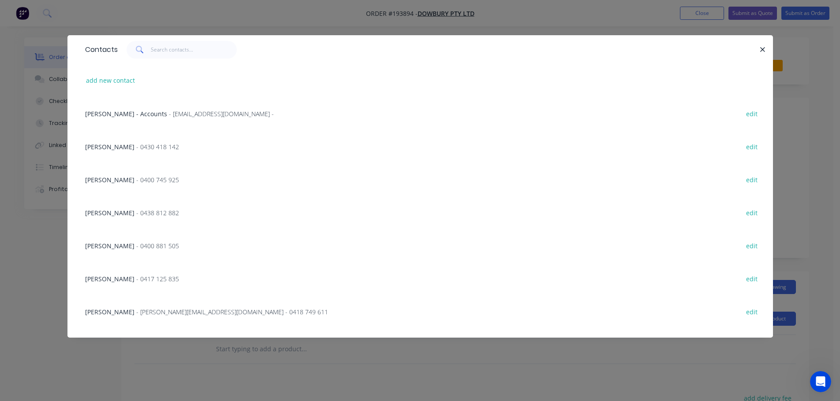
click at [130, 145] on span "[PERSON_NAME]" at bounding box center [109, 147] width 49 height 8
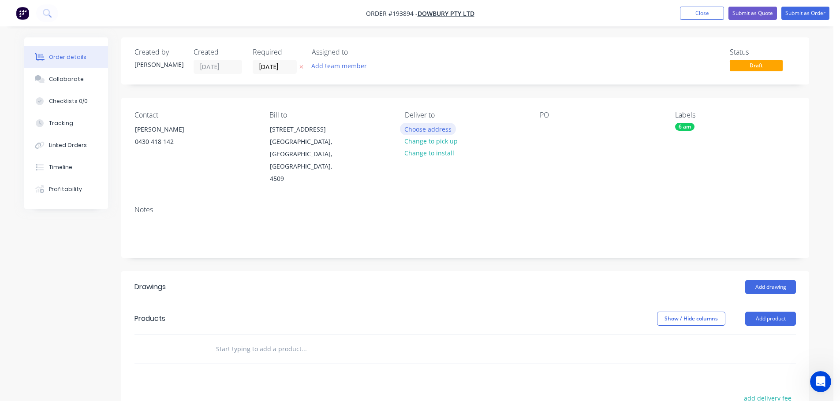
click at [423, 127] on button "Choose address" at bounding box center [428, 129] width 56 height 12
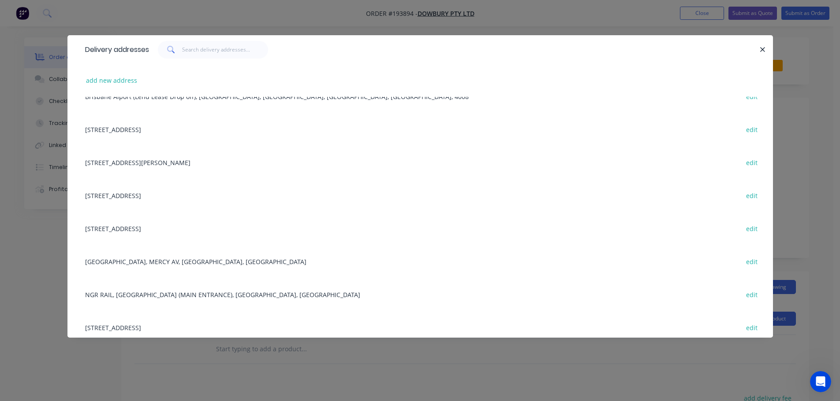
scroll to position [132, 0]
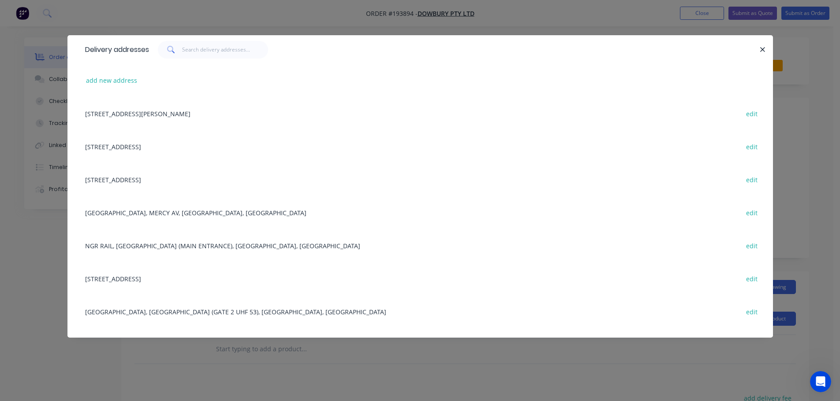
click at [186, 213] on div "[GEOGRAPHIC_DATA], MERCY AV, [GEOGRAPHIC_DATA], [GEOGRAPHIC_DATA] edit" at bounding box center [420, 212] width 679 height 33
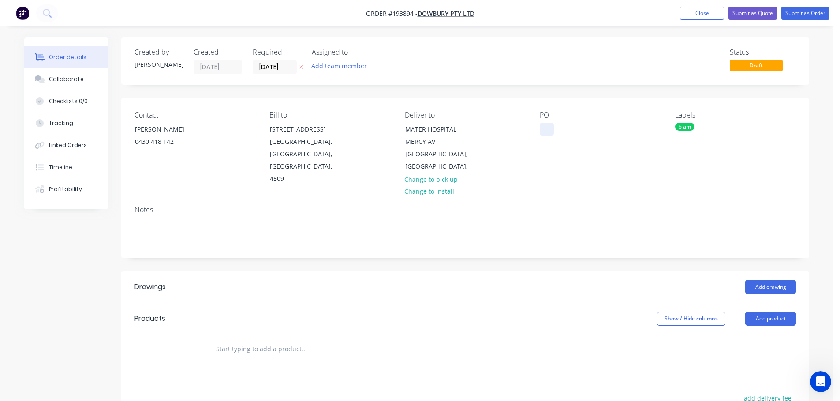
click at [545, 129] on div at bounding box center [546, 129] width 14 height 13
click at [776, 280] on button "Add drawing" at bounding box center [770, 287] width 51 height 14
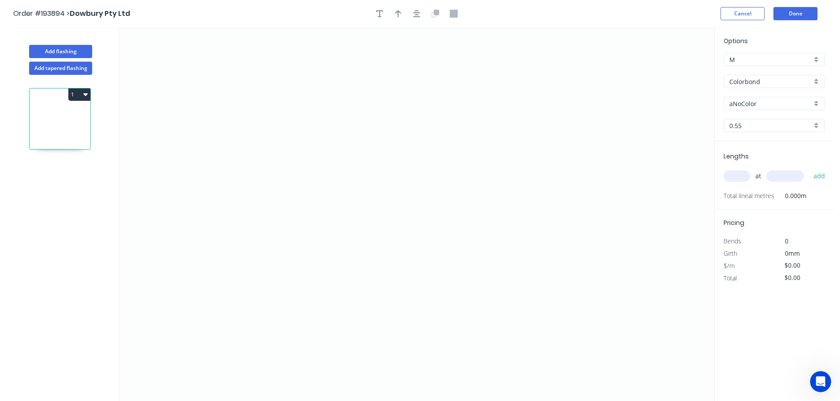
click at [754, 82] on input "Colorbond" at bounding box center [770, 81] width 82 height 9
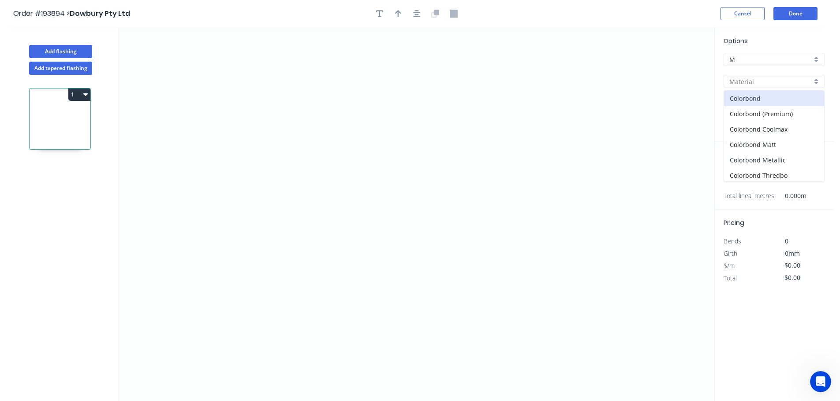
click at [750, 159] on div "Colorbond Metallic" at bounding box center [774, 159] width 100 height 15
type input "Colorbond Metallic"
type input "Aries"
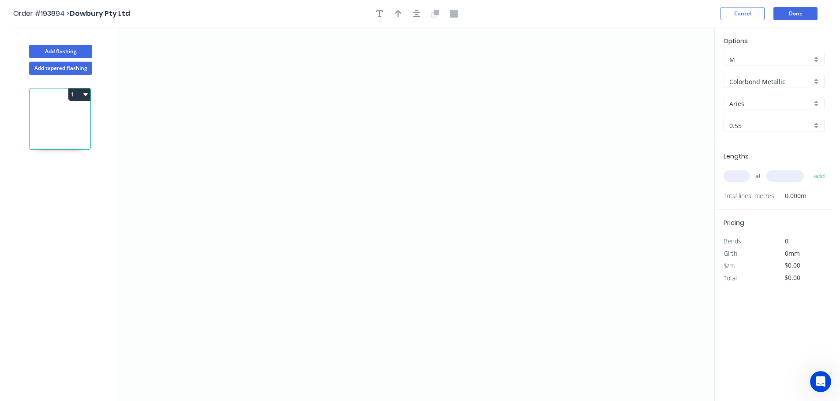
click at [737, 102] on input "Aries" at bounding box center [770, 103] width 82 height 9
click at [742, 199] on div "[PERSON_NAME]" at bounding box center [774, 195] width 100 height 15
type input "[PERSON_NAME]"
click at [736, 174] on input "text" at bounding box center [736, 176] width 26 height 11
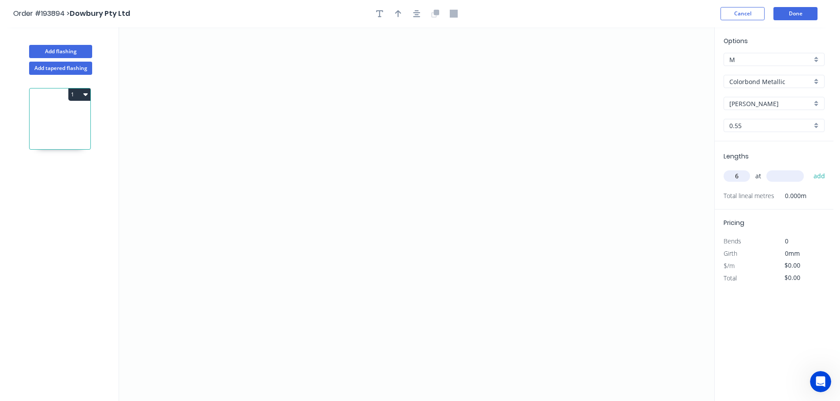
type input "6"
type input "4600"
click at [809, 169] on button "add" at bounding box center [819, 176] width 21 height 15
type input "5"
type input "5600"
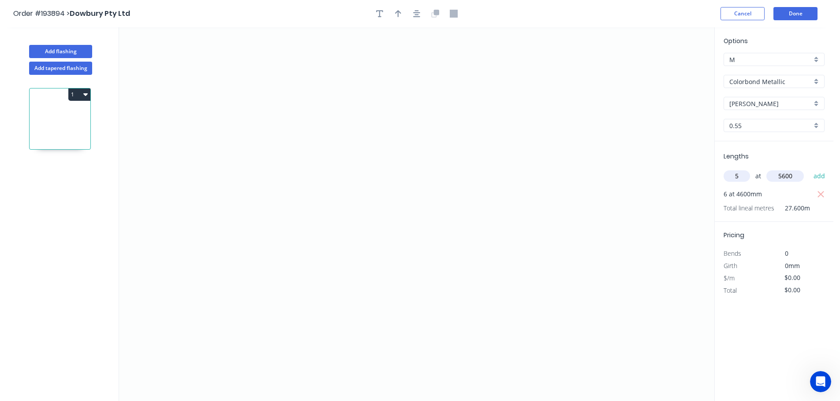
click at [809, 169] on button "add" at bounding box center [819, 176] width 21 height 15
click at [387, 53] on icon "0" at bounding box center [416, 214] width 595 height 374
click at [392, 216] on icon "0" at bounding box center [416, 214] width 595 height 374
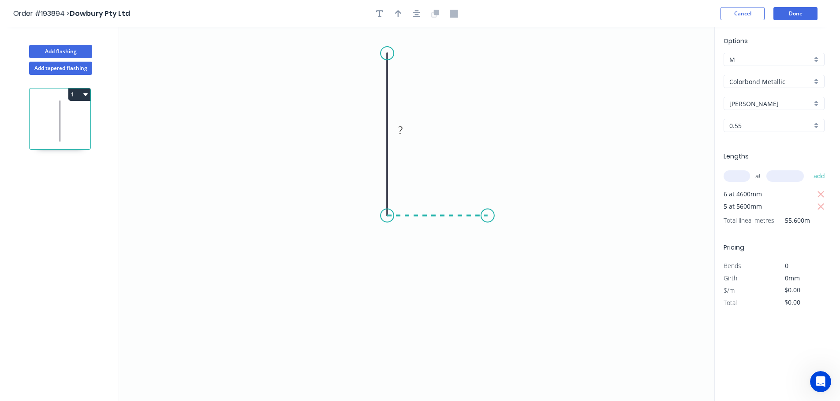
click at [487, 213] on icon "0 ?" at bounding box center [416, 214] width 595 height 374
click at [487, 343] on icon "0 ? ?" at bounding box center [416, 214] width 595 height 374
click at [435, 343] on icon "0 ? ? ?" at bounding box center [416, 214] width 595 height 374
click at [435, 343] on circle at bounding box center [435, 342] width 13 height 13
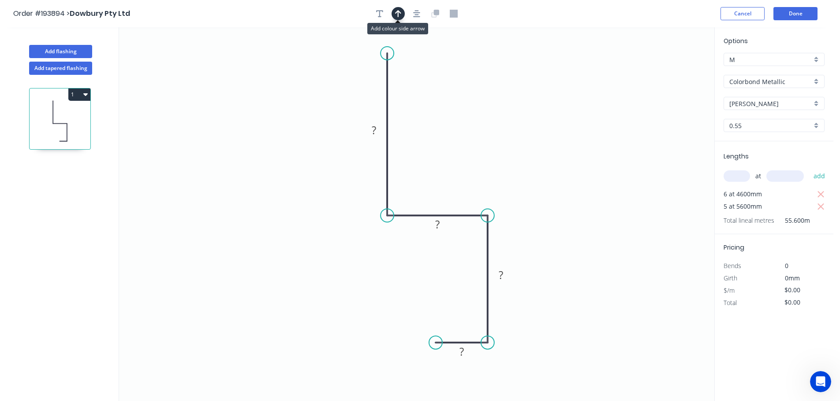
click at [396, 11] on icon "button" at bounding box center [398, 14] width 6 height 8
click at [668, 70] on icon at bounding box center [669, 61] width 8 height 28
drag, startPoint x: 668, startPoint y: 70, endPoint x: 438, endPoint y: 126, distance: 237.0
click at [541, 117] on icon at bounding box center [554, 105] width 26 height 26
click at [375, 128] on tspan "?" at bounding box center [374, 130] width 4 height 15
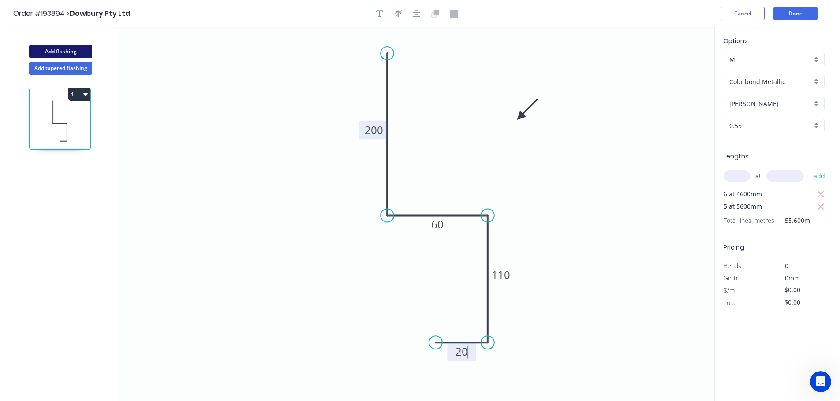
click at [57, 51] on button "Add flashing" at bounding box center [60, 51] width 63 height 13
type input "$0.00"
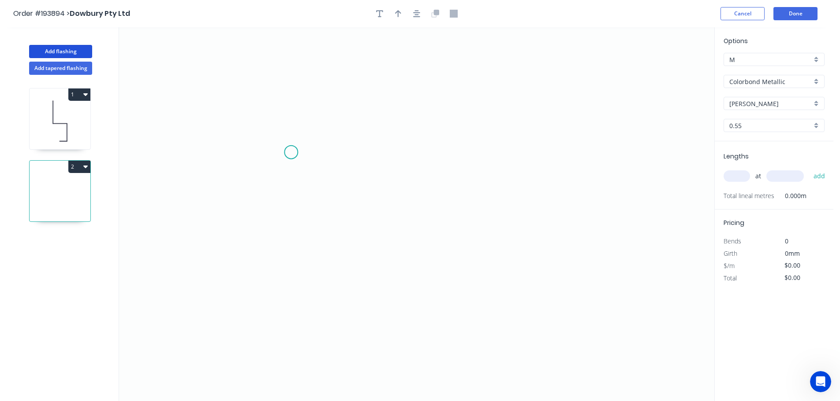
click at [291, 152] on icon "0" at bounding box center [416, 214] width 595 height 374
click at [290, 77] on icon "0" at bounding box center [416, 214] width 595 height 374
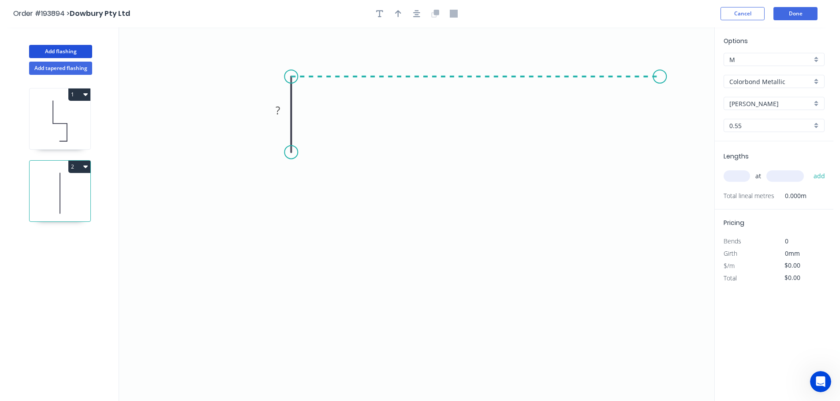
click at [660, 78] on icon "0 ?" at bounding box center [416, 214] width 595 height 374
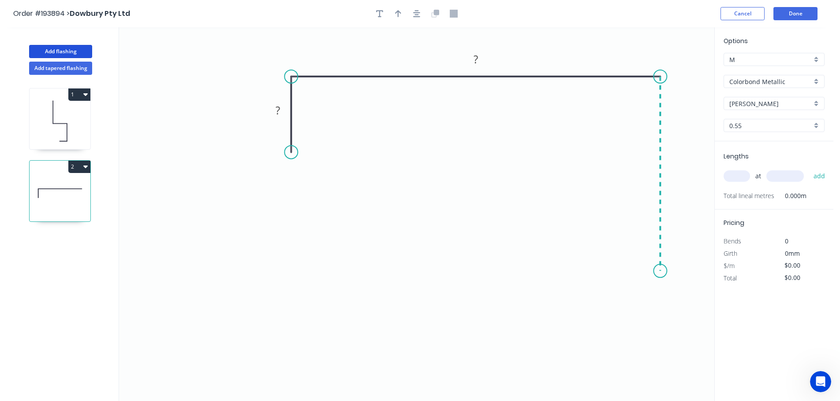
click at [653, 271] on icon "0 ? ?" at bounding box center [416, 214] width 595 height 374
click at [626, 234] on icon "0 ? ? ?" at bounding box center [416, 214] width 595 height 374
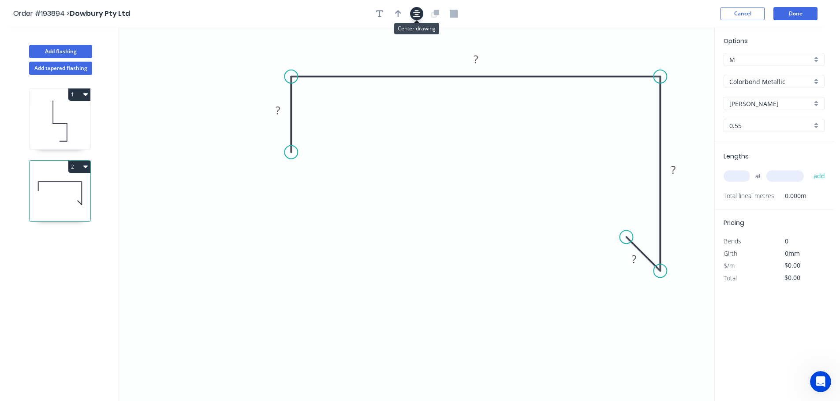
click at [412, 15] on button "button" at bounding box center [416, 13] width 13 height 13
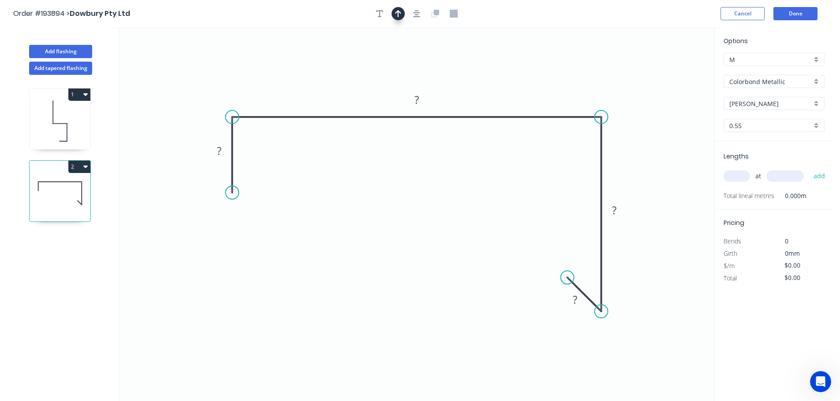
click at [397, 15] on icon "button" at bounding box center [398, 14] width 6 height 8
click at [671, 70] on icon at bounding box center [669, 61] width 8 height 28
drag, startPoint x: 671, startPoint y: 70, endPoint x: 554, endPoint y: 96, distance: 119.3
click at [632, 74] on icon at bounding box center [641, 68] width 26 height 26
click at [218, 149] on tspan "?" at bounding box center [219, 151] width 4 height 15
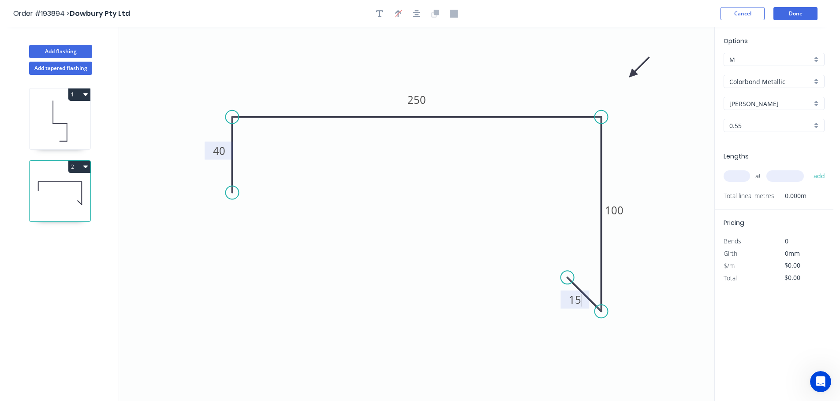
click at [735, 176] on input "text" at bounding box center [736, 176] width 26 height 11
type input "$23.98"
type input "5"
type input "5600"
click at [809, 169] on button "add" at bounding box center [819, 176] width 21 height 15
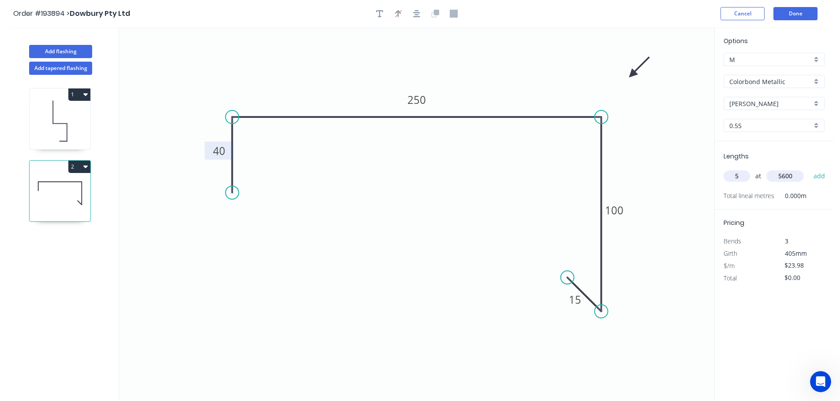
type input "$671.44"
click at [66, 48] on button "Add flashing" at bounding box center [60, 51] width 63 height 13
type input "$0.00"
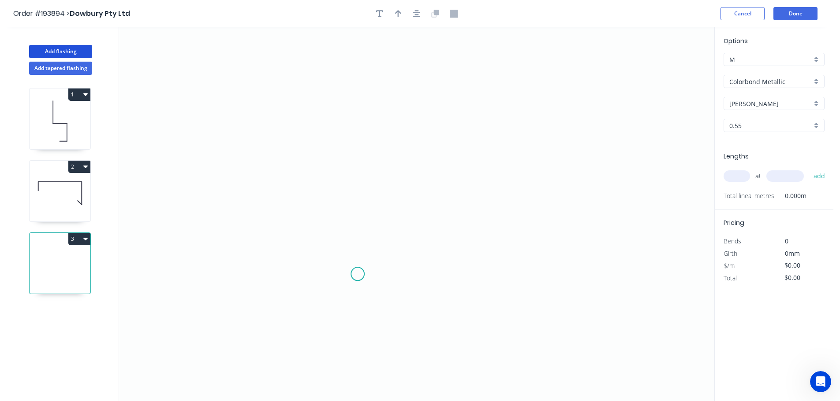
click at [357, 274] on icon "0" at bounding box center [416, 214] width 595 height 374
click at [353, 90] on icon "0" at bounding box center [416, 214] width 595 height 374
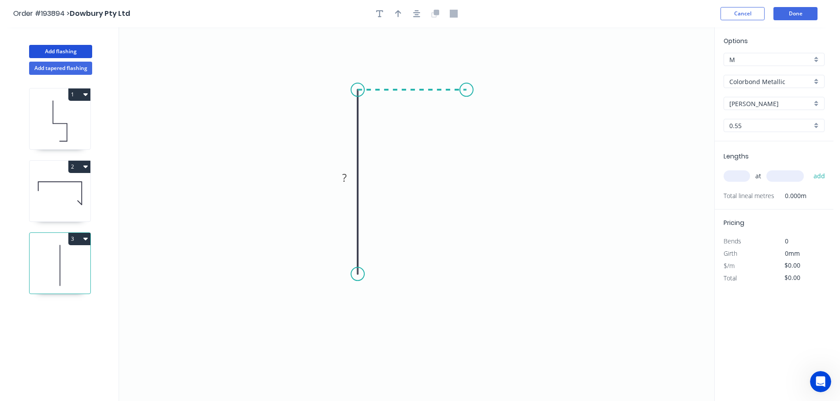
click at [466, 93] on icon "0 ?" at bounding box center [416, 214] width 595 height 374
click at [464, 196] on icon "0 ? ?" at bounding box center [416, 214] width 595 height 374
click at [497, 226] on icon "0 ? ? ?" at bounding box center [416, 214] width 595 height 374
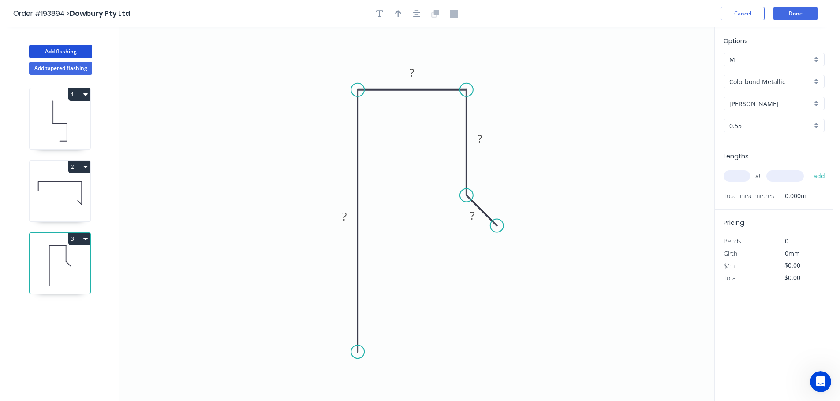
drag, startPoint x: 356, startPoint y: 274, endPoint x: 335, endPoint y: 309, distance: 40.9
click at [349, 352] on icon "0 ? ? ? ?" at bounding box center [416, 214] width 595 height 374
click at [343, 215] on tspan "?" at bounding box center [344, 216] width 4 height 15
click at [398, 14] on icon "button" at bounding box center [398, 14] width 6 height 8
type input "$17.50"
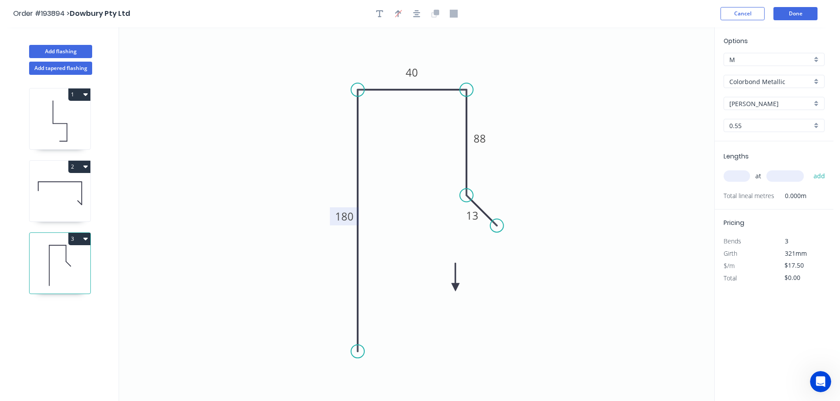
drag, startPoint x: 669, startPoint y: 69, endPoint x: 453, endPoint y: 284, distance: 305.7
click at [453, 285] on icon at bounding box center [455, 277] width 8 height 28
click at [453, 284] on icon at bounding box center [454, 274] width 8 height 28
click at [452, 284] on icon at bounding box center [461, 277] width 26 height 26
click at [452, 284] on icon at bounding box center [464, 284] width 28 height 8
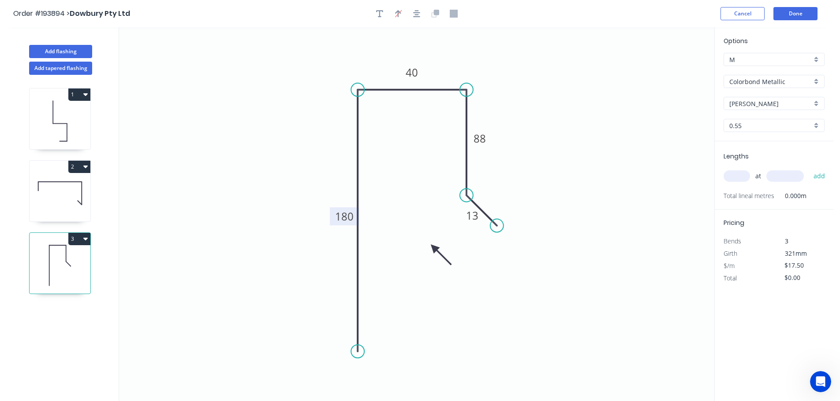
drag, startPoint x: 452, startPoint y: 284, endPoint x: 427, endPoint y: 249, distance: 42.7
click at [428, 249] on icon at bounding box center [441, 255] width 26 height 26
click at [733, 175] on input "text" at bounding box center [736, 176] width 26 height 11
type input "5"
type input "5600"
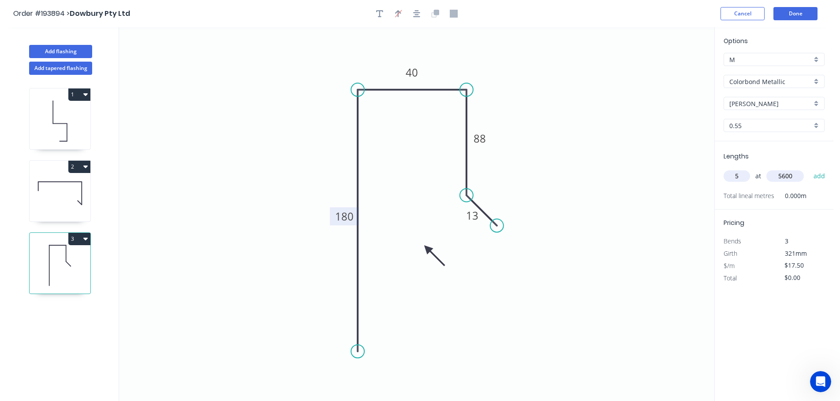
click at [809, 169] on button "add" at bounding box center [819, 176] width 21 height 15
type input "$490.00"
type input "2"
type input "6800"
click at [809, 169] on button "add" at bounding box center [819, 176] width 21 height 15
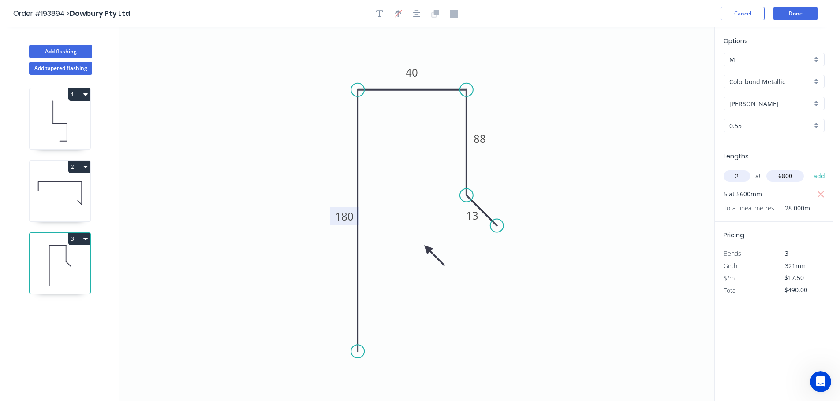
type input "$728.00"
click at [63, 67] on button "Add tapered flashing" at bounding box center [60, 68] width 63 height 13
type input "$0.00"
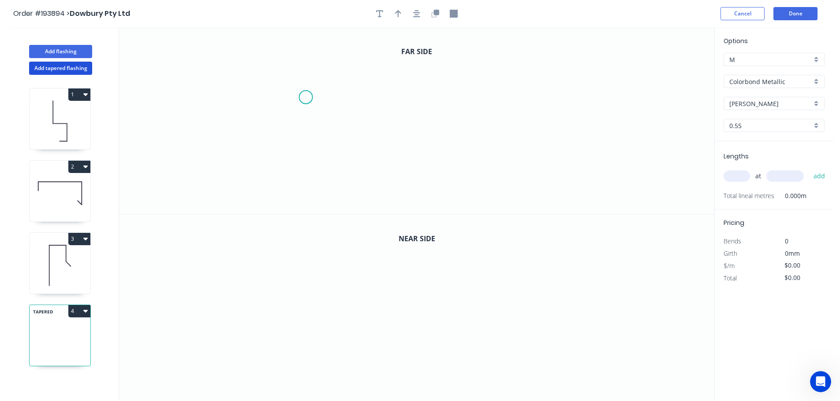
click at [305, 97] on icon "0" at bounding box center [416, 120] width 595 height 187
click at [305, 49] on icon "0" at bounding box center [416, 120] width 595 height 187
click at [615, 41] on icon "0 ?" at bounding box center [416, 120] width 595 height 187
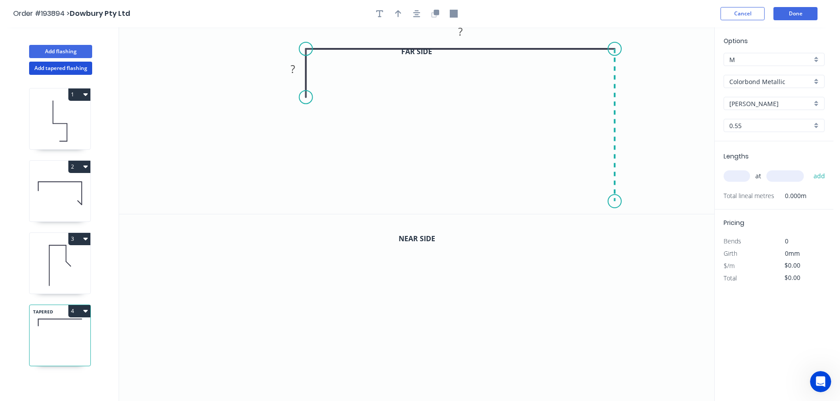
click at [613, 202] on icon "0 ? ?" at bounding box center [416, 120] width 595 height 187
click at [580, 165] on icon "0 ? ? ?" at bounding box center [416, 120] width 595 height 187
click at [580, 165] on circle at bounding box center [578, 166] width 13 height 13
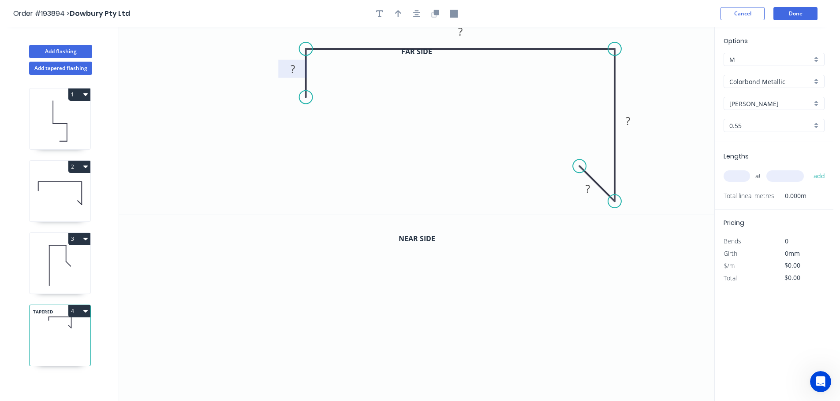
click at [294, 68] on tspan "?" at bounding box center [292, 69] width 4 height 15
click at [435, 15] on icon "button" at bounding box center [436, 12] width 5 height 5
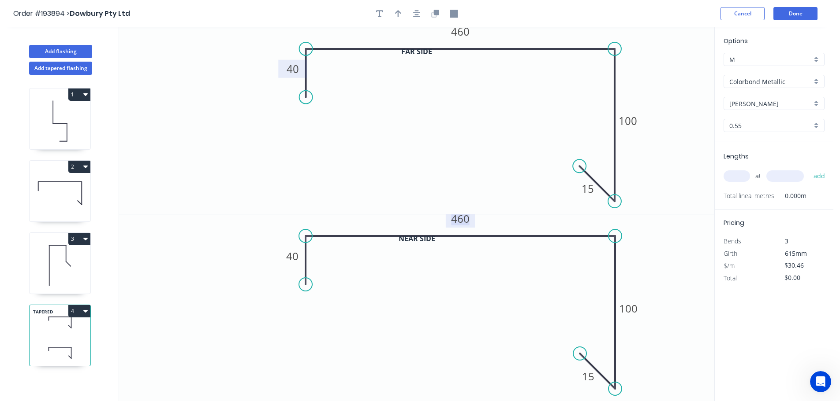
click at [461, 220] on tspan "460" at bounding box center [460, 219] width 19 height 15
click at [736, 178] on input "text" at bounding box center [736, 176] width 26 height 11
type input "$31.90"
type input "1"
type input "6800"
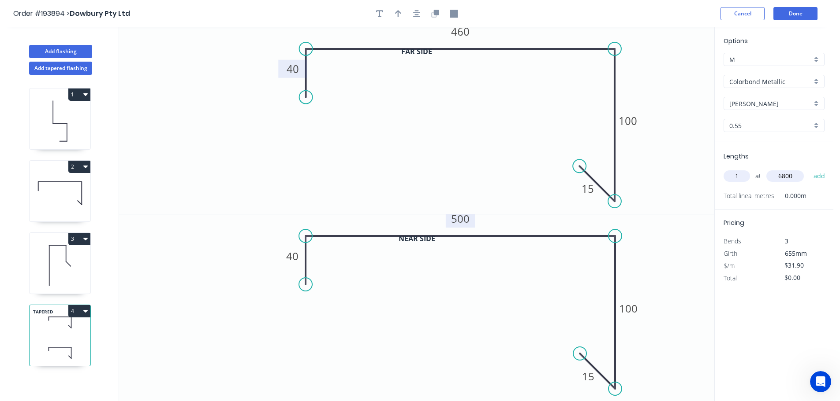
click at [809, 169] on button "add" at bounding box center [819, 176] width 21 height 15
click at [78, 312] on button "4" at bounding box center [79, 311] width 22 height 12
click at [34, 332] on div "Duplicate" at bounding box center [49, 333] width 68 height 13
type input "$0.00"
click at [461, 32] on tspan "460" at bounding box center [460, 31] width 19 height 15
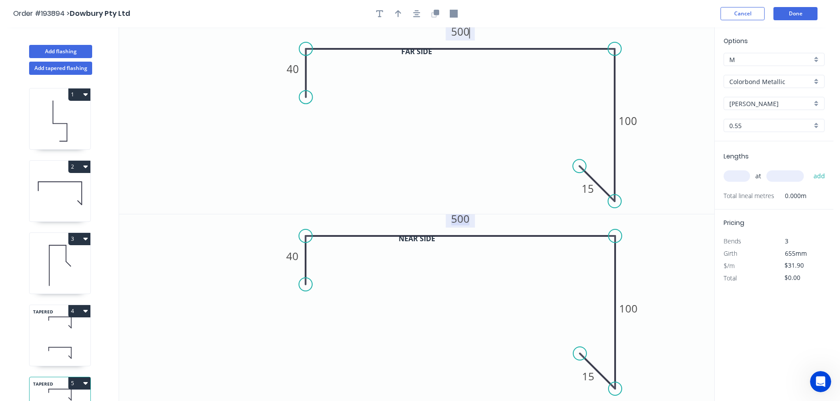
click at [461, 219] on tspan "500" at bounding box center [460, 219] width 19 height 15
click at [739, 177] on input "text" at bounding box center [736, 176] width 26 height 11
type input "$31.90"
type input "1"
type input "6800"
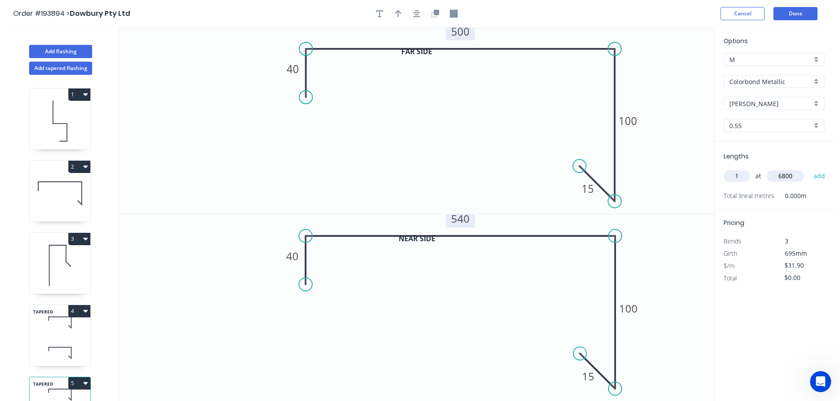
click at [809, 169] on button "add" at bounding box center [819, 176] width 21 height 15
type input "$216.92"
click at [49, 335] on icon at bounding box center [60, 323] width 61 height 26
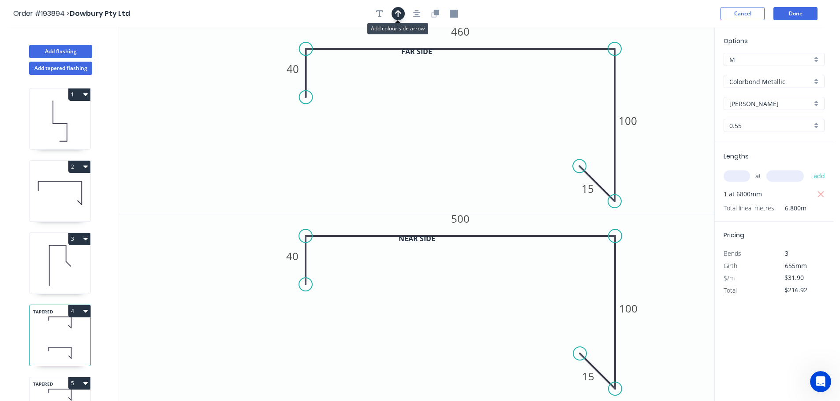
click at [395, 13] on icon "button" at bounding box center [398, 14] width 6 height 8
click at [669, 71] on icon at bounding box center [669, 61] width 8 height 28
drag, startPoint x: 669, startPoint y: 71, endPoint x: 657, endPoint y: 82, distance: 16.8
click at [657, 82] on icon at bounding box center [663, 75] width 26 height 26
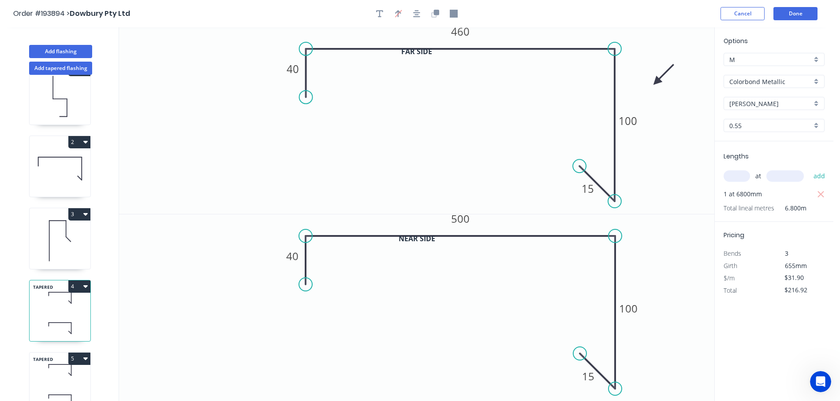
scroll to position [38, 0]
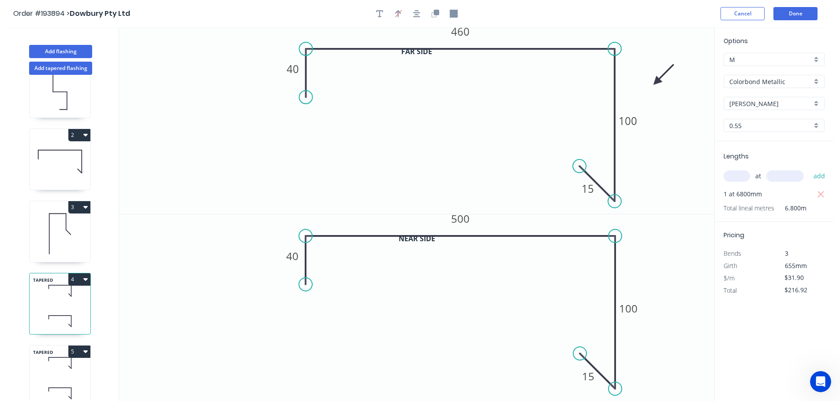
click at [56, 366] on icon at bounding box center [60, 363] width 61 height 26
click at [397, 15] on icon "button" at bounding box center [398, 14] width 6 height 8
click at [670, 71] on icon at bounding box center [669, 61] width 8 height 28
drag, startPoint x: 670, startPoint y: 71, endPoint x: 661, endPoint y: 85, distance: 17.2
click at [661, 85] on icon at bounding box center [668, 79] width 26 height 26
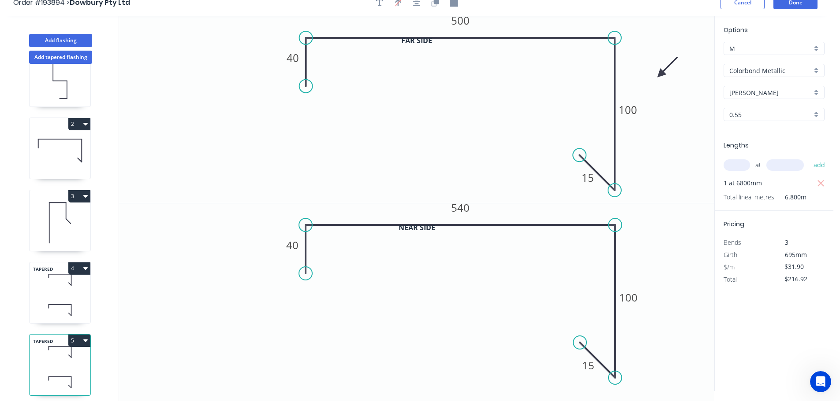
scroll to position [16, 0]
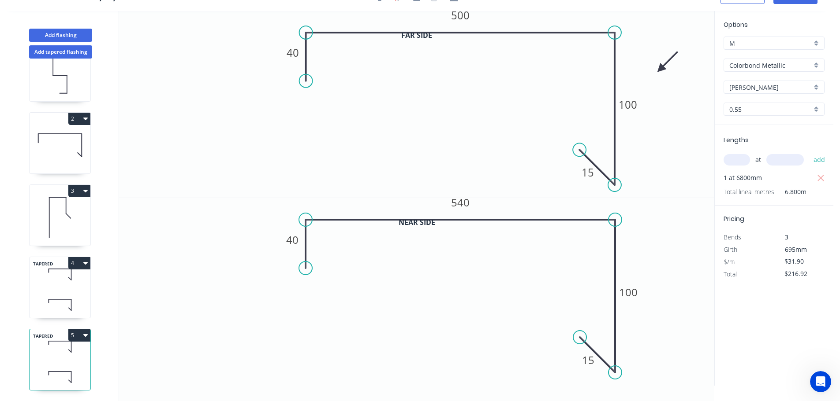
click at [56, 194] on icon at bounding box center [60, 218] width 61 height 56
type input "$17.50"
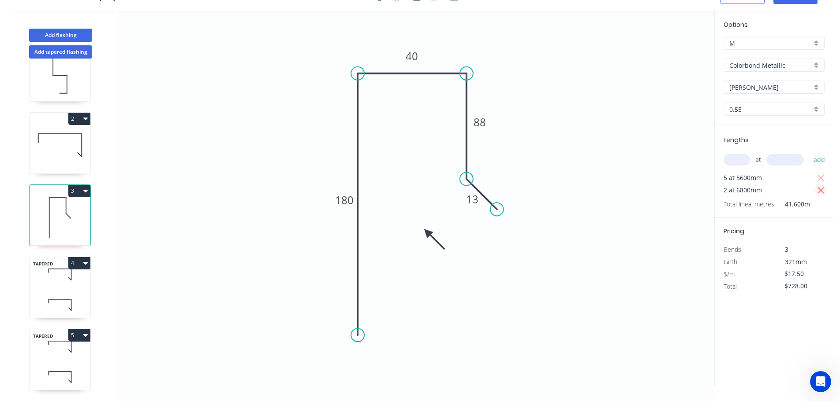
click at [821, 192] on icon "button" at bounding box center [821, 191] width 8 height 11
type input "$490.00"
click at [744, 160] on input "text" at bounding box center [736, 159] width 26 height 11
type input "4"
type input "6800"
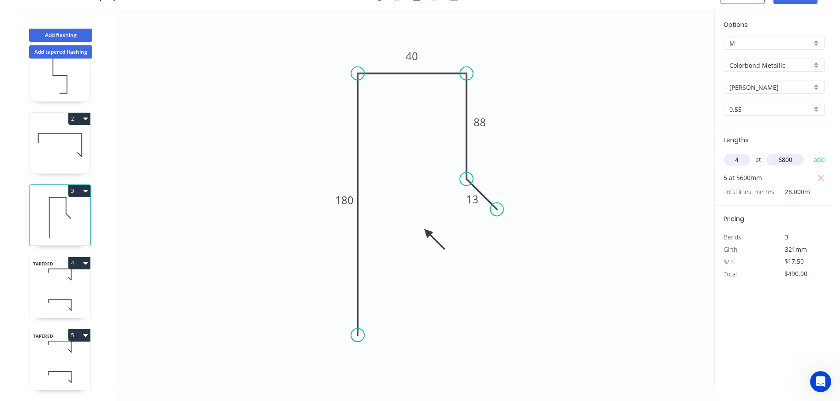
click at [809, 152] on button "add" at bounding box center [819, 159] width 21 height 15
type input "$966.00"
click at [59, 285] on div "TAPERED 4" at bounding box center [60, 288] width 62 height 62
type input "$31.90"
type input "$216.92"
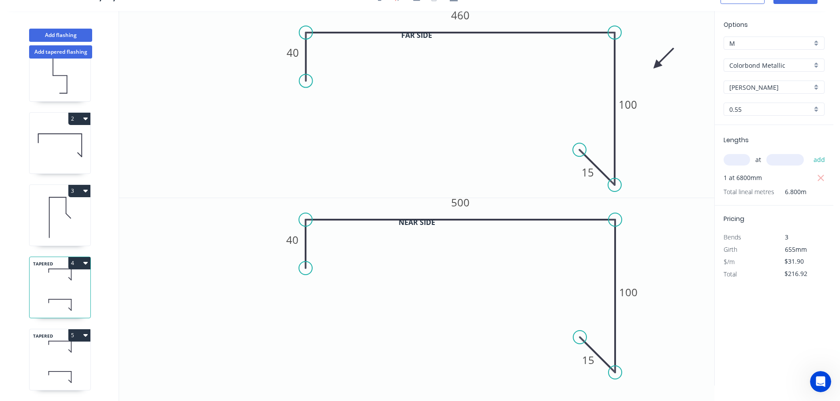
click at [56, 355] on div "TAPERED 5" at bounding box center [60, 360] width 62 height 62
click at [79, 113] on button "2" at bounding box center [79, 119] width 22 height 12
click at [32, 134] on div "Duplicate" at bounding box center [49, 140] width 68 height 13
type input "$23.98"
type input "$0.00"
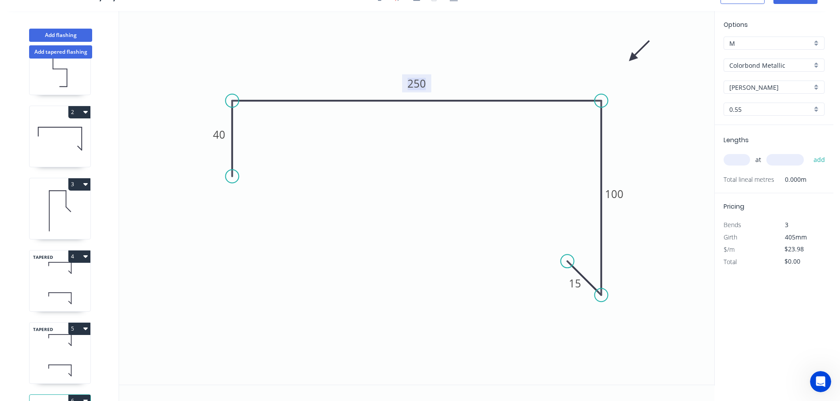
click at [421, 83] on tspan "250" at bounding box center [416, 83] width 19 height 15
click at [736, 160] on input "text" at bounding box center [736, 159] width 26 height 11
type input "$30.46"
type input "2"
type input "6800"
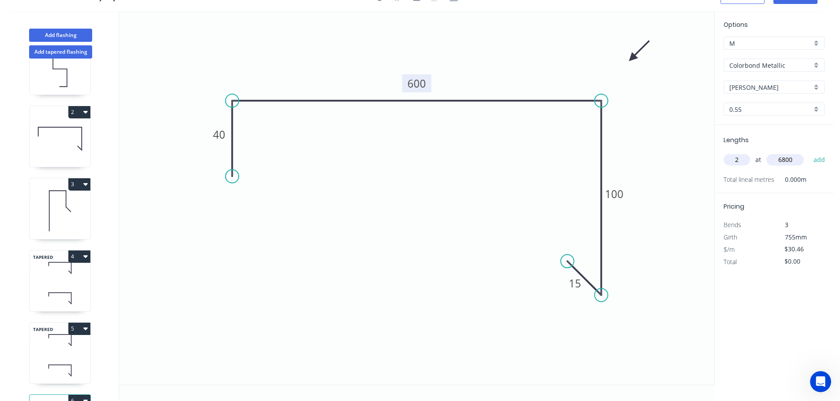
click at [809, 152] on button "add" at bounding box center [819, 159] width 21 height 15
type input "$414.26"
click at [56, 33] on button "Add flashing" at bounding box center [60, 35] width 63 height 13
type input "$0.00"
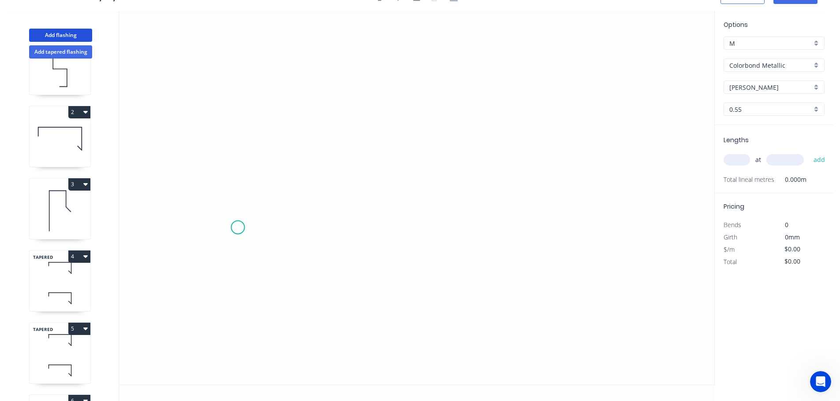
click at [238, 228] on icon "0" at bounding box center [416, 198] width 595 height 374
click at [236, 144] on icon "0" at bounding box center [416, 198] width 595 height 374
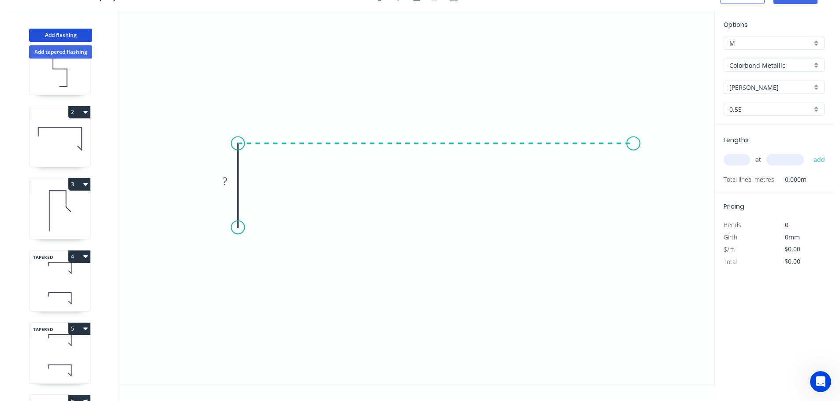
click at [633, 130] on icon "0 ?" at bounding box center [416, 198] width 595 height 374
click at [635, 226] on icon "0 ? ?" at bounding box center [416, 198] width 595 height 374
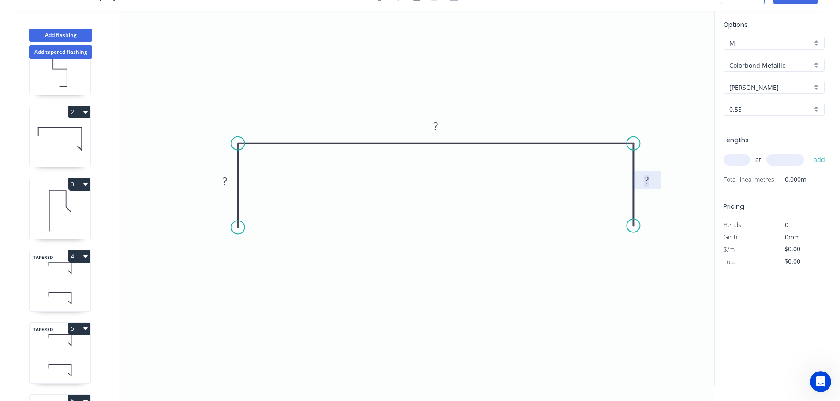
click at [650, 179] on rect at bounding box center [646, 181] width 18 height 12
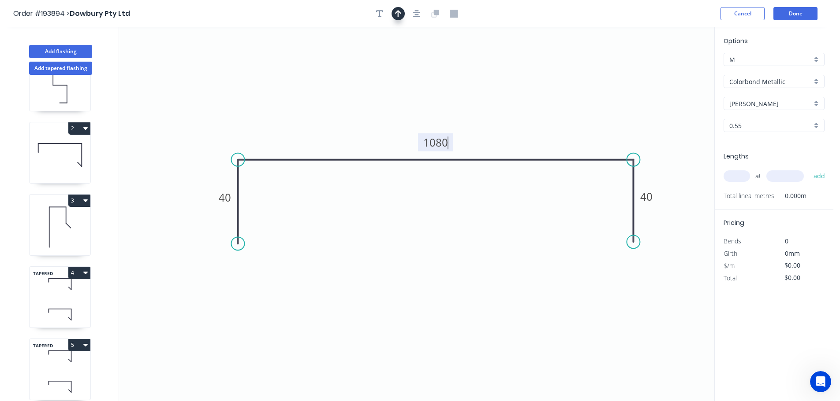
click at [399, 12] on icon "button" at bounding box center [398, 13] width 6 height 7
type input "$42.69"
click at [668, 68] on icon at bounding box center [669, 61] width 8 height 28
drag, startPoint x: 668, startPoint y: 68, endPoint x: 668, endPoint y: 78, distance: 9.3
click at [580, 86] on icon "0 40 1080 40" at bounding box center [416, 214] width 595 height 374
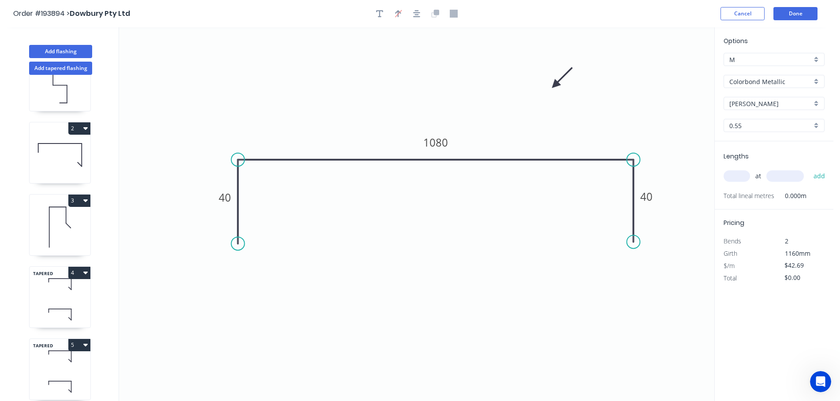
drag, startPoint x: 671, startPoint y: 67, endPoint x: 555, endPoint y: 85, distance: 117.2
click at [555, 85] on icon at bounding box center [562, 78] width 26 height 26
click at [733, 176] on input "text" at bounding box center [736, 176] width 26 height 11
type input "3"
type input "1000"
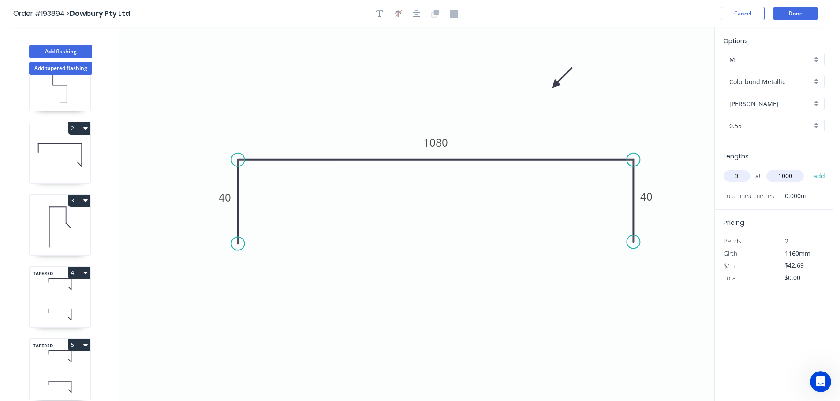
click at [809, 169] on button "add" at bounding box center [819, 176] width 21 height 15
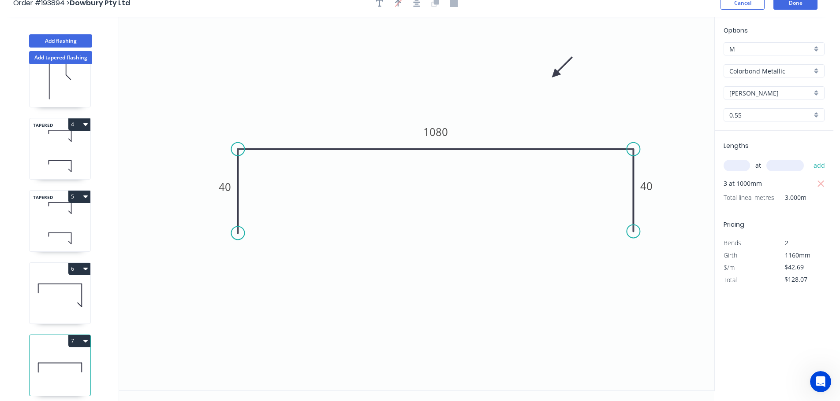
scroll to position [16, 0]
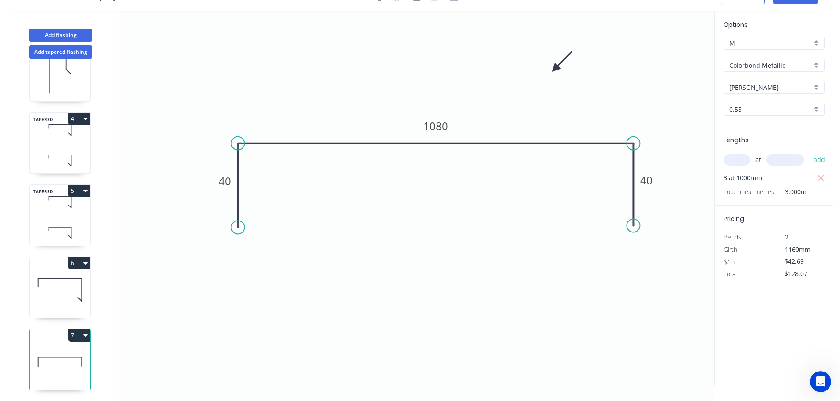
click at [78, 331] on button "7" at bounding box center [79, 336] width 22 height 12
click at [47, 352] on div "Duplicate" at bounding box center [49, 357] width 68 height 13
type input "$0.00"
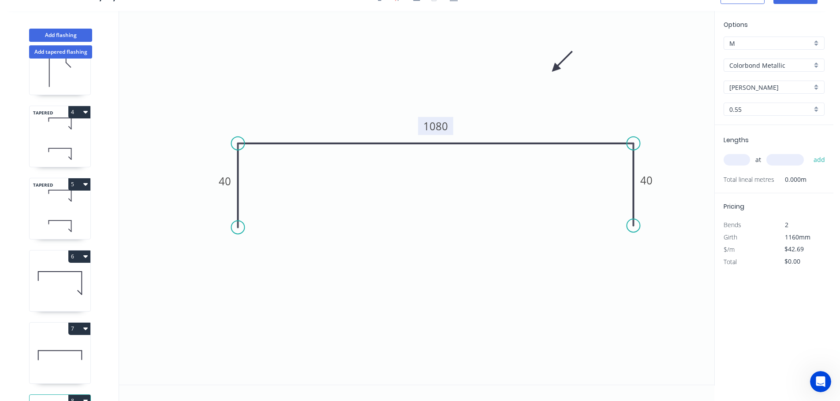
click at [440, 127] on tspan "1080" at bounding box center [435, 126] width 25 height 15
click at [739, 155] on input "text" at bounding box center [736, 159] width 26 height 11
type input "$16.78"
type input "1"
type input "2000"
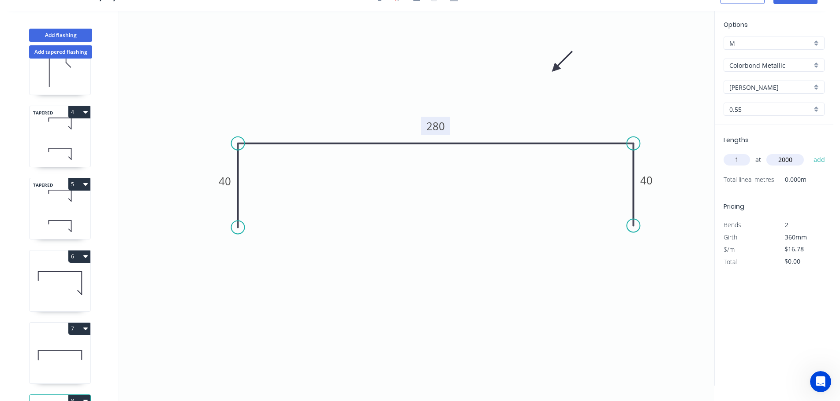
click at [809, 152] on button "add" at bounding box center [819, 159] width 21 height 15
type input "$33.56"
click at [56, 35] on button "Add flashing" at bounding box center [60, 35] width 63 height 13
type input "$0.00"
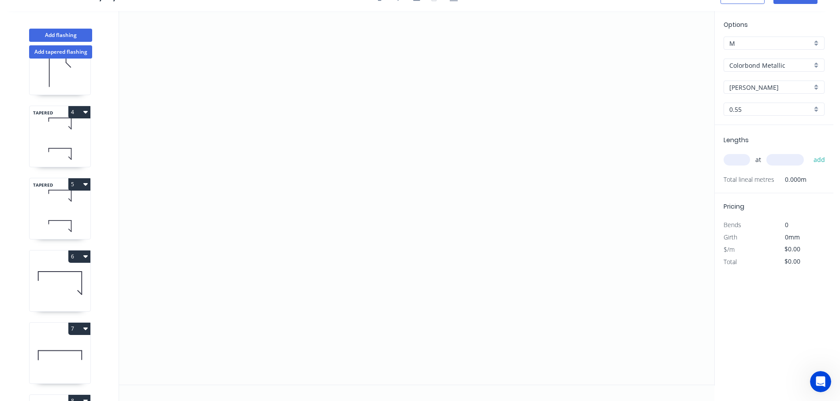
click at [750, 64] on input "Colorbond Metallic" at bounding box center [770, 65] width 82 height 9
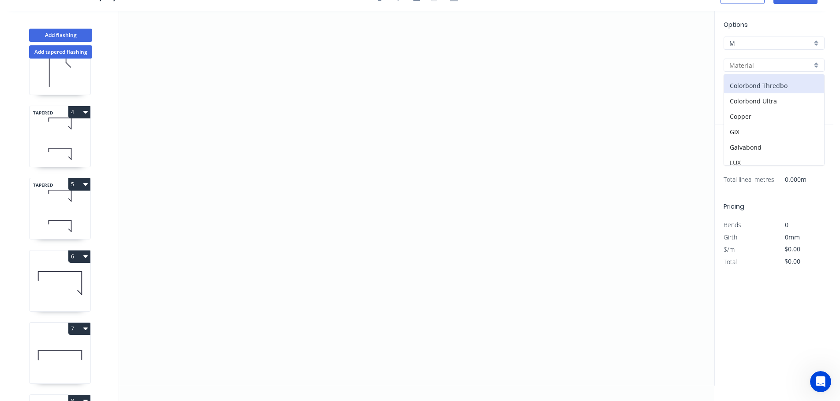
scroll to position [187, 0]
click at [747, 141] on div "Zincalume" at bounding box center [774, 141] width 100 height 15
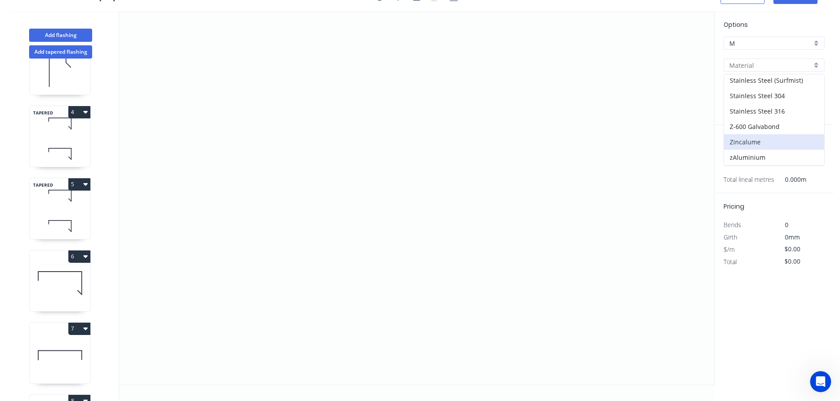
type input "Zincalume"
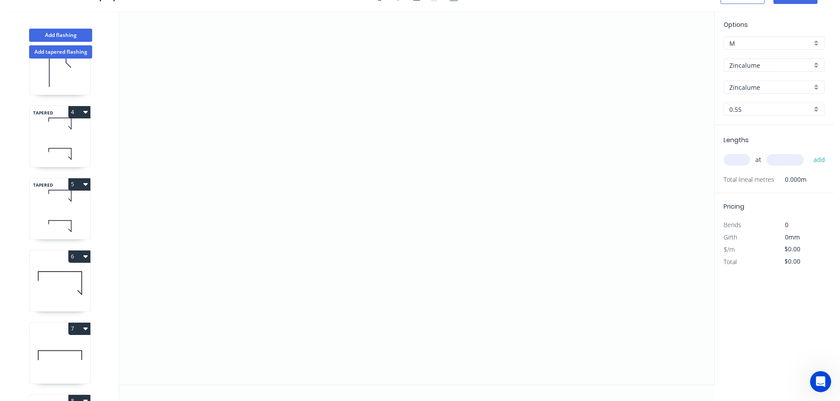
click at [739, 109] on input "0.55" at bounding box center [770, 109] width 82 height 9
click at [738, 156] on div "1.0" at bounding box center [774, 156] width 100 height 15
type input "1.0"
click at [736, 158] on input "text" at bounding box center [736, 159] width 26 height 11
type input "13"
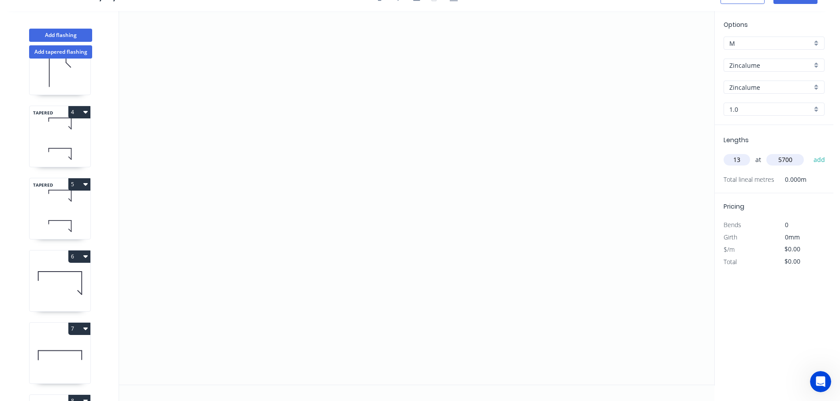
type input "5700"
click at [809, 152] on button "add" at bounding box center [819, 159] width 21 height 15
click at [370, 80] on icon "0" at bounding box center [416, 198] width 595 height 374
click at [545, 104] on icon "0" at bounding box center [416, 198] width 595 height 374
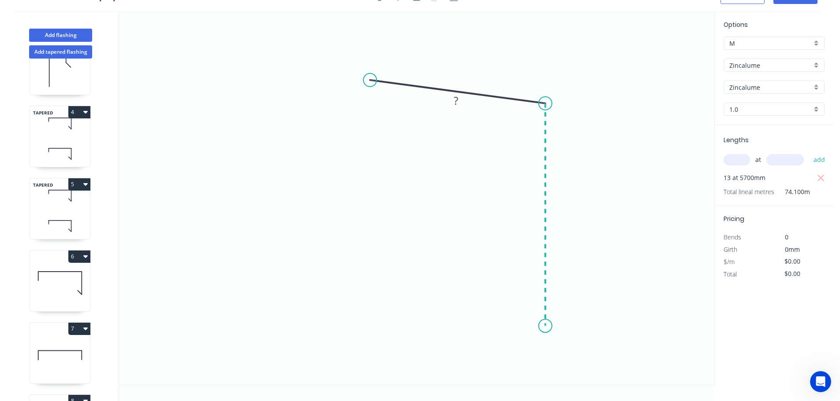
click at [539, 327] on icon "0 ?" at bounding box center [416, 198] width 595 height 374
click at [497, 328] on icon "0 ? ? ? º" at bounding box center [416, 198] width 595 height 374
click at [496, 375] on icon "0 ? ? ? ? º" at bounding box center [416, 198] width 595 height 374
click at [496, 375] on circle at bounding box center [496, 374] width 13 height 13
click at [485, 346] on tspan "?" at bounding box center [484, 346] width 4 height 15
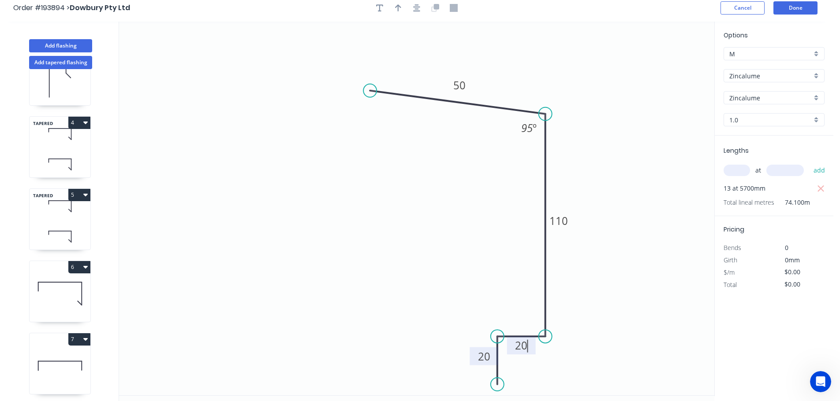
scroll to position [0, 0]
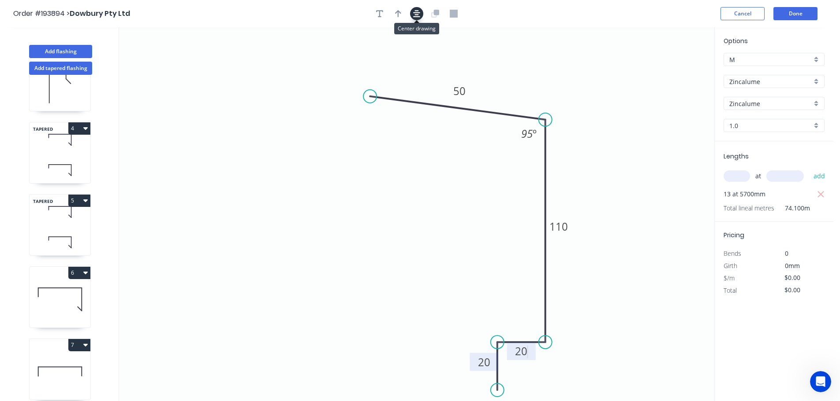
click at [416, 15] on icon "button" at bounding box center [416, 13] width 7 height 7
type input "$12.13"
type input "$898.83"
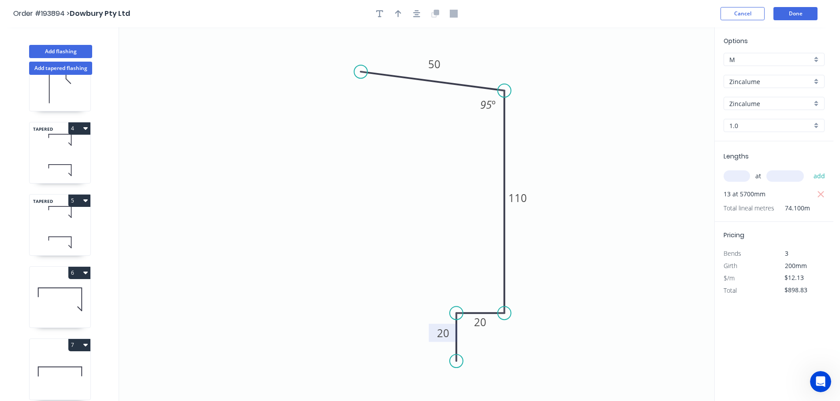
drag, startPoint x: 336, startPoint y: 69, endPoint x: 360, endPoint y: 72, distance: 24.9
click at [360, 72] on circle at bounding box center [360, 71] width 13 height 13
click at [799, 12] on button "Done" at bounding box center [795, 13] width 44 height 13
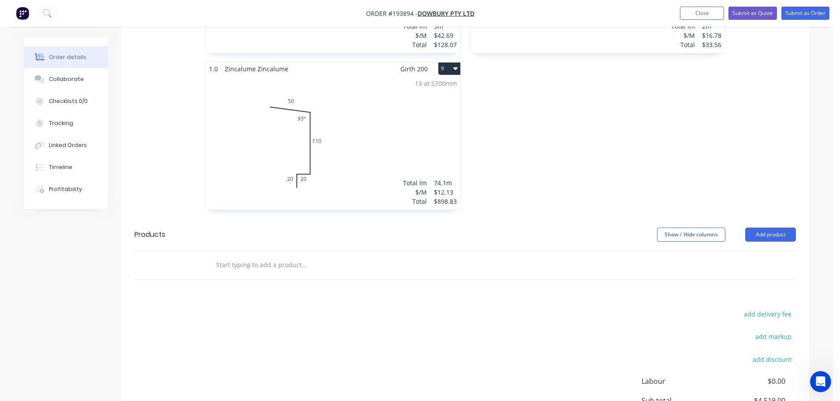
scroll to position [1116, 0]
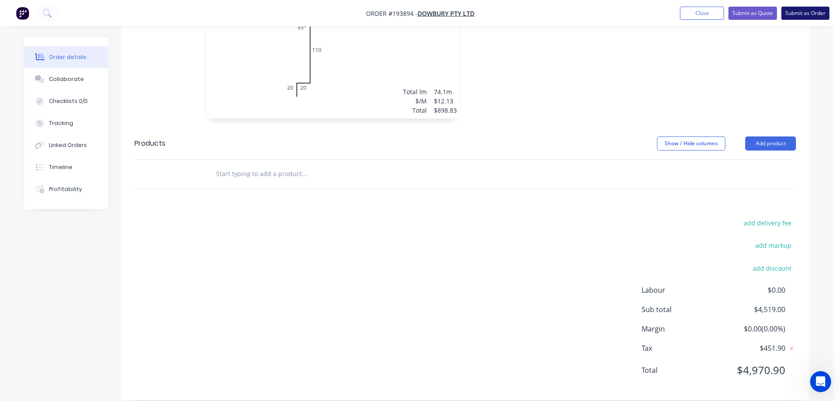
click at [803, 13] on button "Submit as Order" at bounding box center [805, 13] width 48 height 13
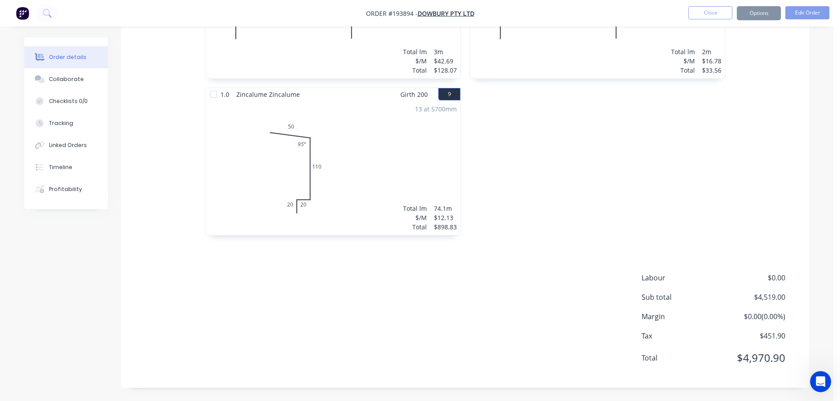
scroll to position [0, 0]
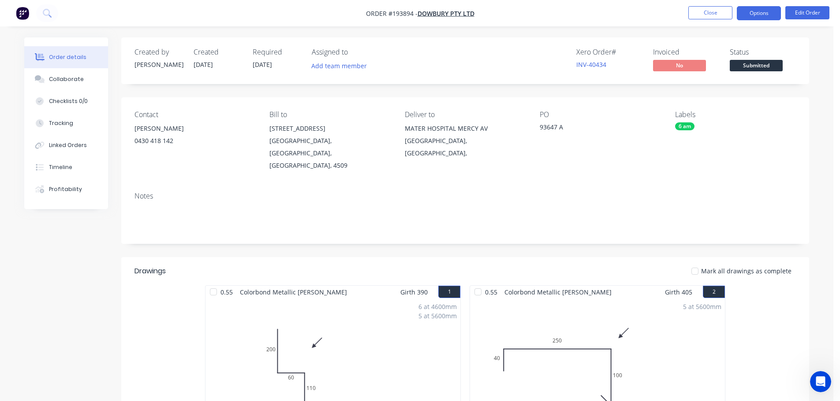
click at [762, 8] on button "Options" at bounding box center [758, 13] width 44 height 14
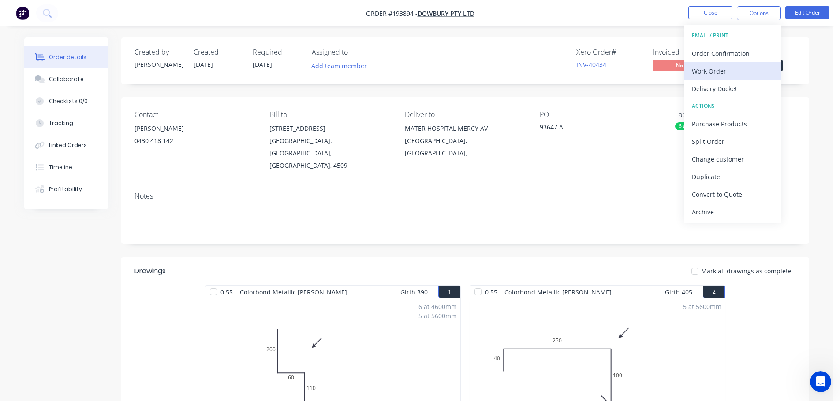
click at [717, 69] on div "Work Order" at bounding box center [731, 71] width 81 height 13
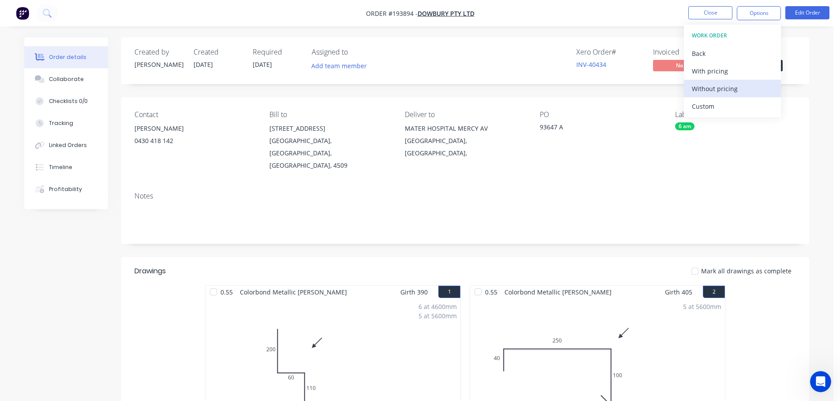
click at [714, 89] on div "Without pricing" at bounding box center [731, 88] width 81 height 13
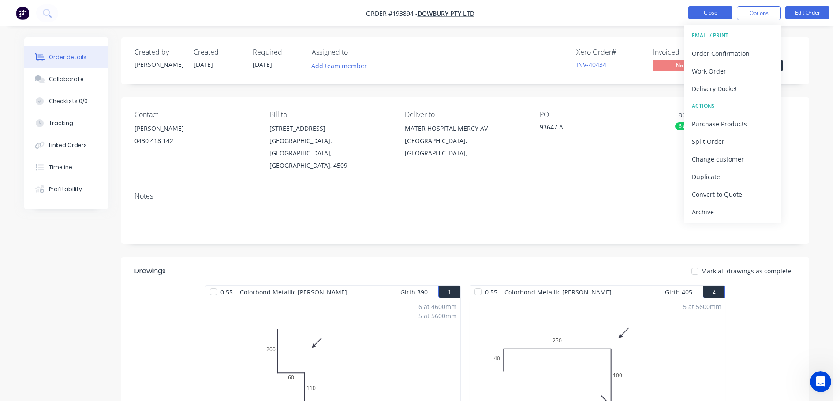
click at [706, 13] on button "Close" at bounding box center [710, 12] width 44 height 13
